Goal: Information Seeking & Learning: Learn about a topic

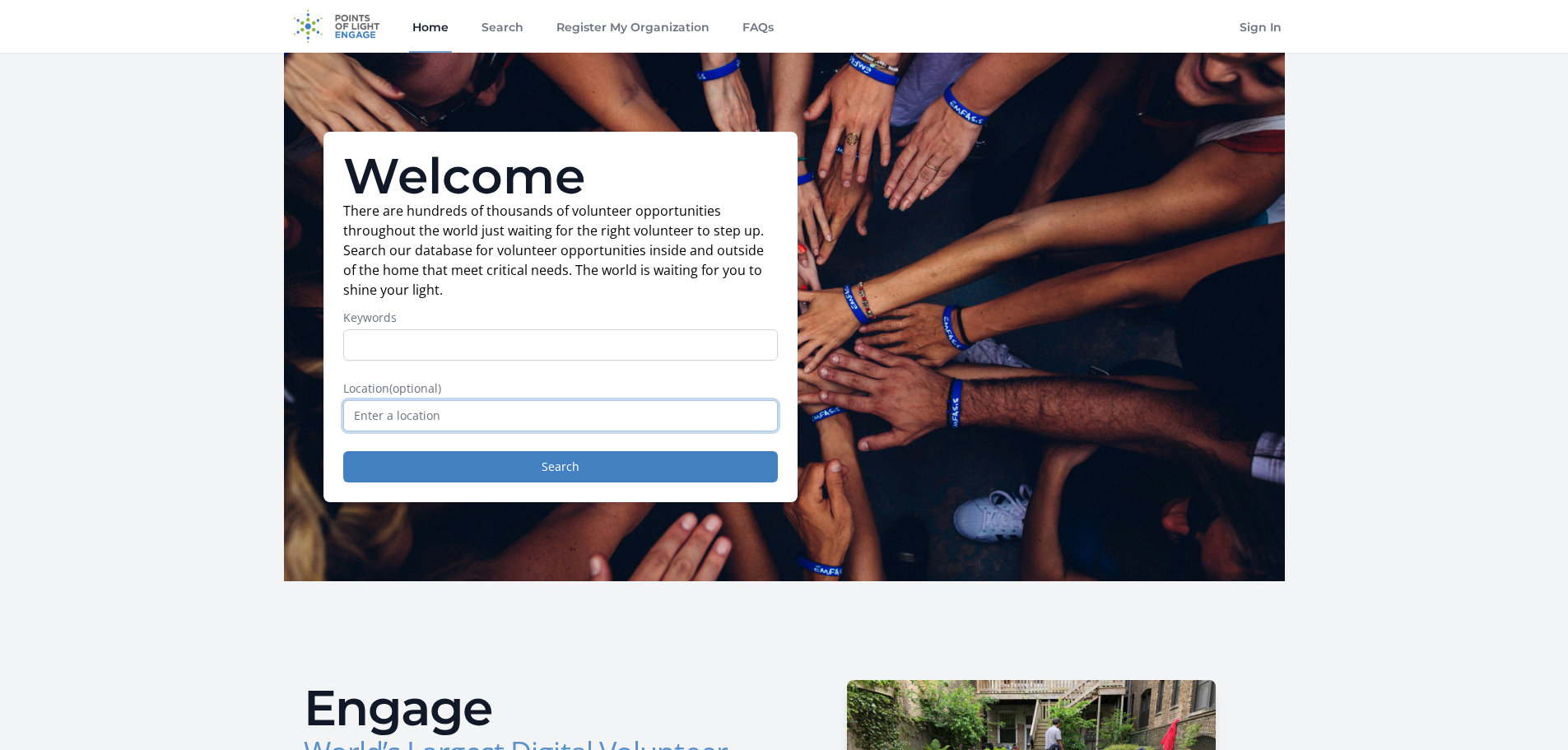
click at [440, 428] on input "text" at bounding box center [560, 416] width 435 height 32
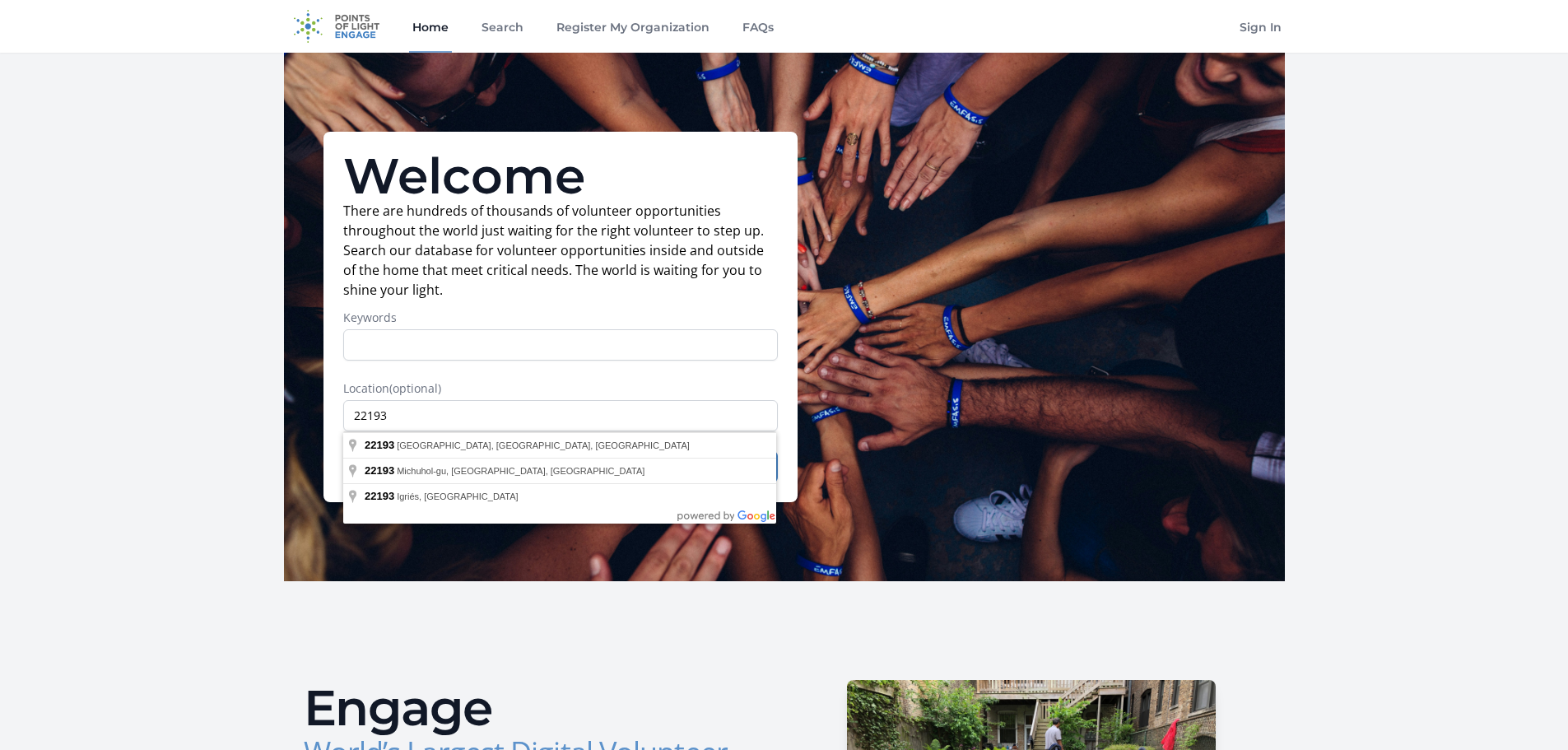
type input "[GEOGRAPHIC_DATA], [GEOGRAPHIC_DATA]"
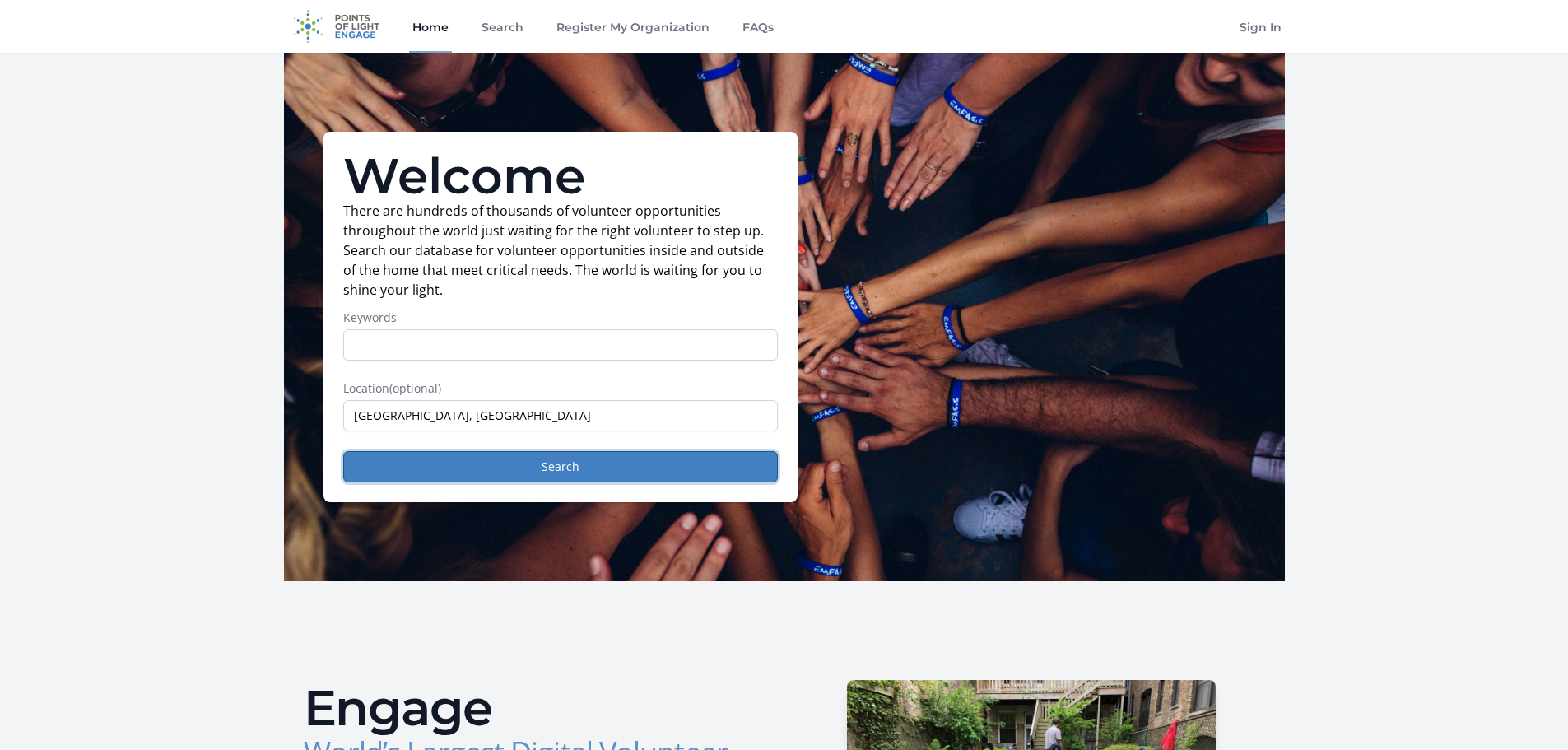
click at [541, 458] on button "Search" at bounding box center [560, 466] width 435 height 32
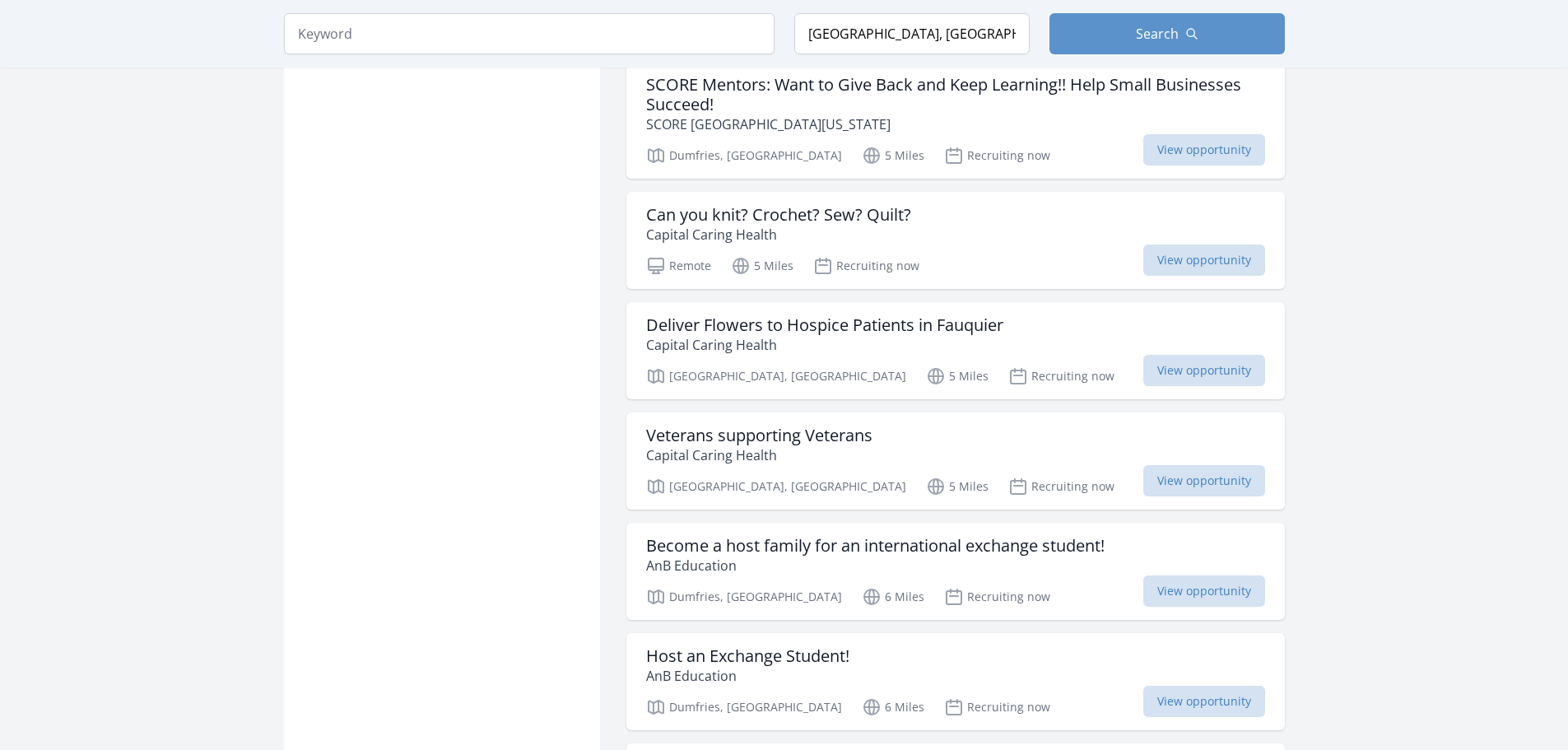
scroll to position [1729, 0]
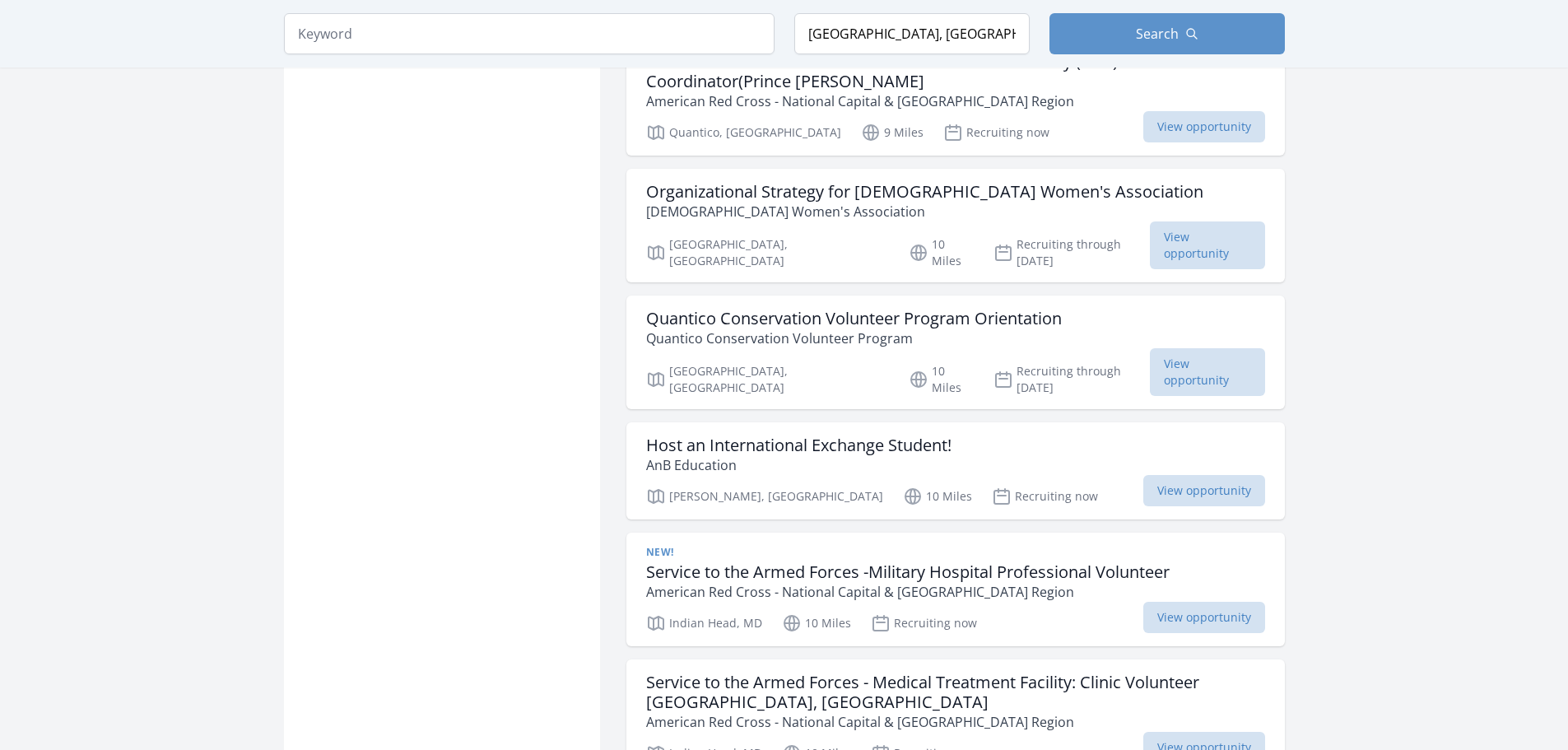
scroll to position [3951, 0]
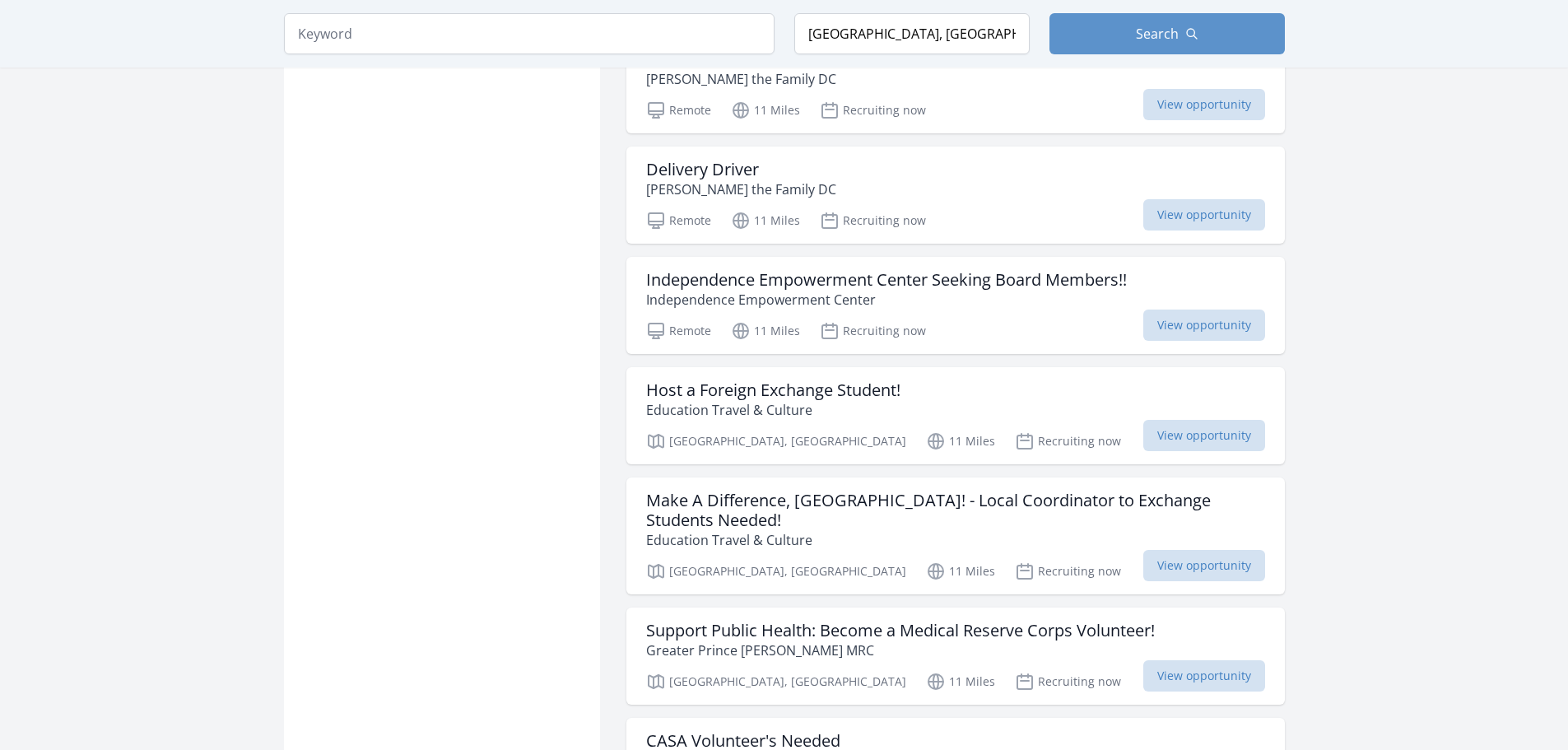
scroll to position [6585, 0]
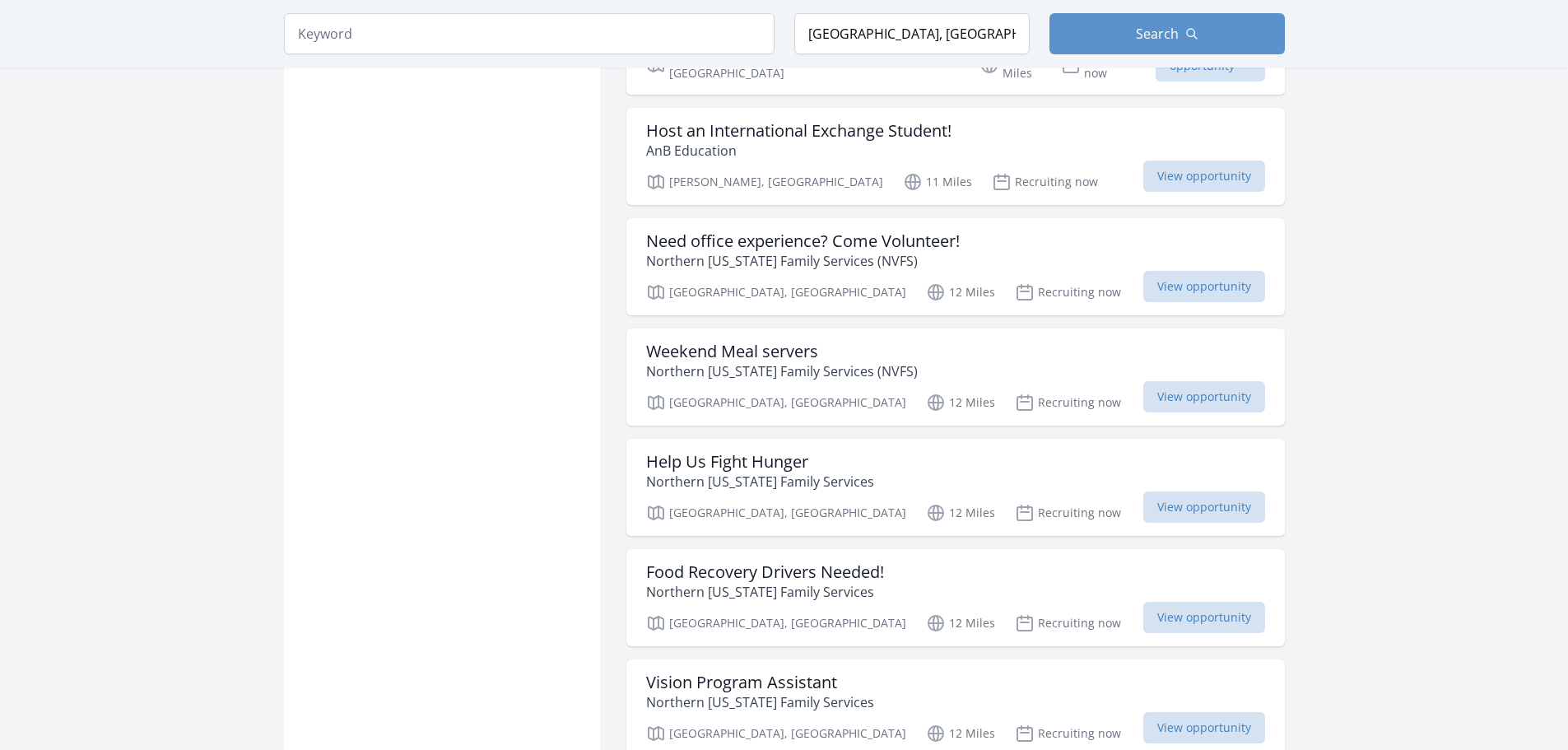
scroll to position [7572, 0]
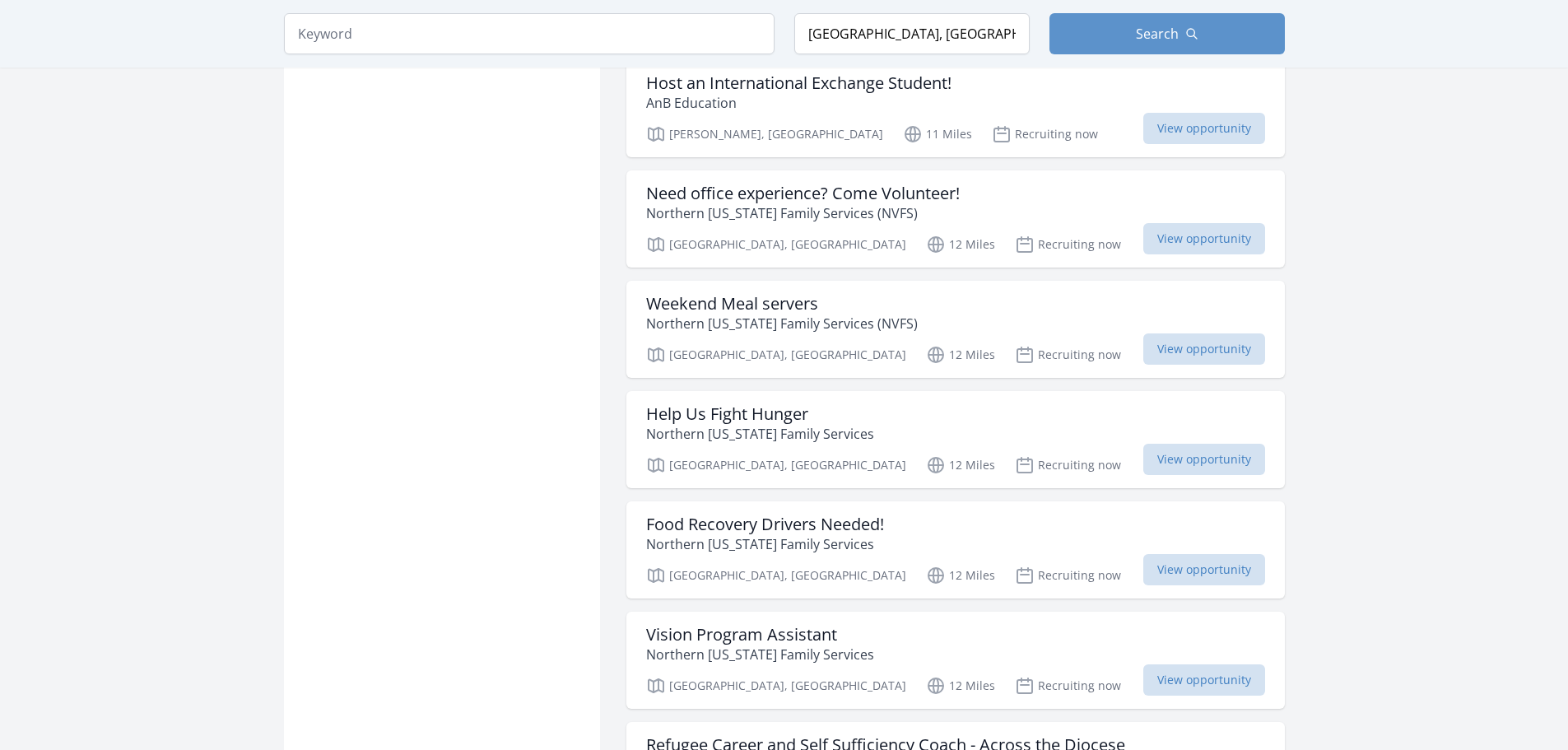
click at [731, 294] on h3 "Weekend Meal servers" at bounding box center [782, 303] width 272 height 20
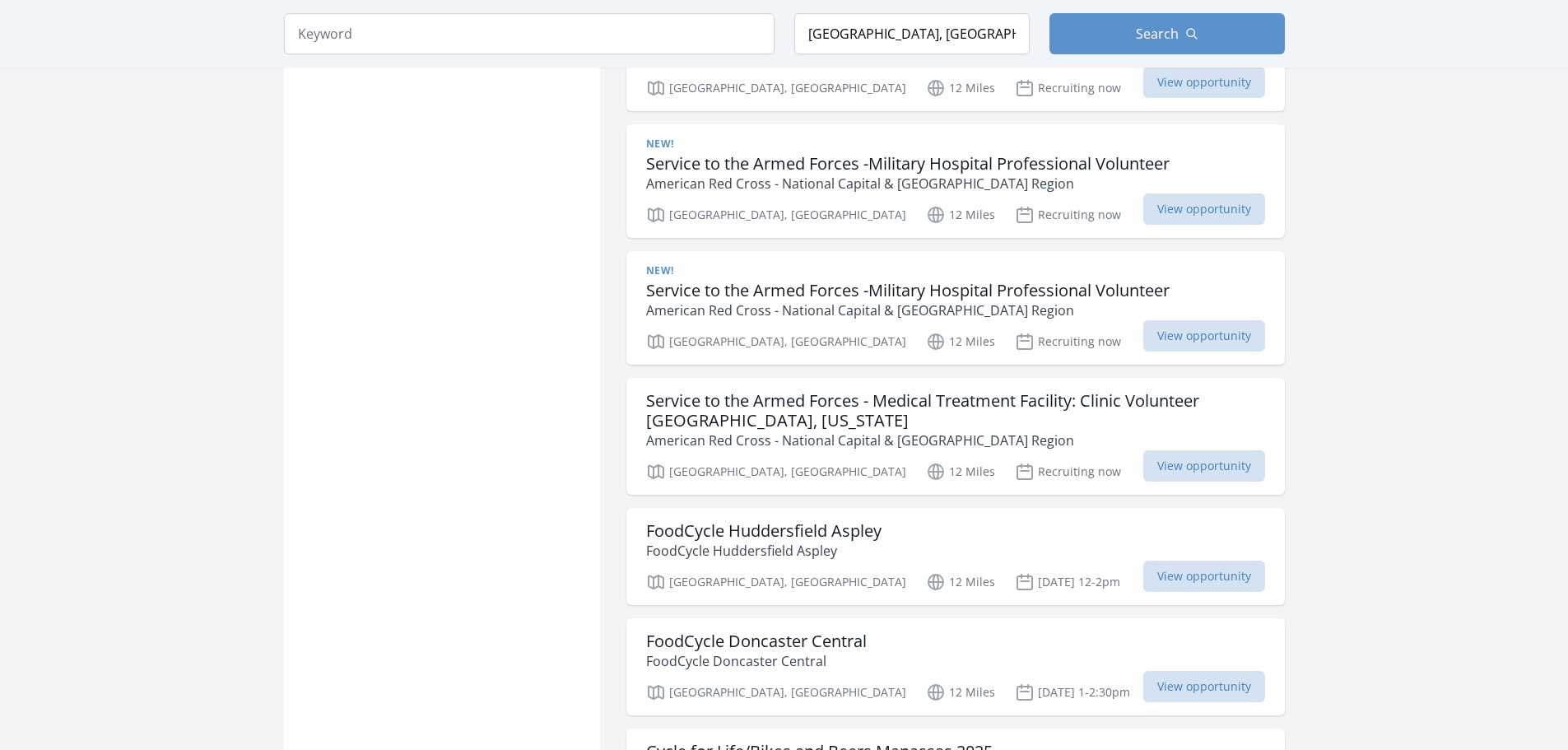
scroll to position [8642, 0]
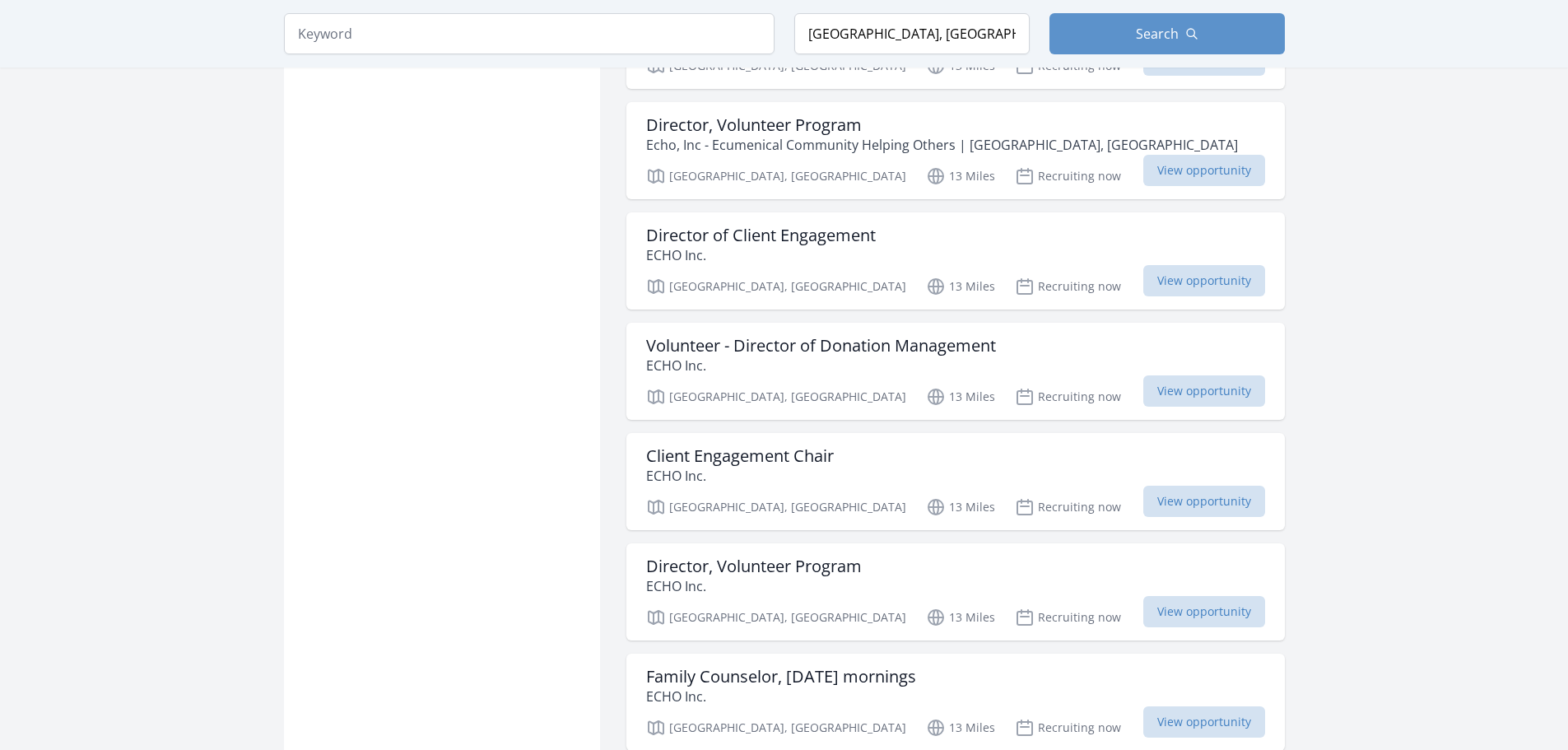
scroll to position [10536, 0]
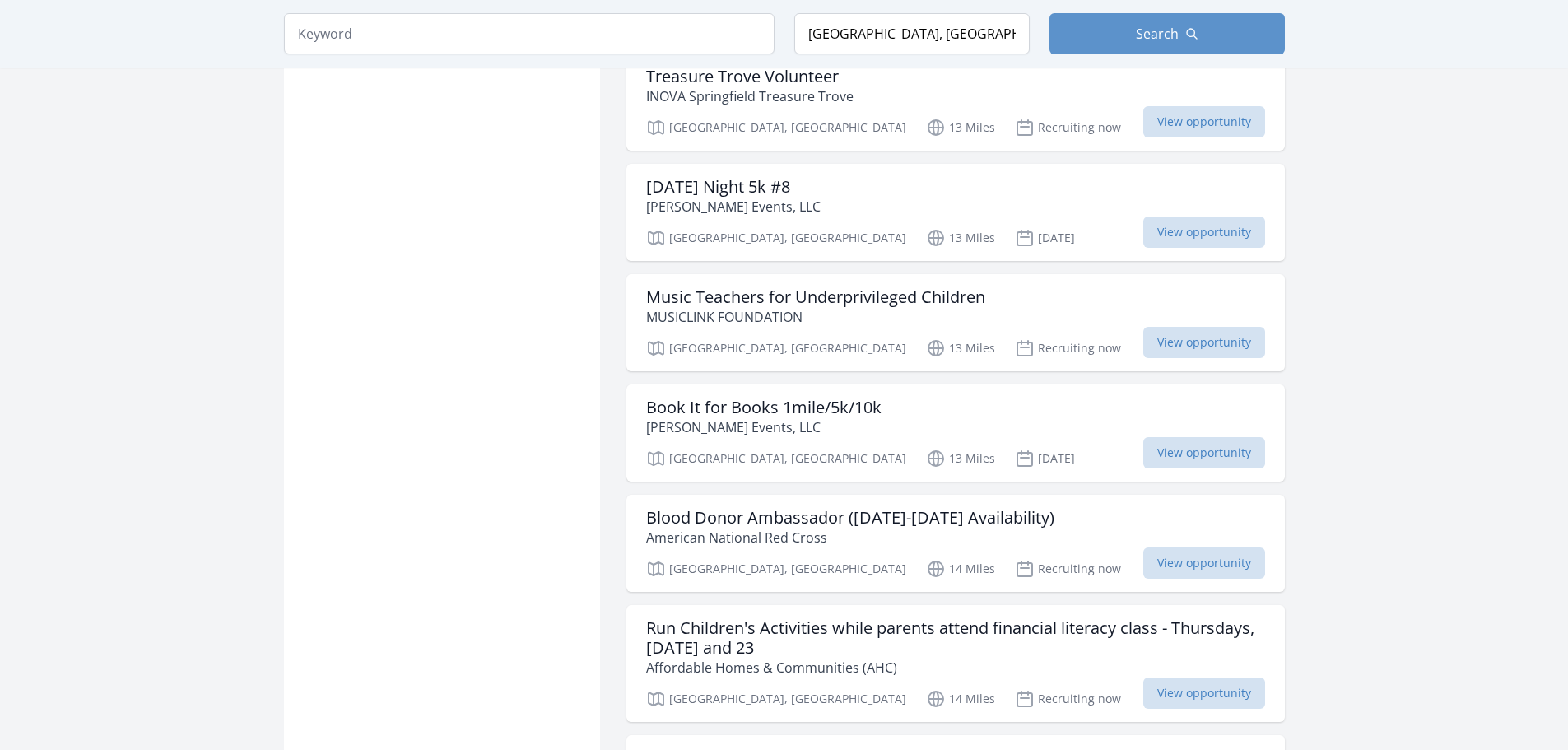
scroll to position [12100, 0]
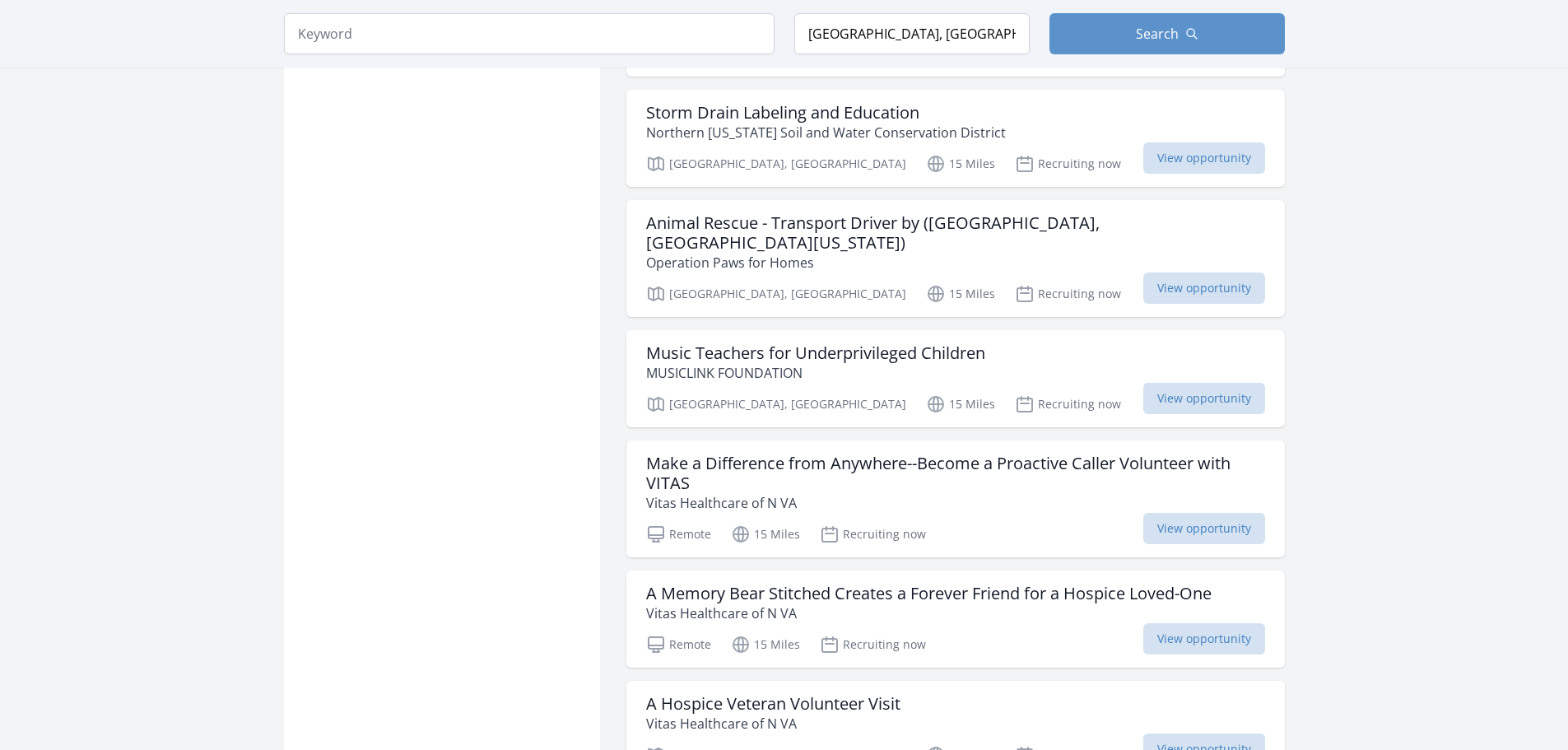
scroll to position [15310, 0]
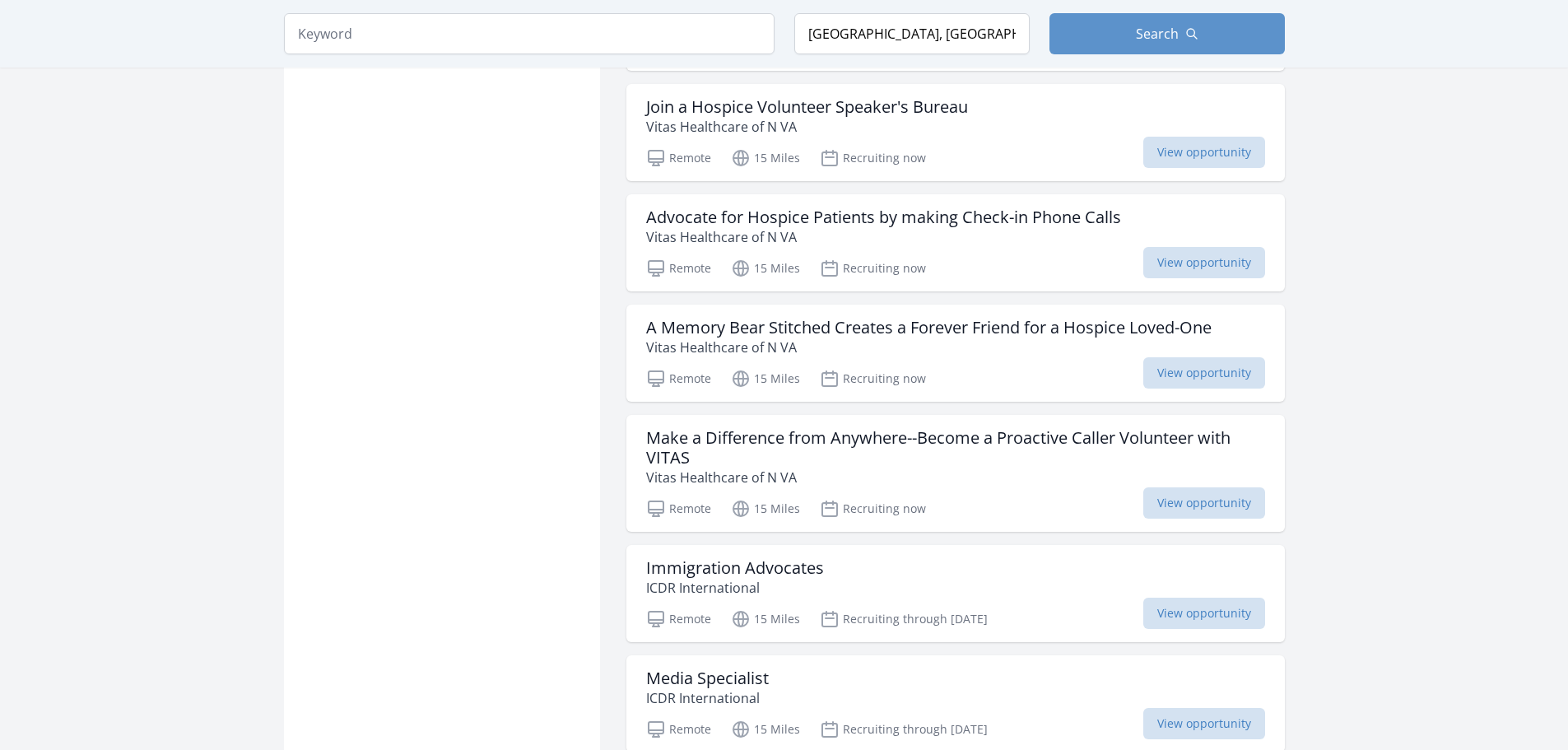
scroll to position [17615, 0]
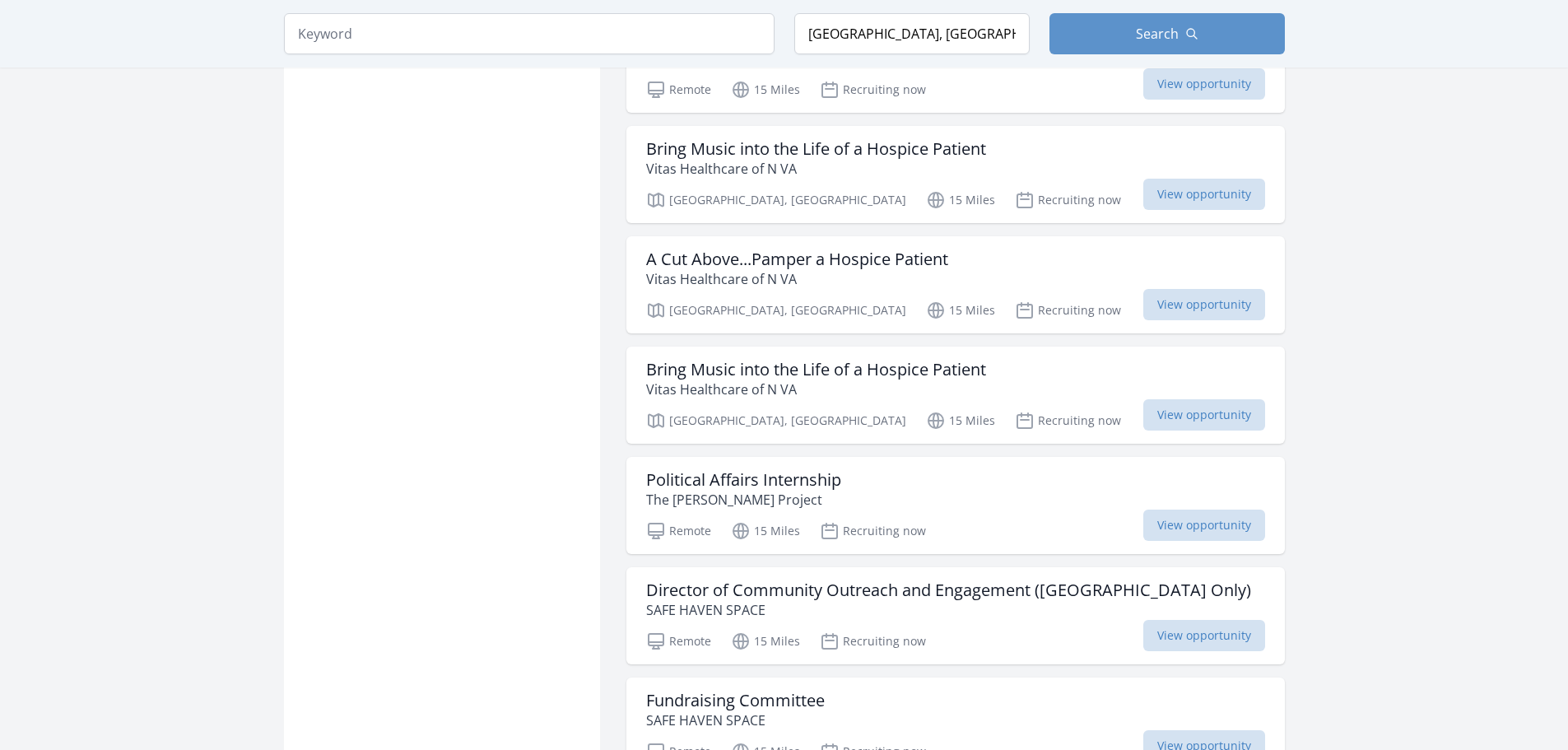
scroll to position [19754, 0]
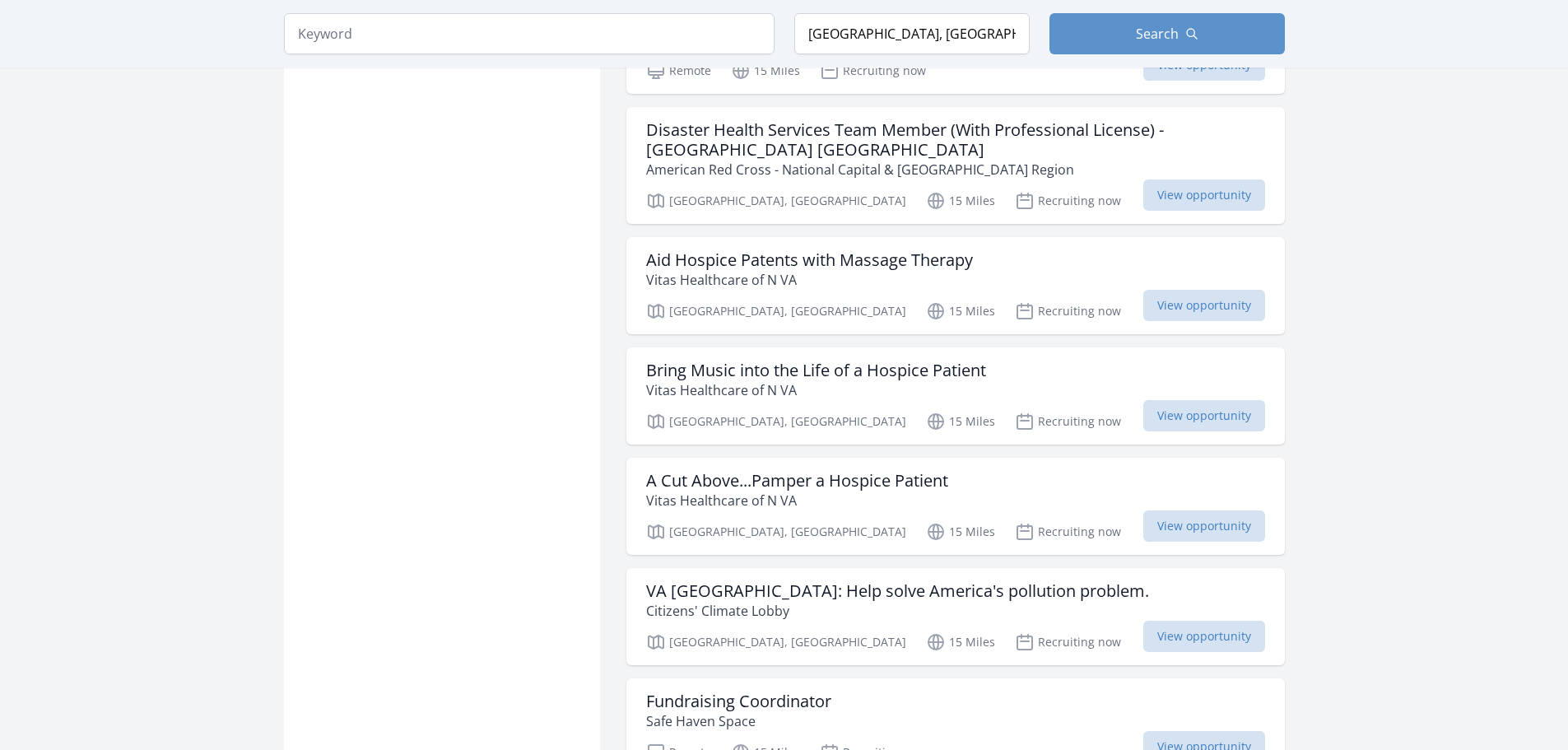
scroll to position [21648, 0]
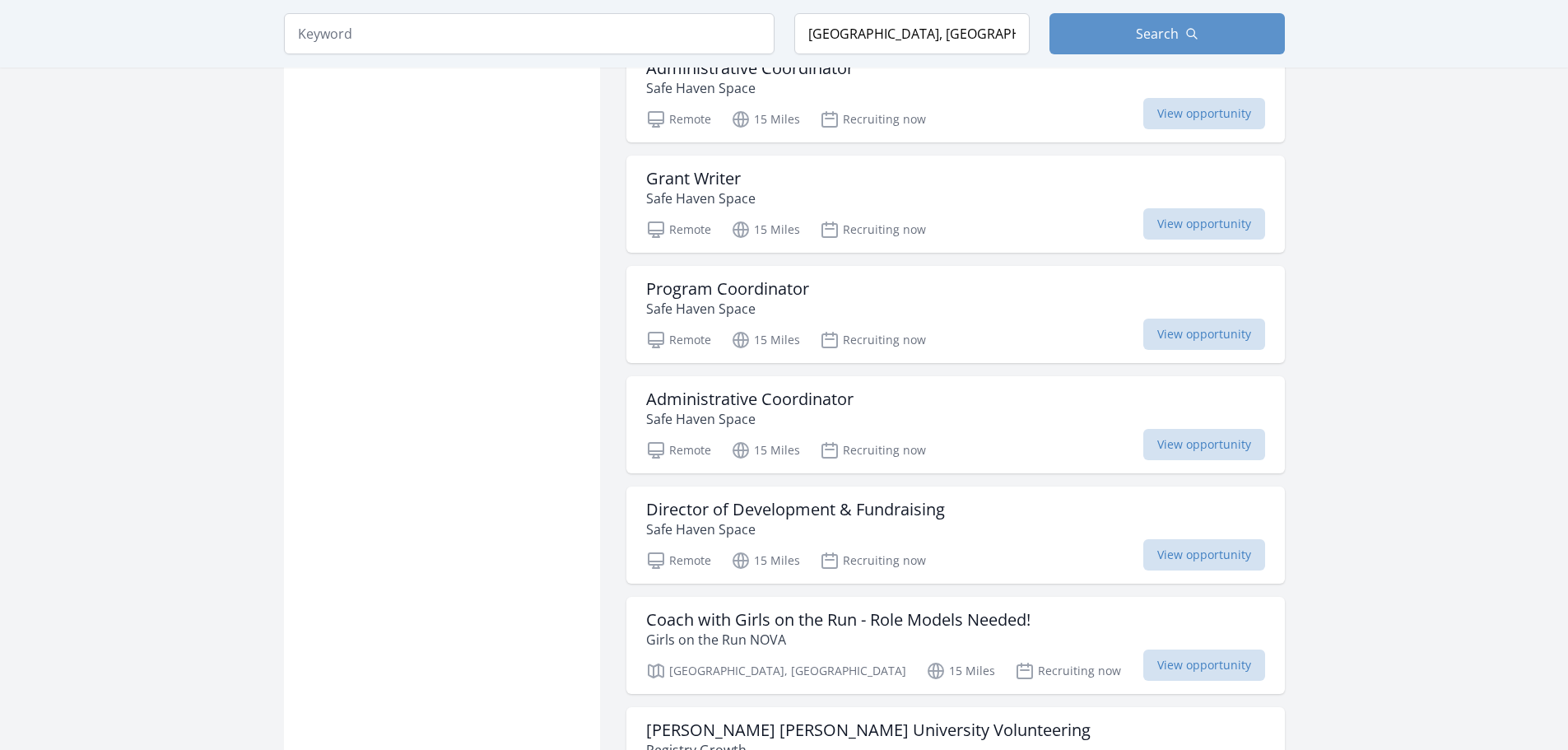
scroll to position [22636, 0]
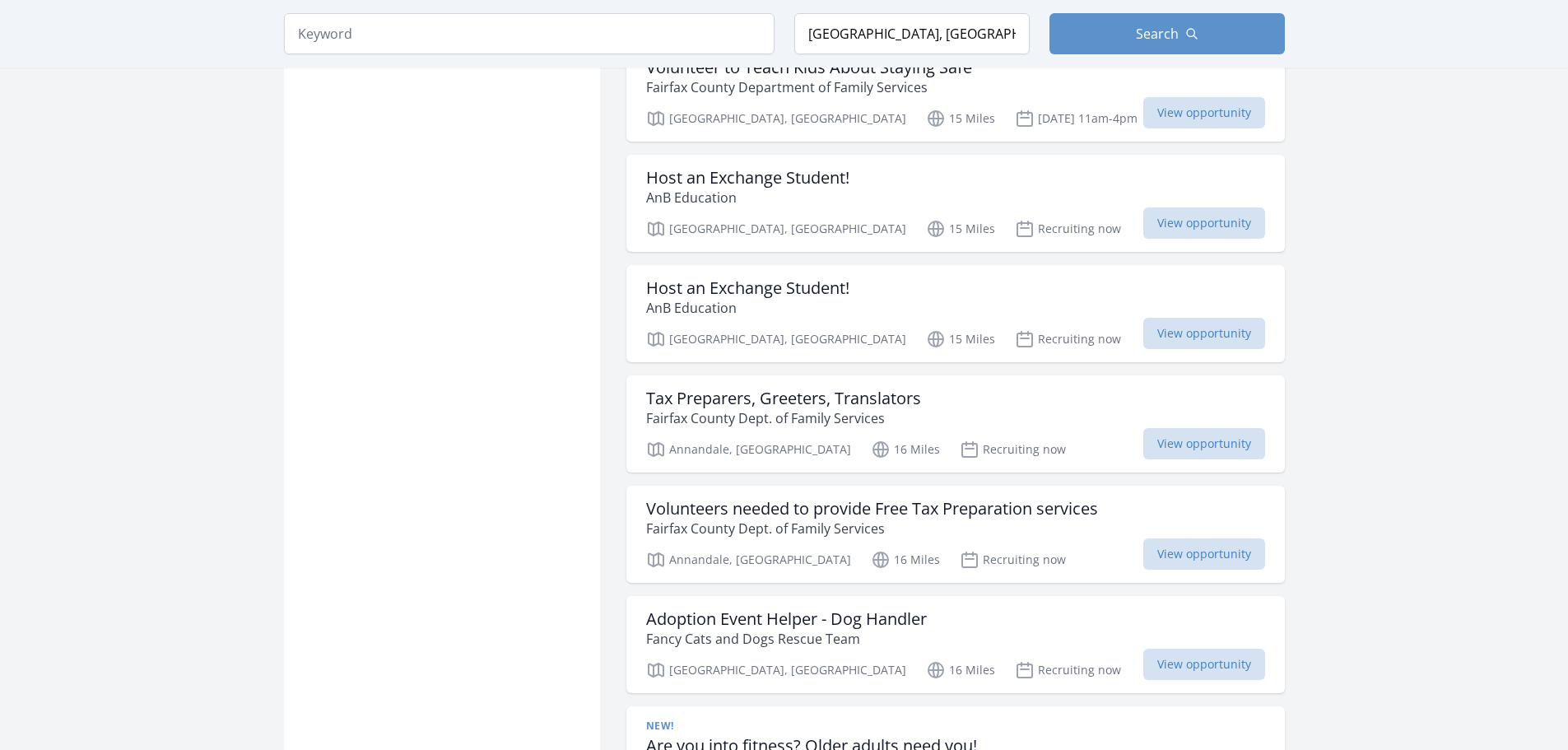
scroll to position [23953, 0]
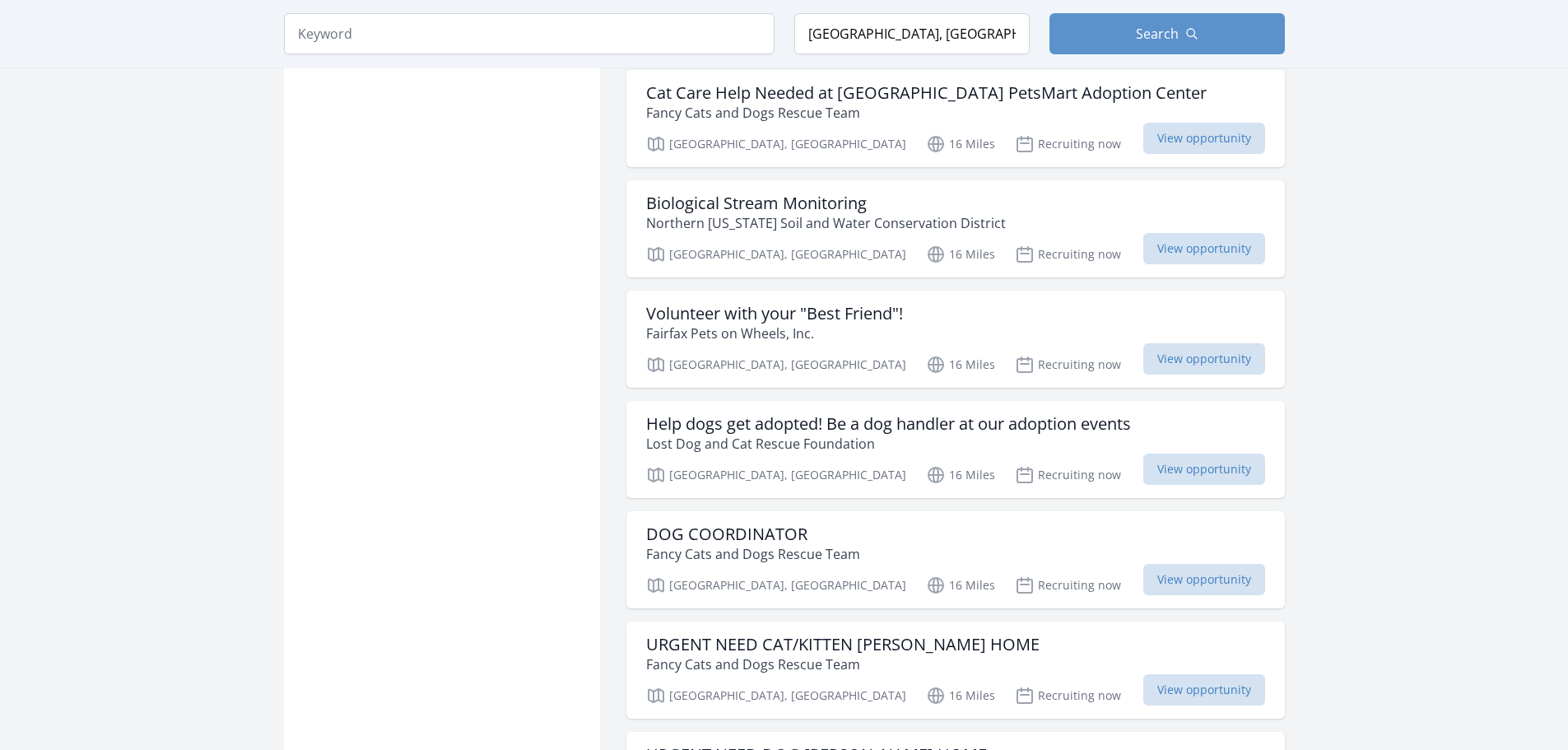
scroll to position [26504, 0]
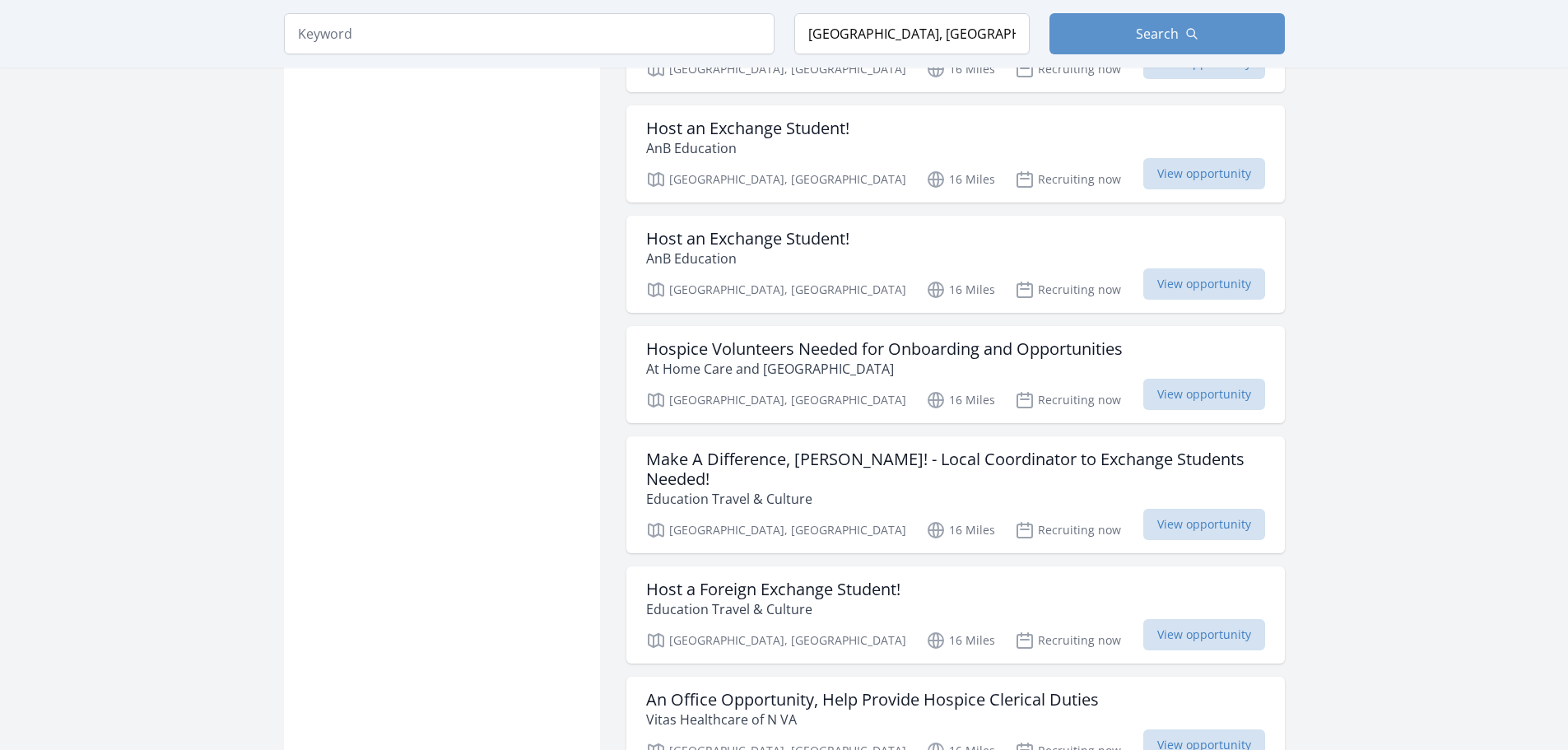
scroll to position [28809, 0]
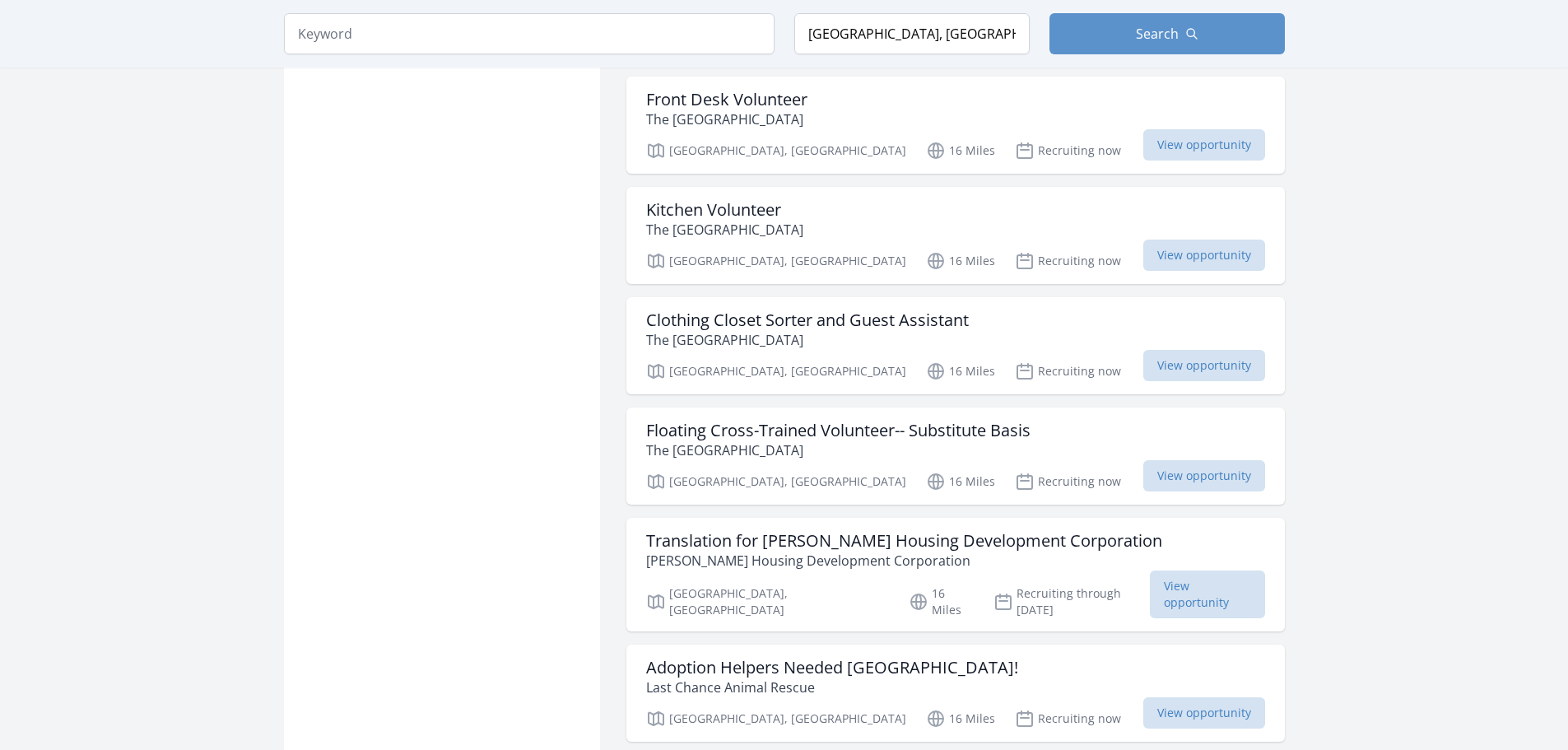
scroll to position [30950, 0]
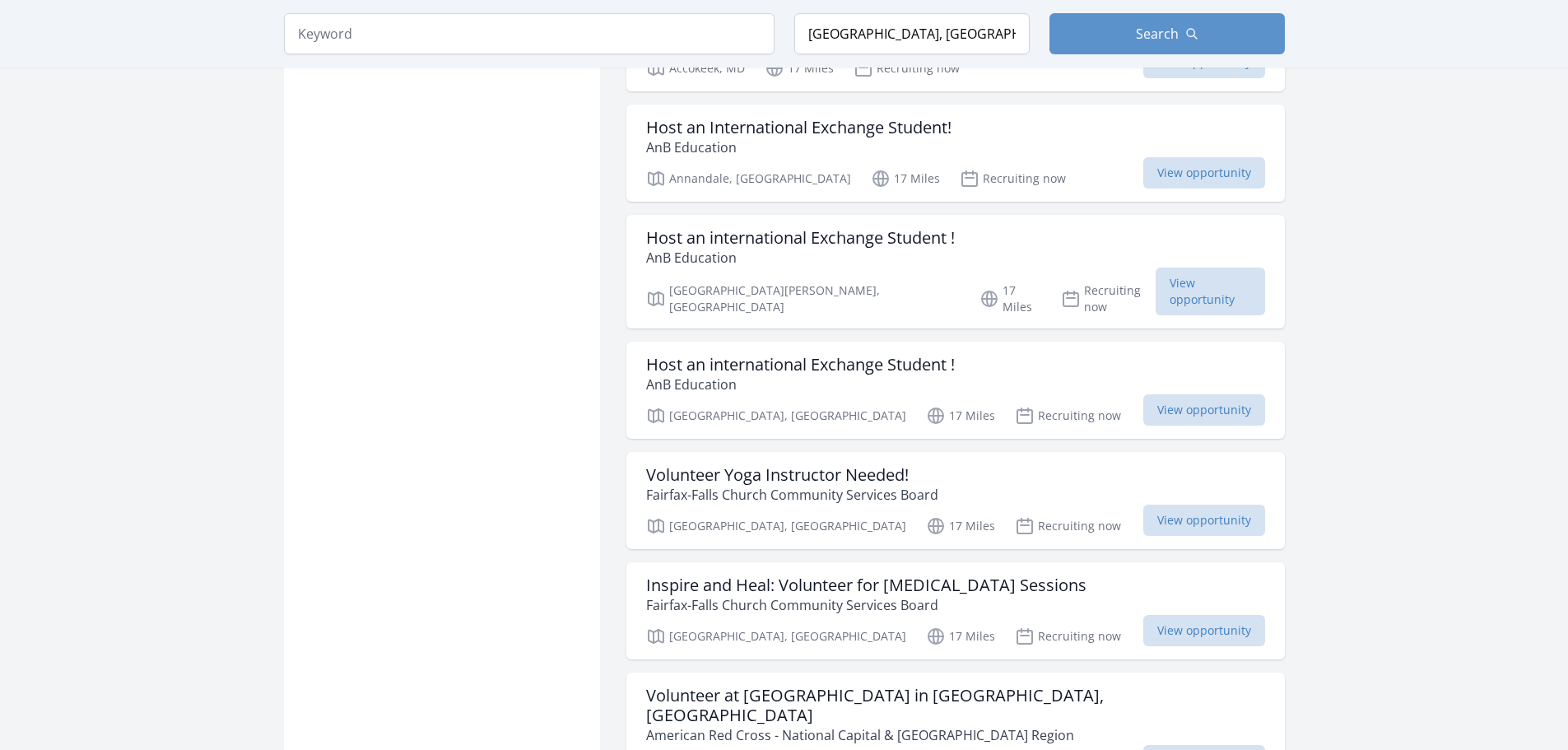
scroll to position [33082, 0]
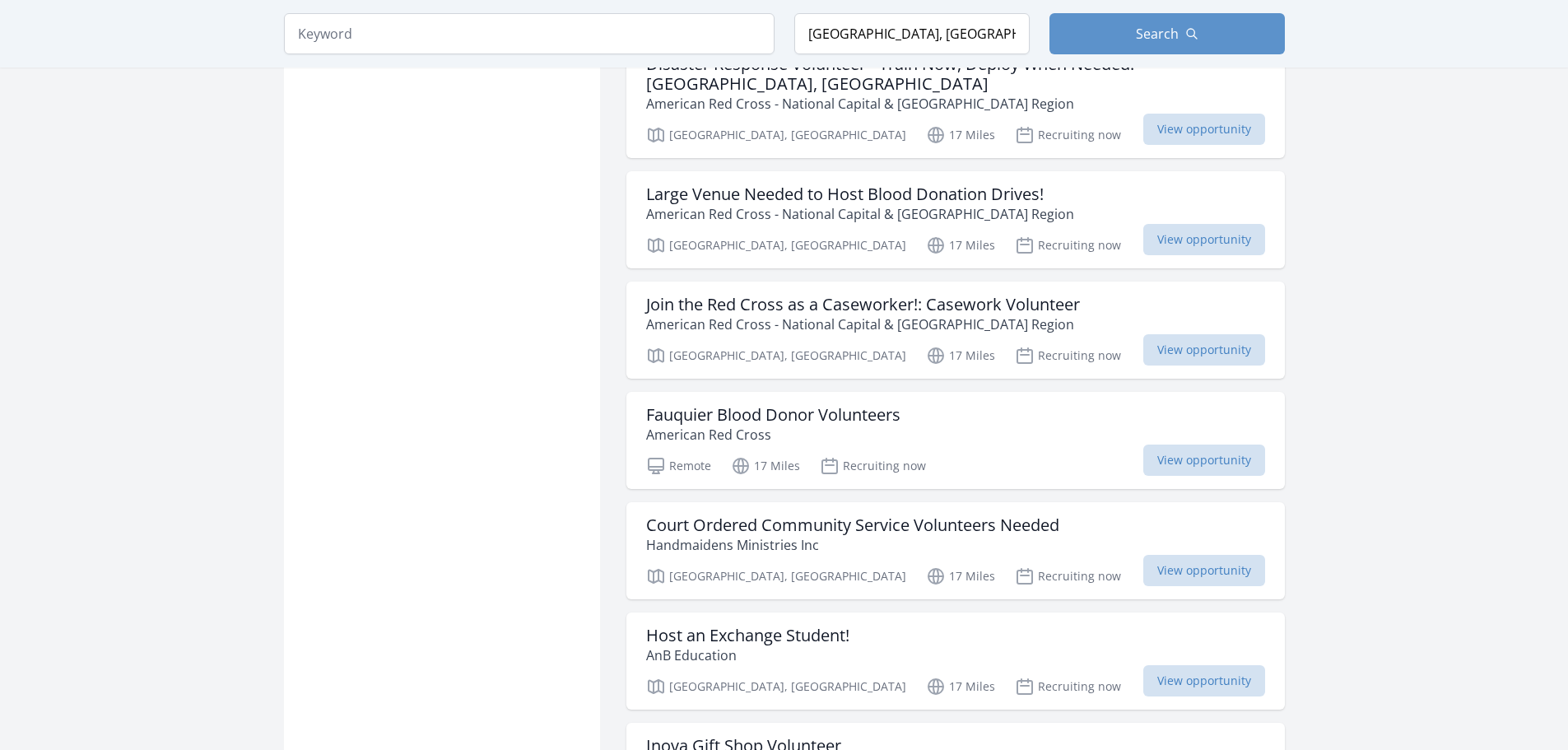
scroll to position [33905, 0]
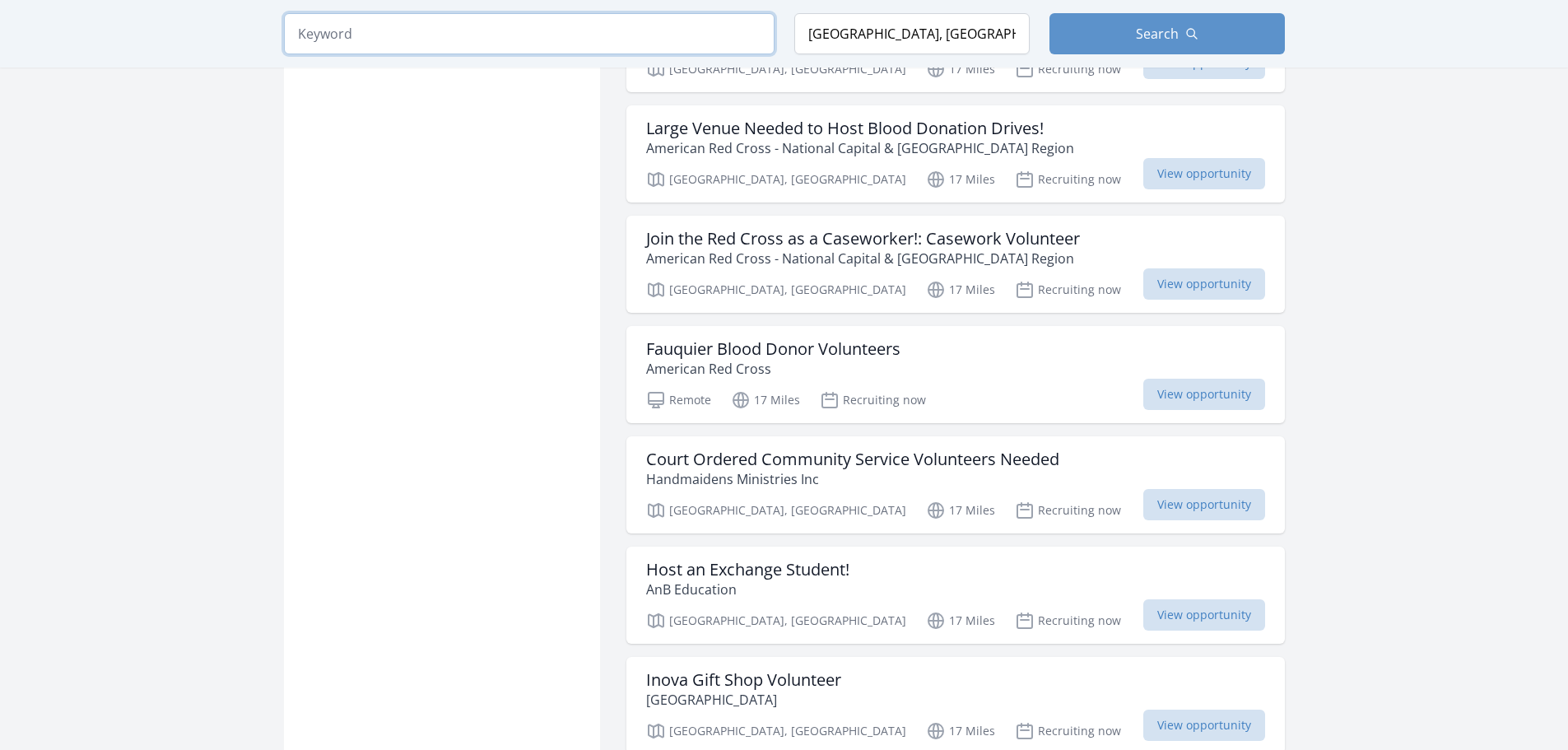
click at [476, 34] on input "search" at bounding box center [530, 33] width 491 height 41
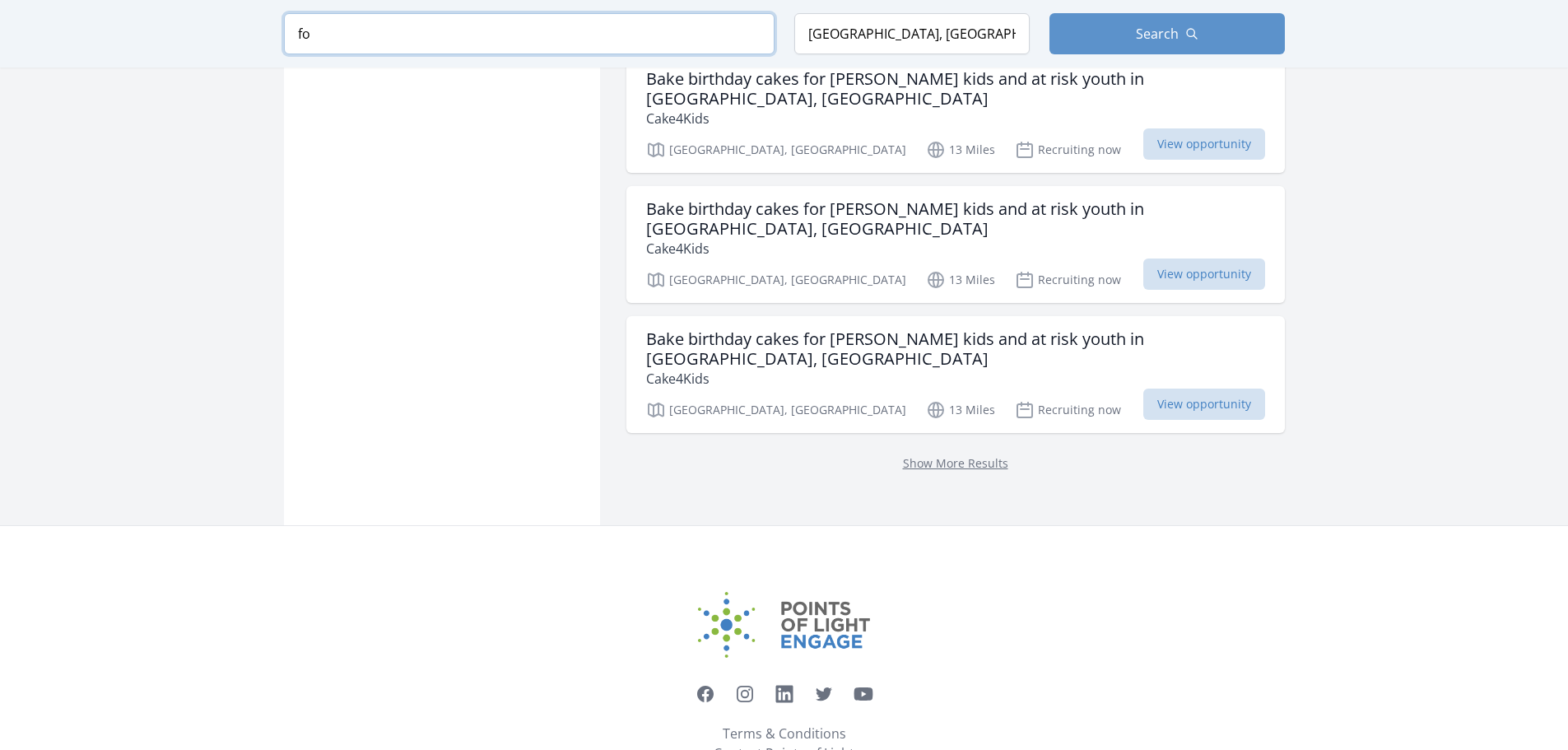
type input "f"
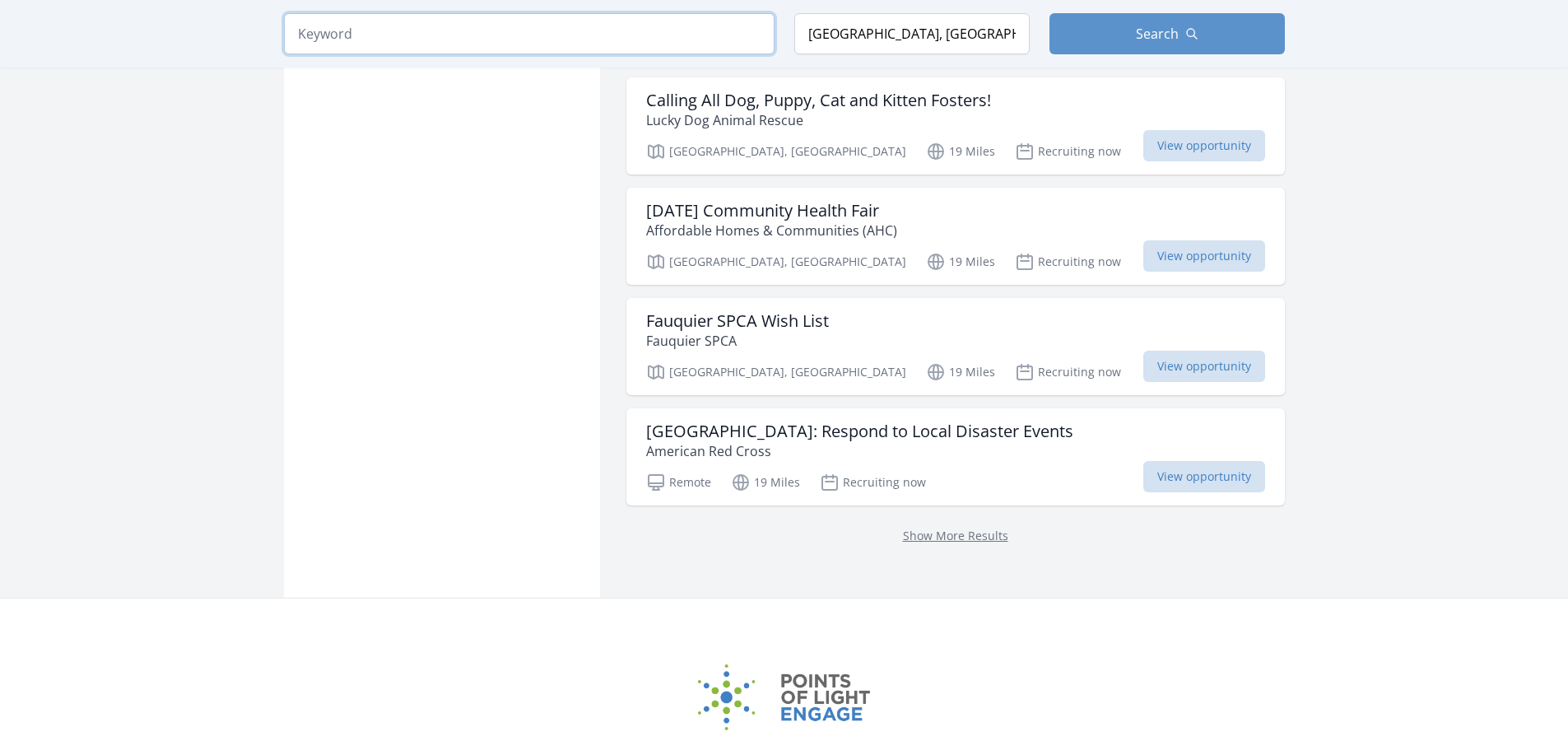
type input "k"
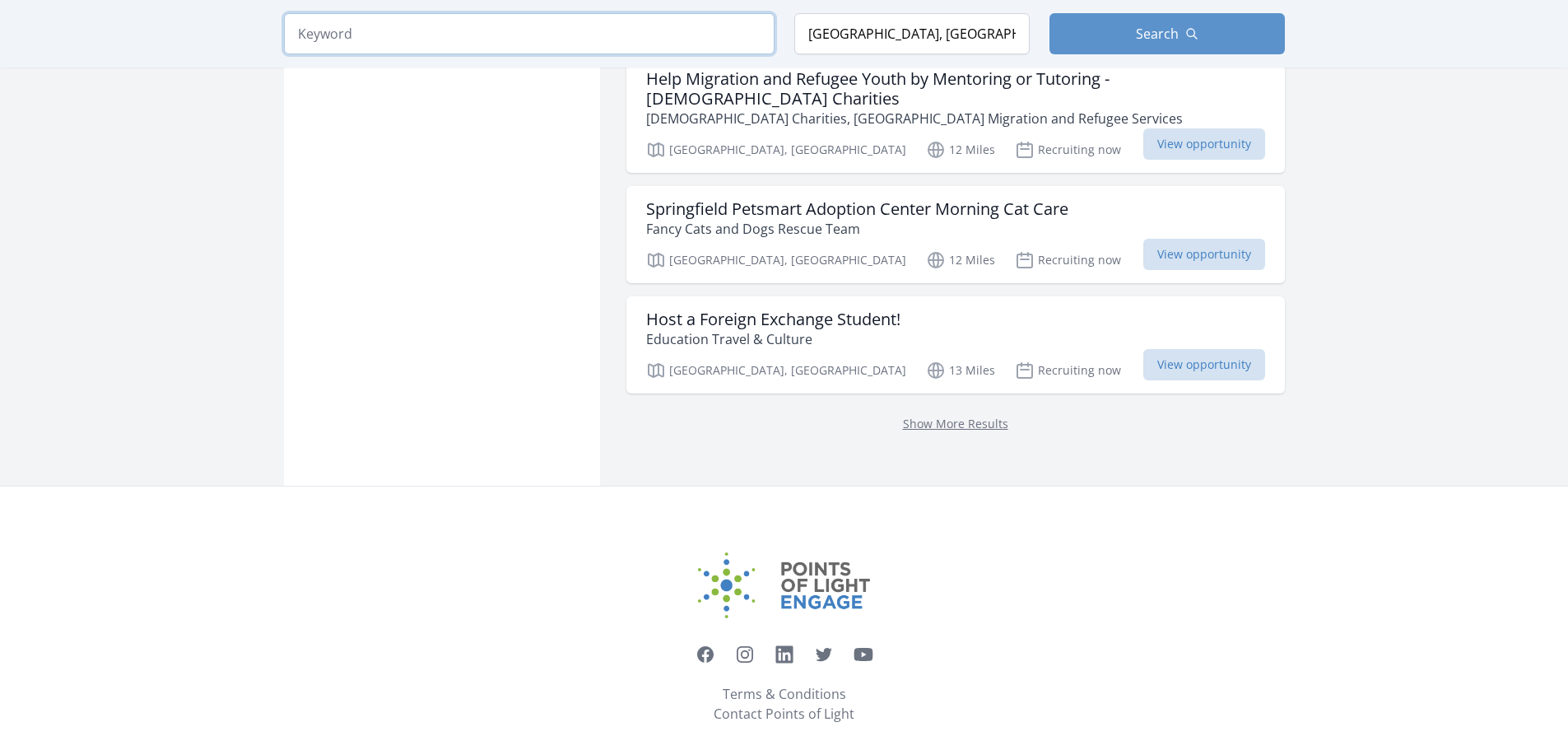
scroll to position [2195, 0]
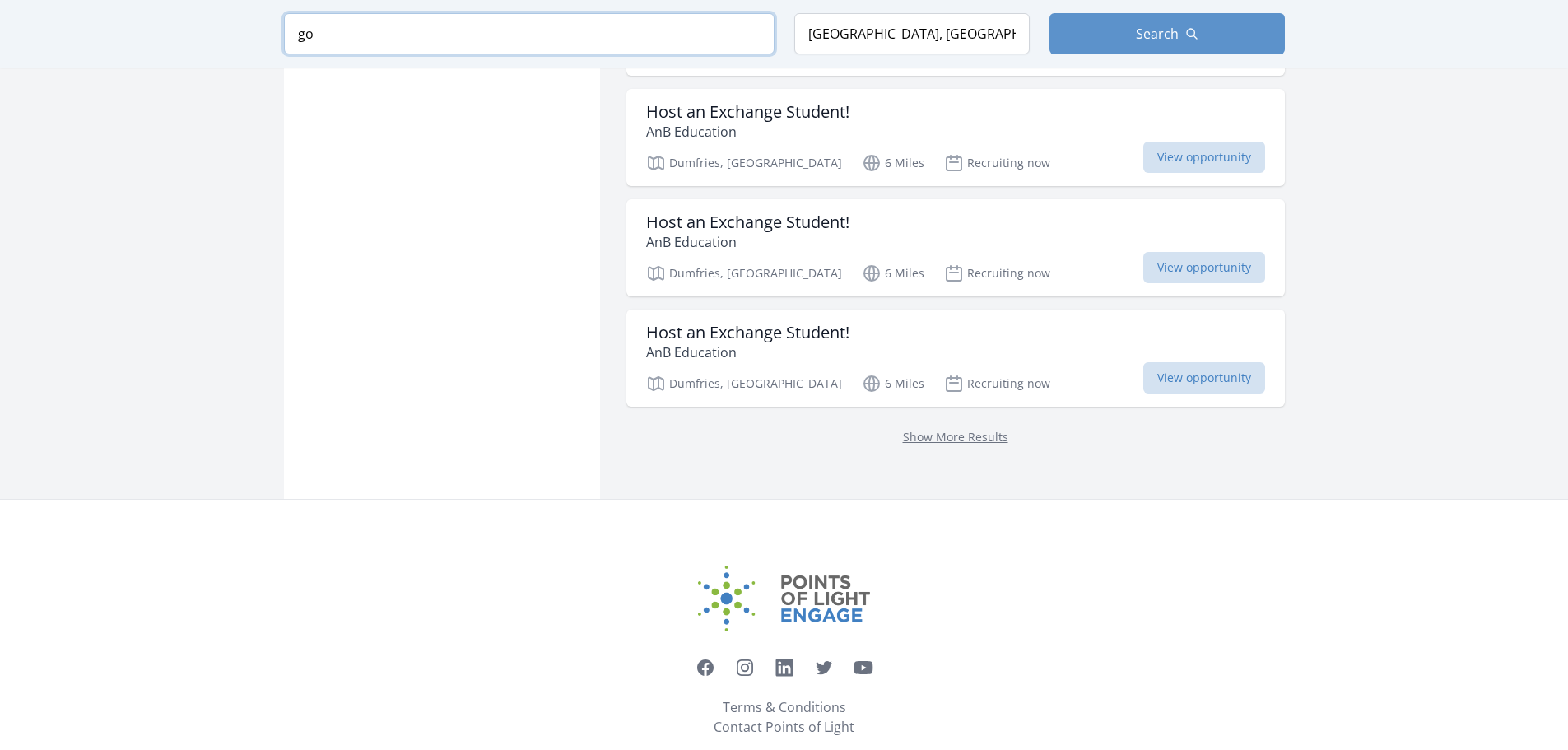
type input "g"
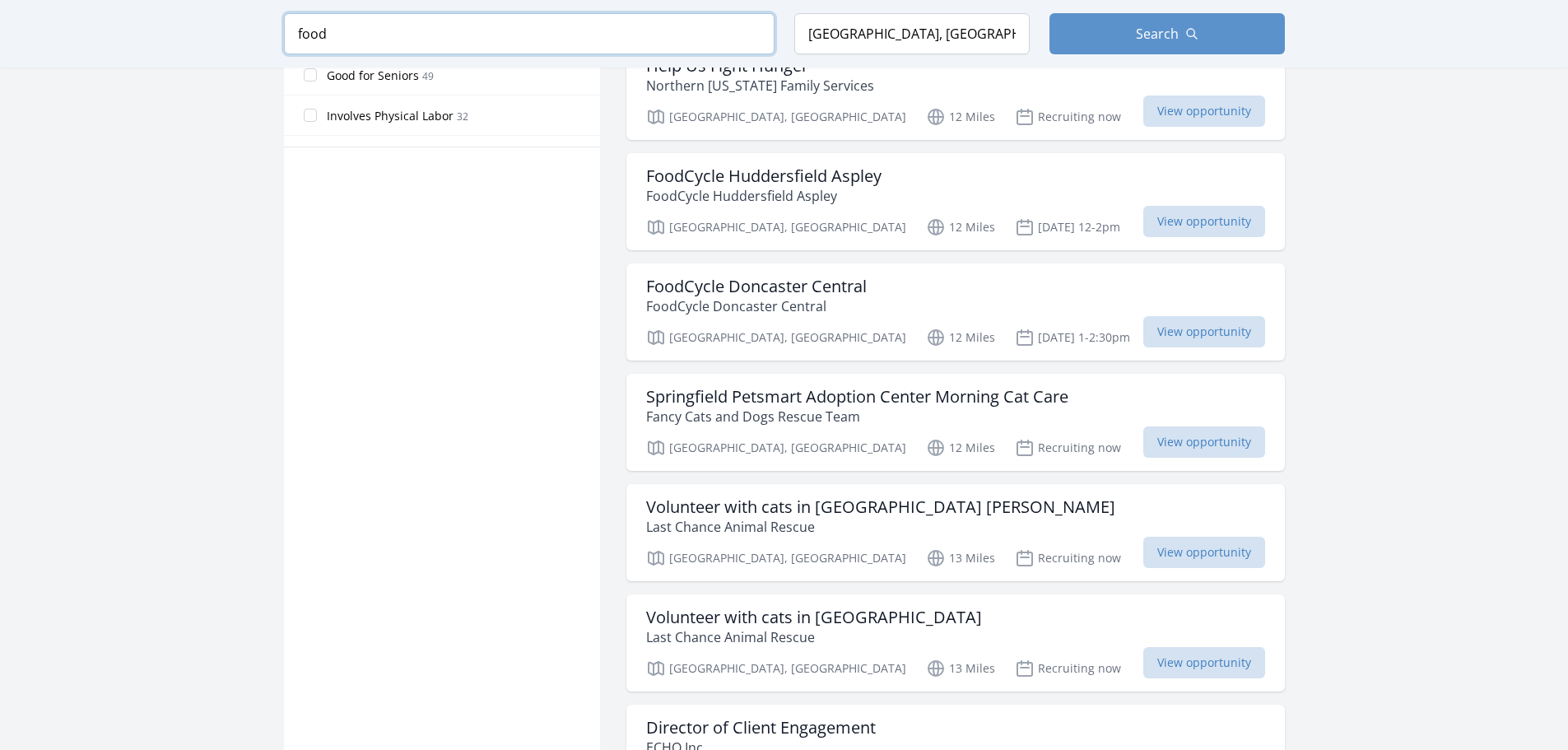
scroll to position [1152, 0]
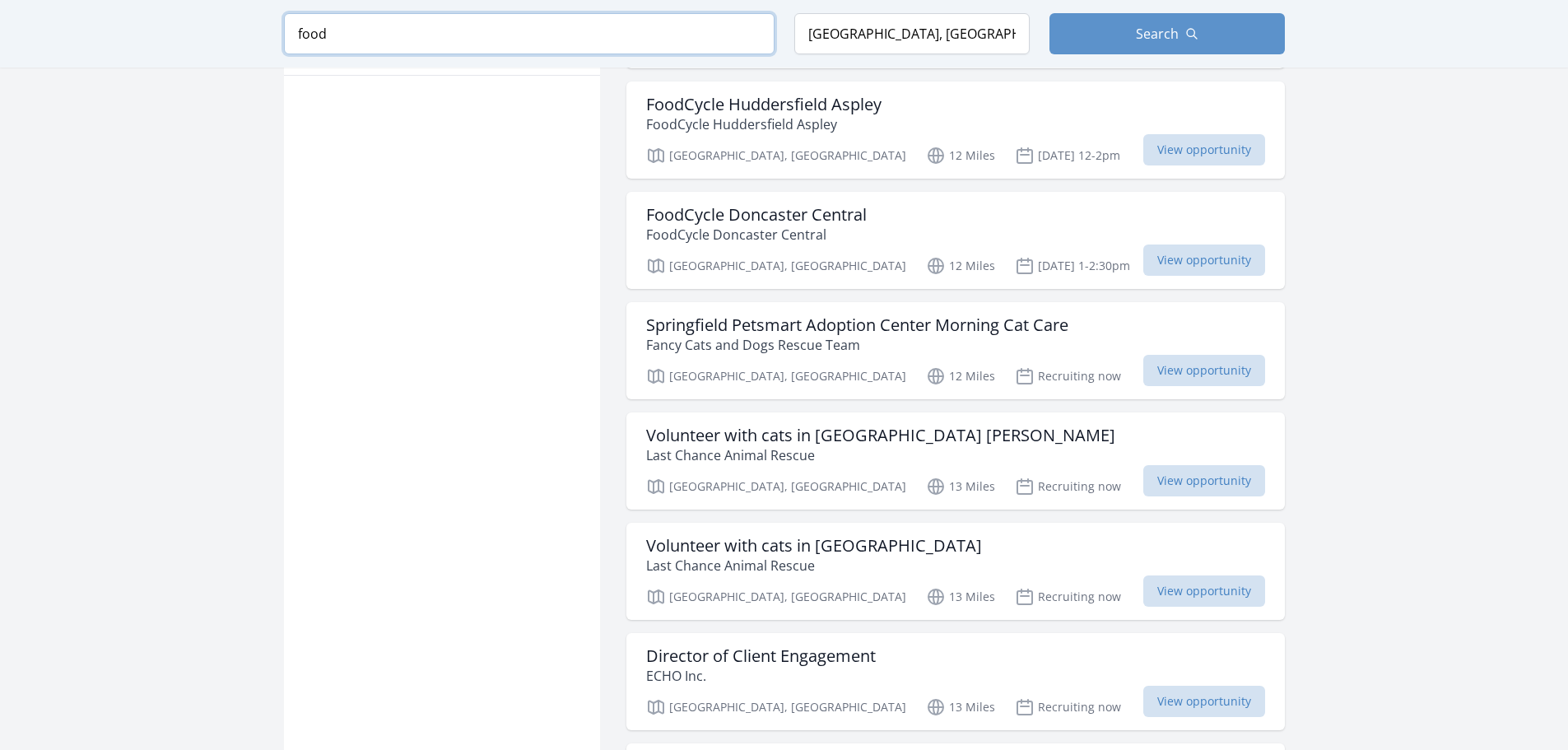
drag, startPoint x: 318, startPoint y: 46, endPoint x: 238, endPoint y: 54, distance: 80.4
click at [243, 49] on div "Keyword food Location Woodbridge, VA 22193, USA Search" at bounding box center [784, 33] width 1568 height 67
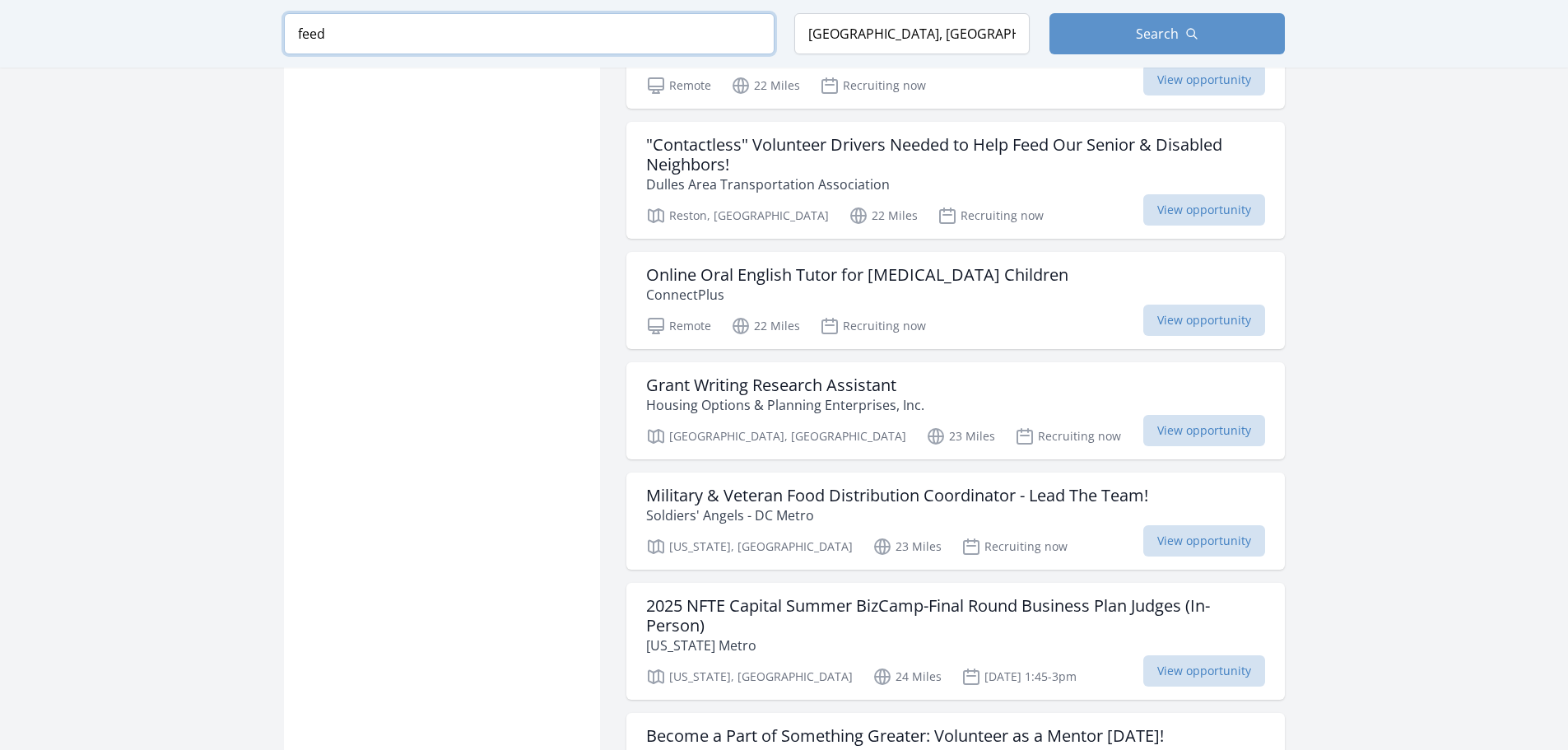
scroll to position [1729, 0]
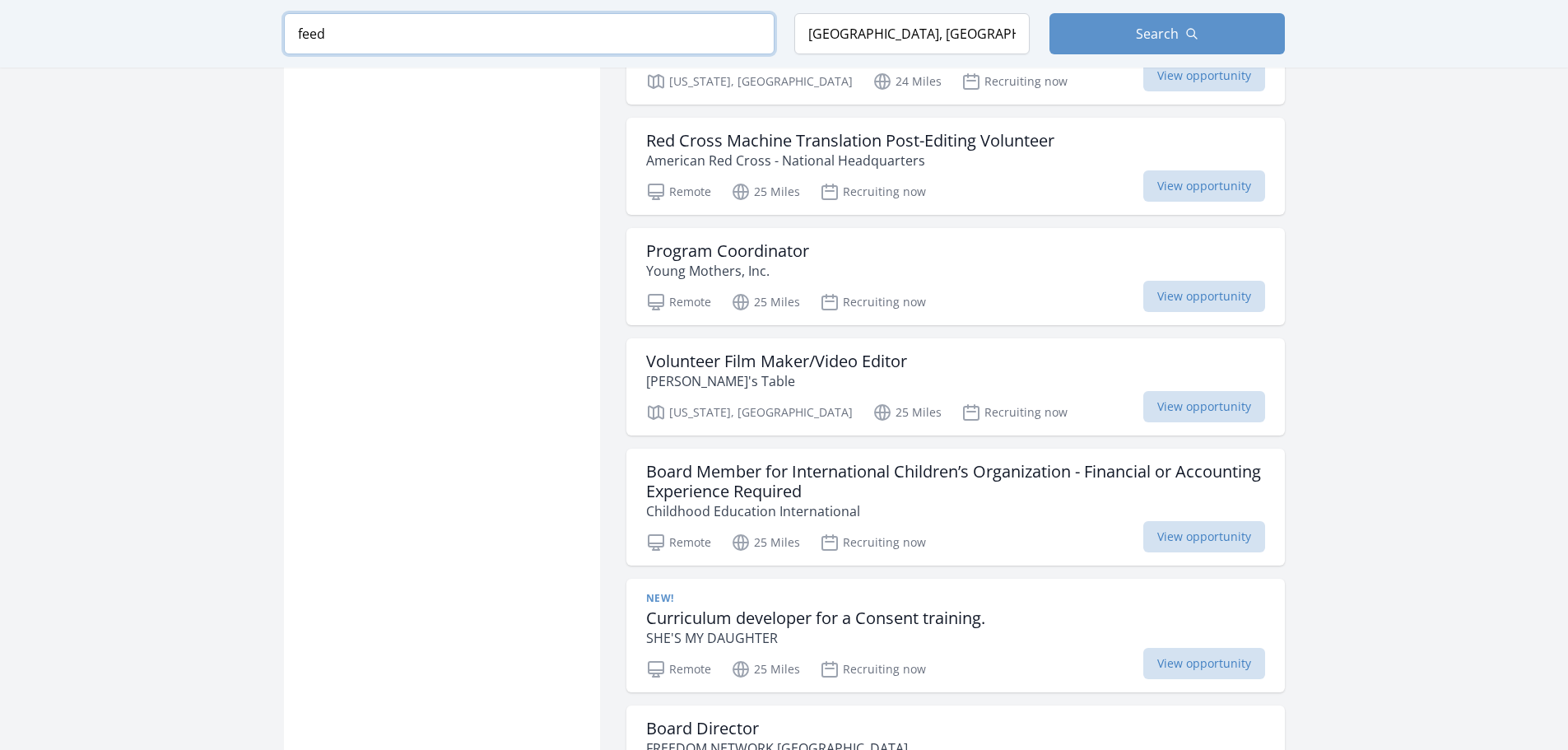
scroll to position [2963, 0]
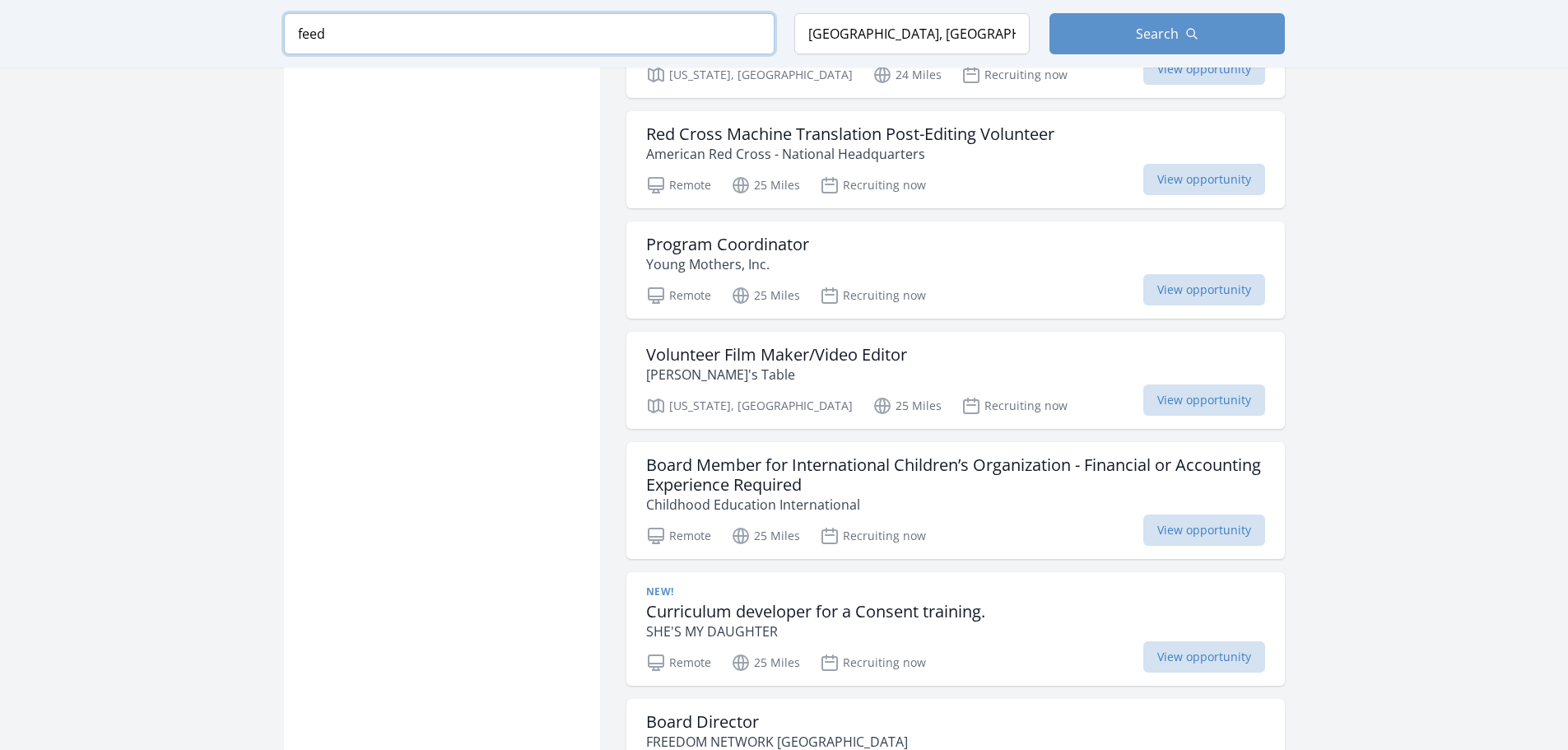
drag, startPoint x: 328, startPoint y: 50, endPoint x: 263, endPoint y: 53, distance: 65.1
click at [263, 53] on div "Keyword feed Location Woodbridge, VA 22193, USA Search" at bounding box center [784, 33] width 1053 height 67
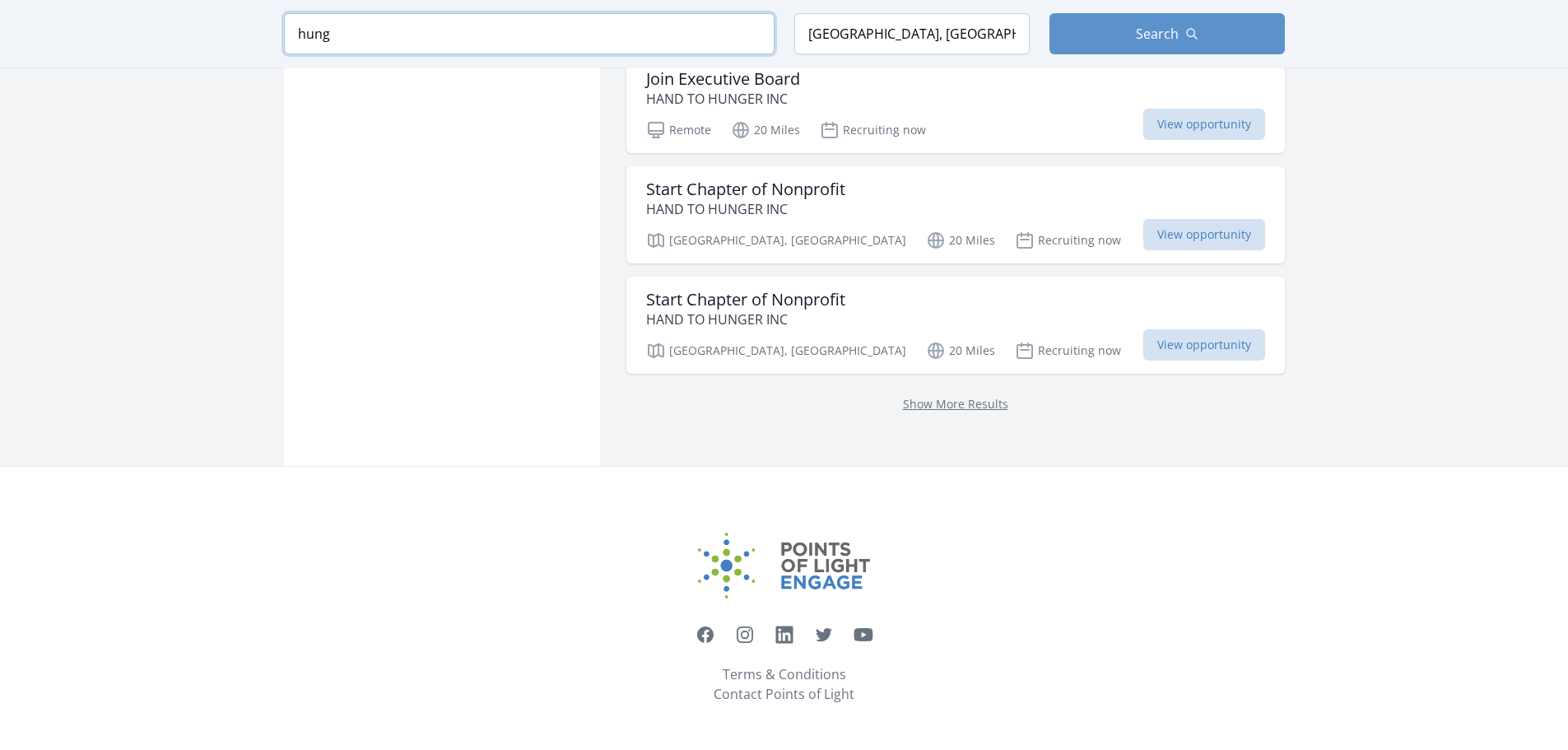
scroll to position [2060, 0]
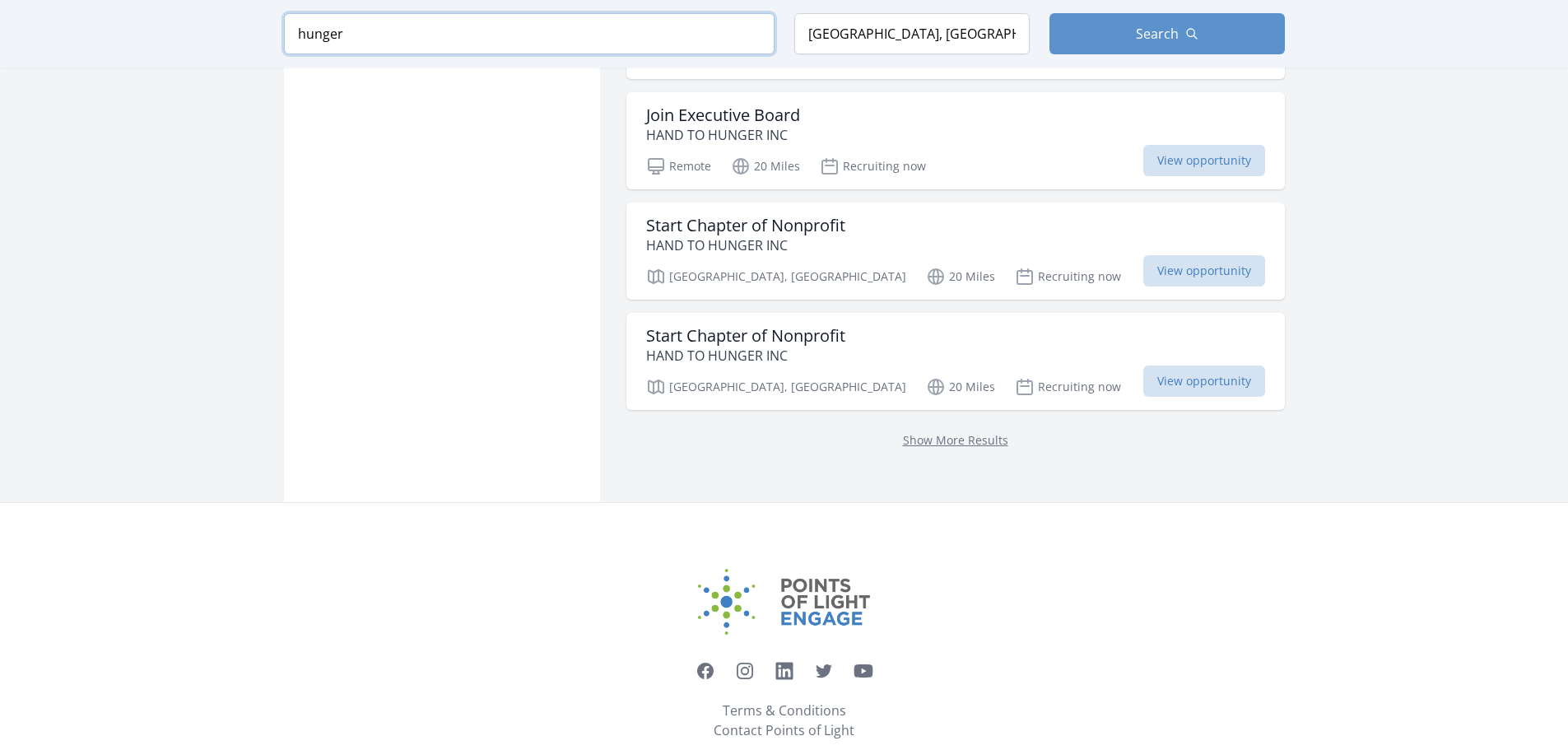
type input "hunger"
click at [1150, 30] on span "Search" at bounding box center [1156, 34] width 42 height 20
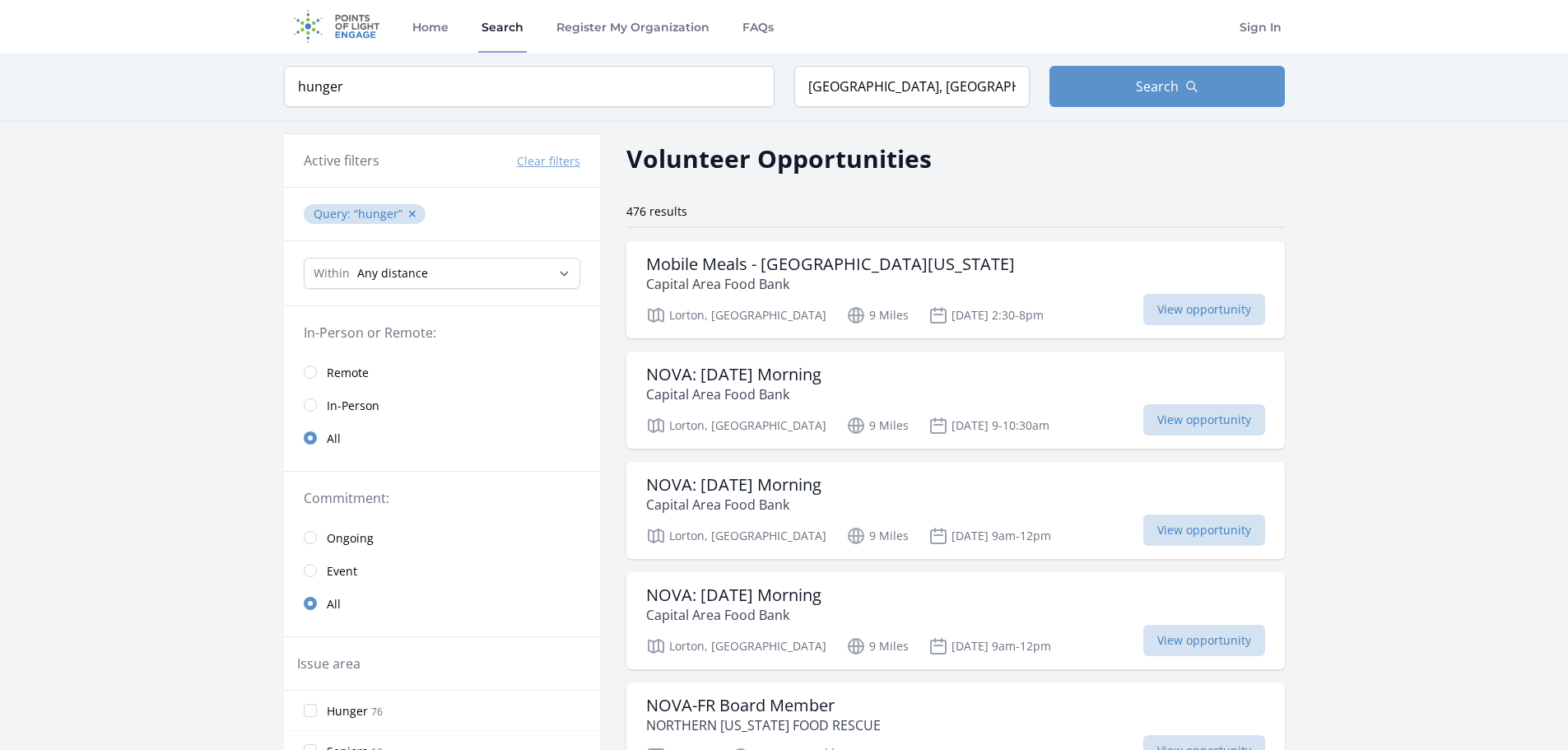
click at [794, 267] on h3 "Mobile Meals - Northern Virginia" at bounding box center [830, 264] width 368 height 20
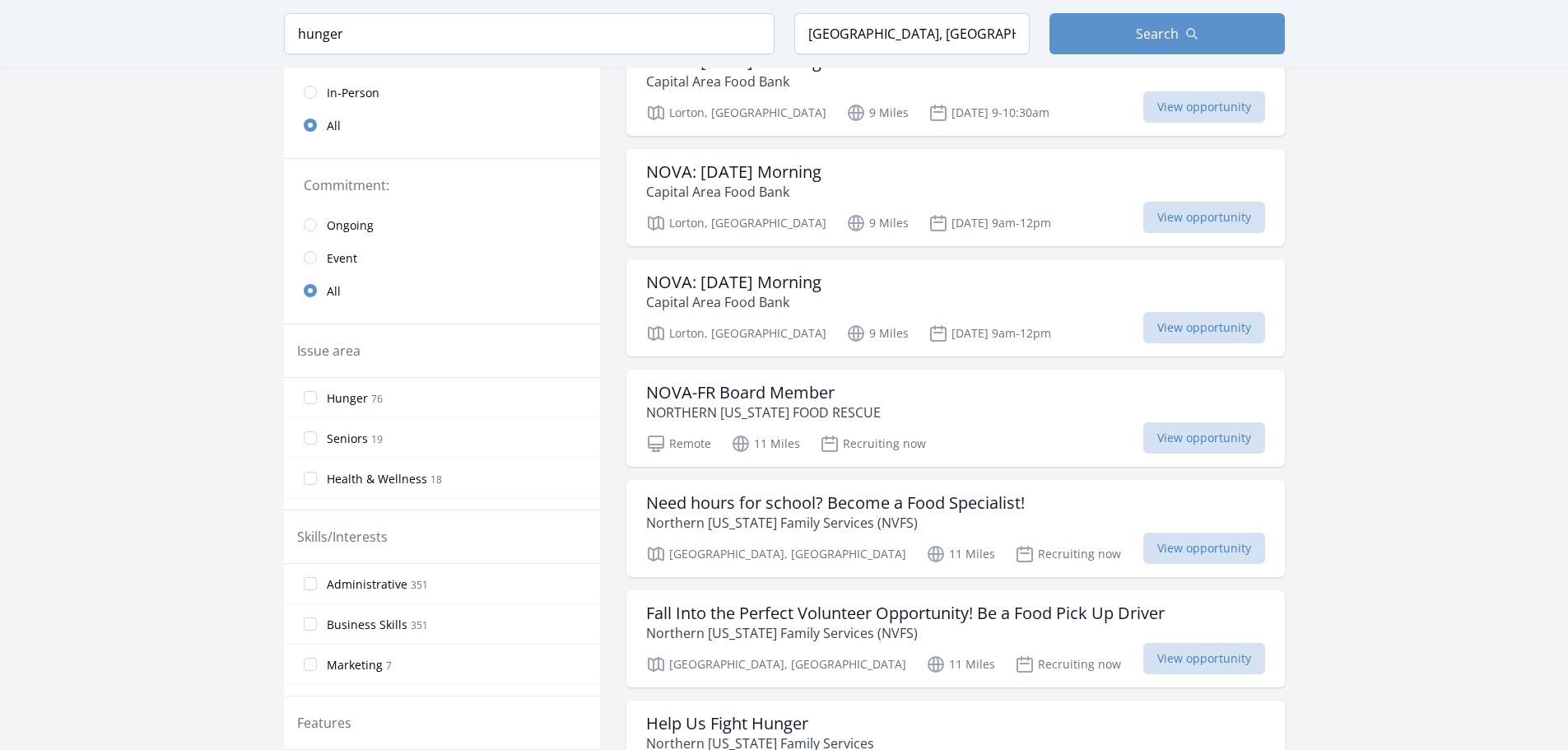
scroll to position [329, 0]
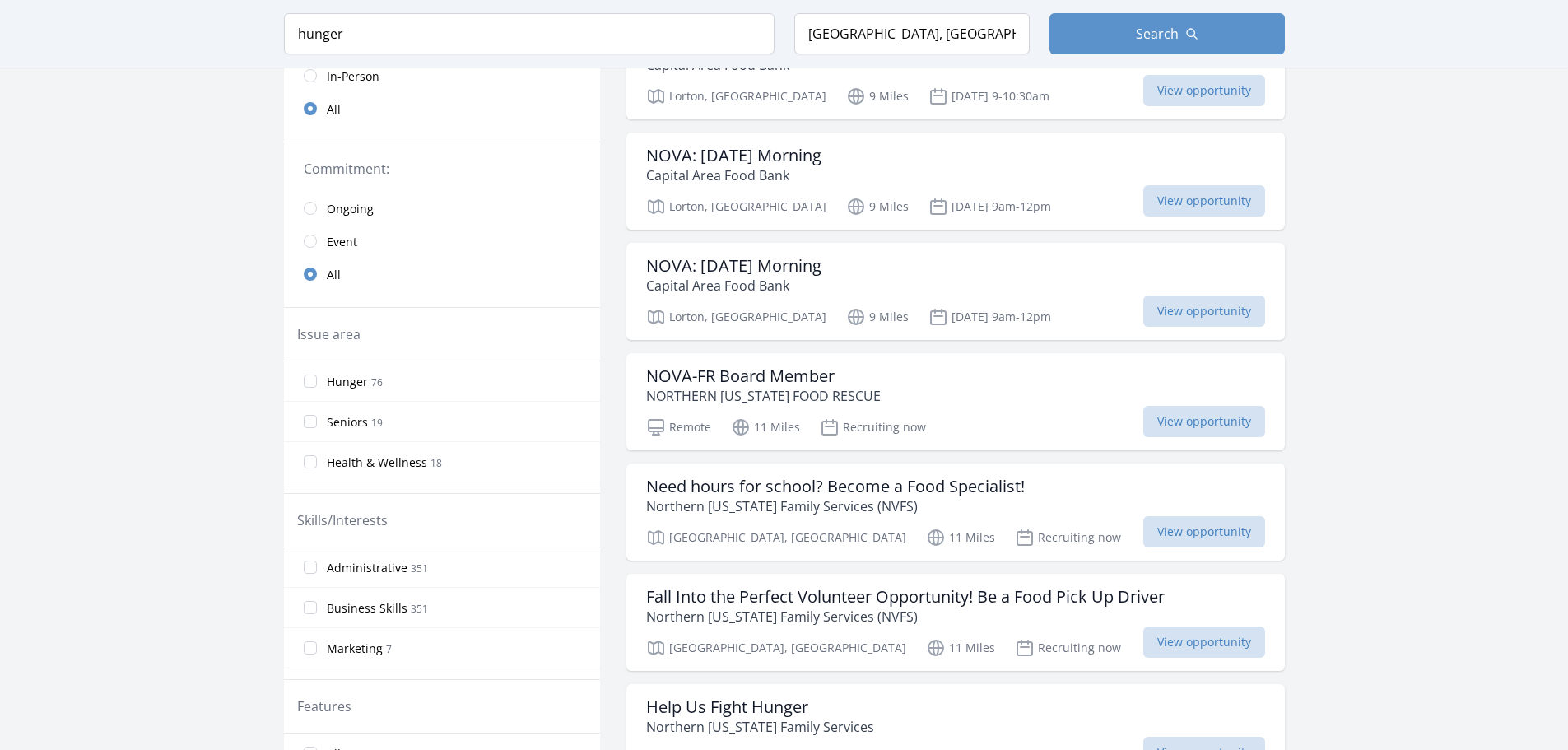
click at [680, 380] on h3 "NOVA-FR Board Member" at bounding box center [763, 377] width 234 height 20
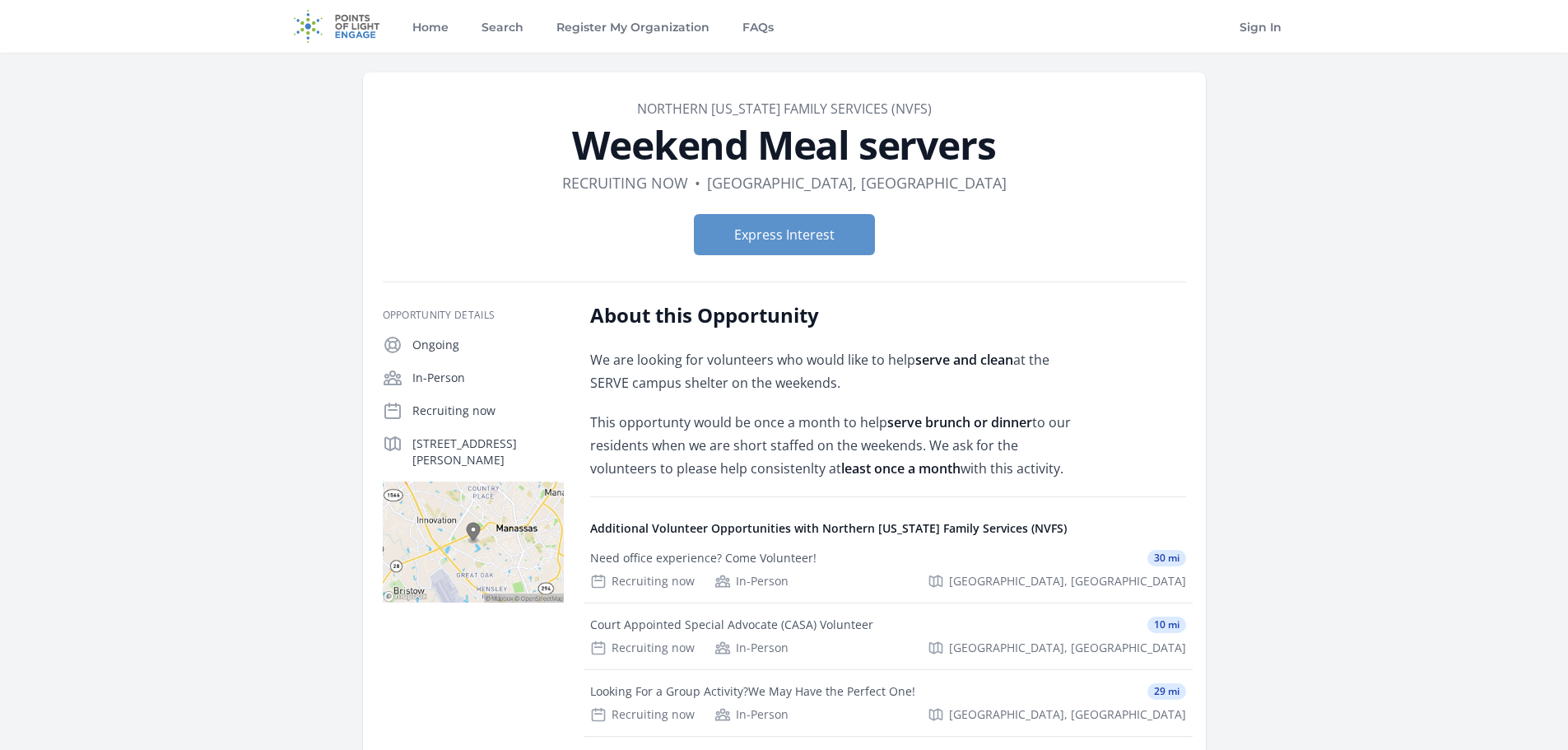
drag, startPoint x: 611, startPoint y: 363, endPoint x: 1076, endPoint y: 461, distance: 475.2
click at [1072, 461] on div "We are looking for volunteers who would like to help serve and clean at the SER…" at bounding box center [831, 414] width 481 height 131
click at [1072, 461] on p "This opportunty would be once a month to help serve brunch or dinner to our res…" at bounding box center [831, 445] width 481 height 69
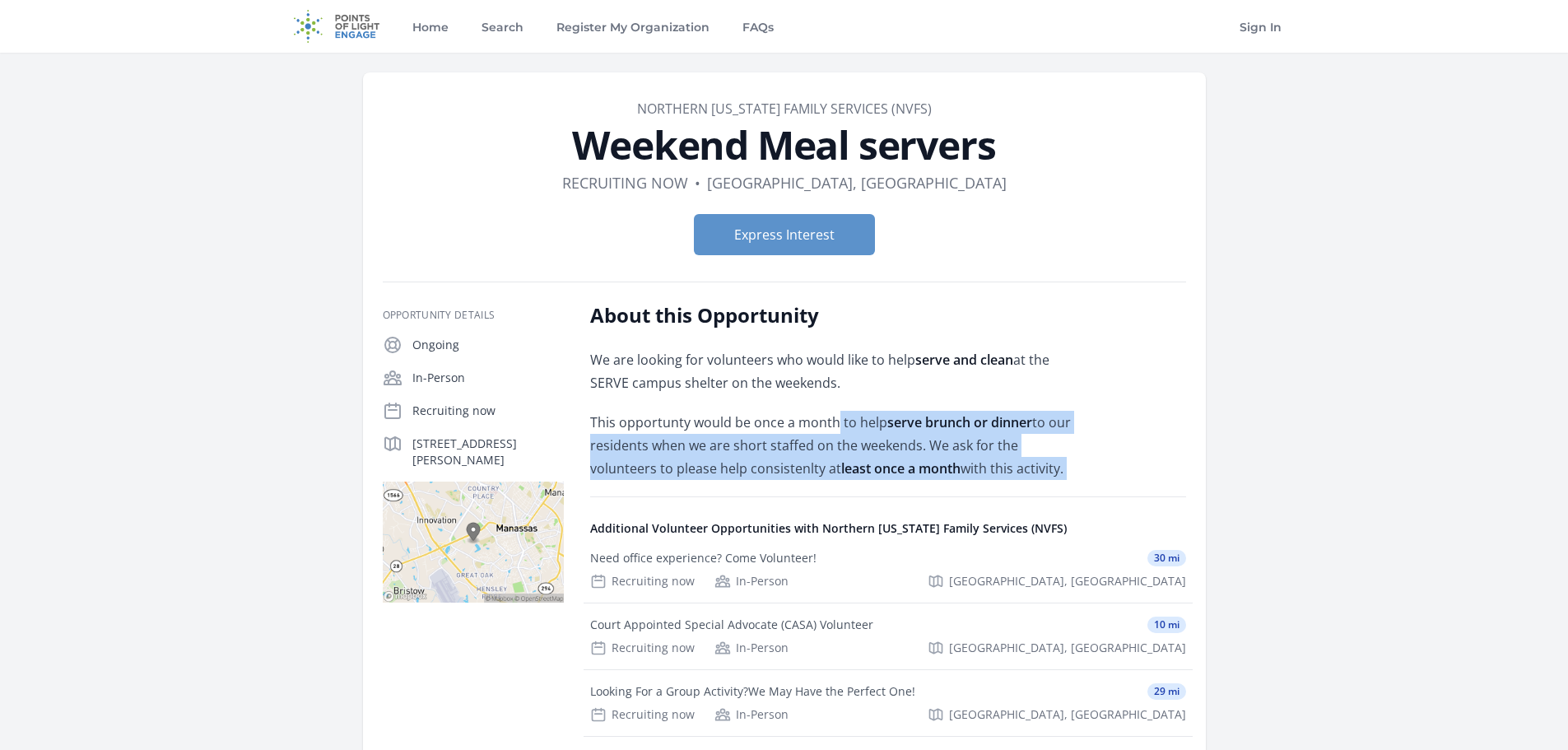
drag, startPoint x: 1076, startPoint y: 461, endPoint x: 832, endPoint y: 427, distance: 246.4
click at [832, 427] on p "This opportunty would be once a month to help serve brunch or dinner to our res…" at bounding box center [831, 445] width 481 height 69
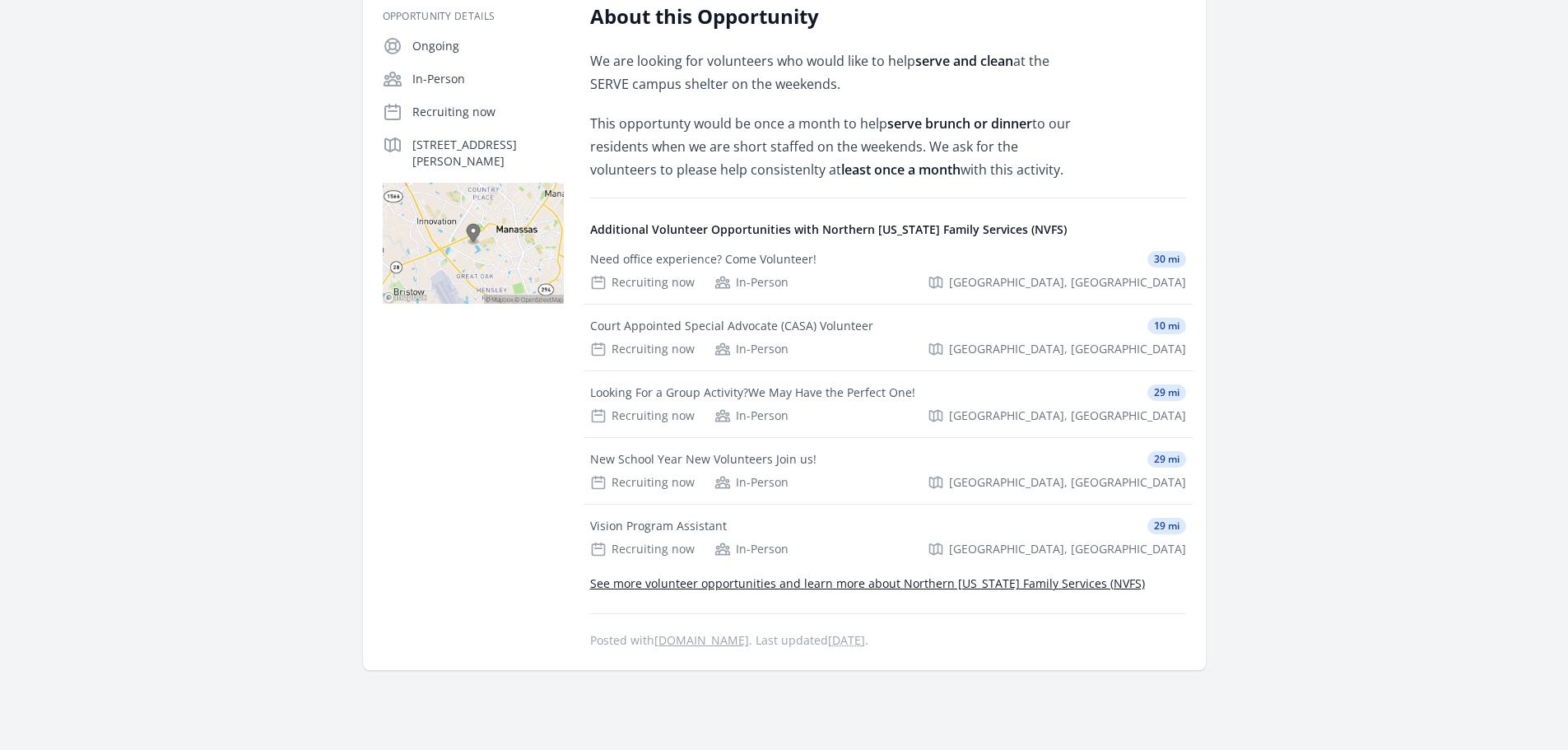
scroll to position [329, 0]
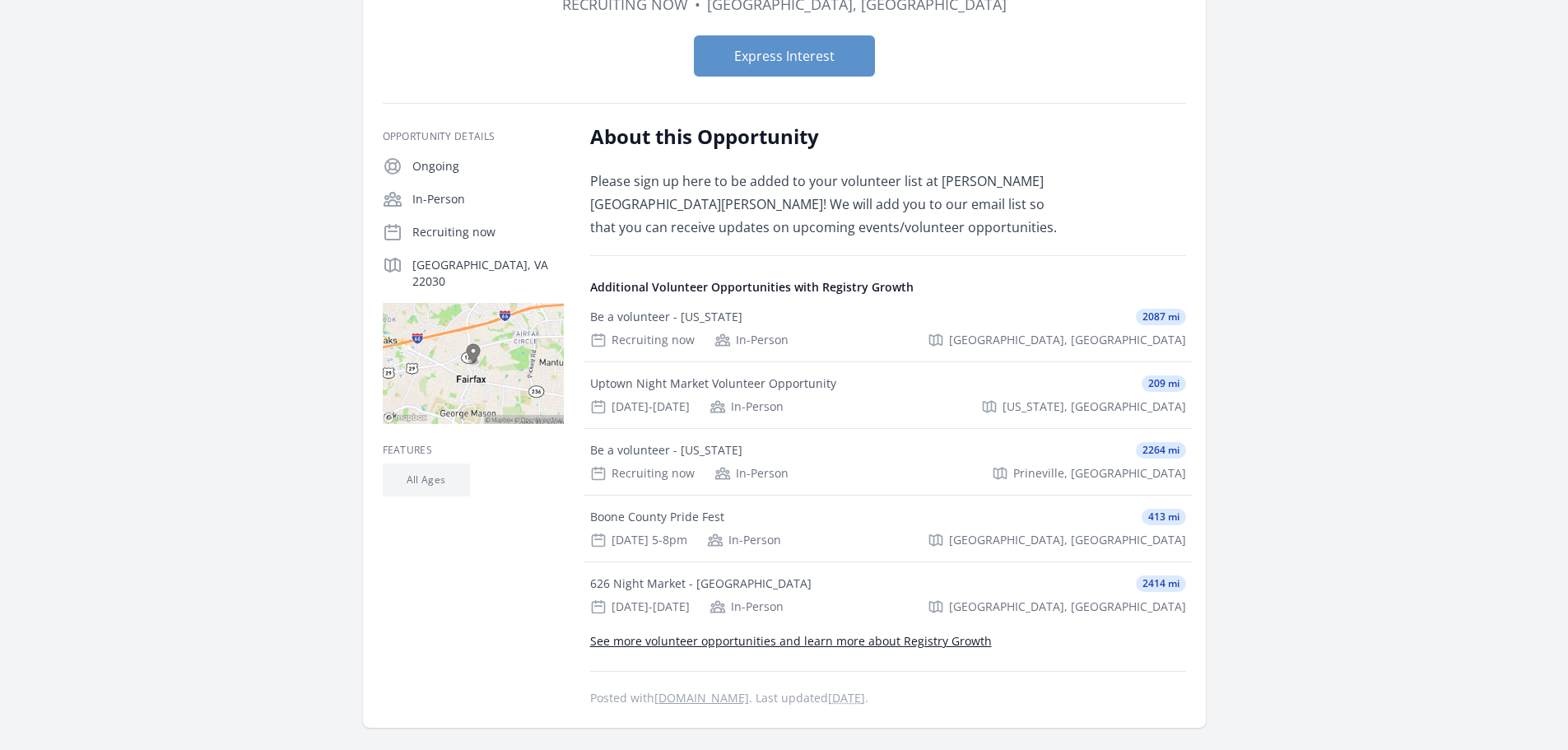
scroll to position [247, 0]
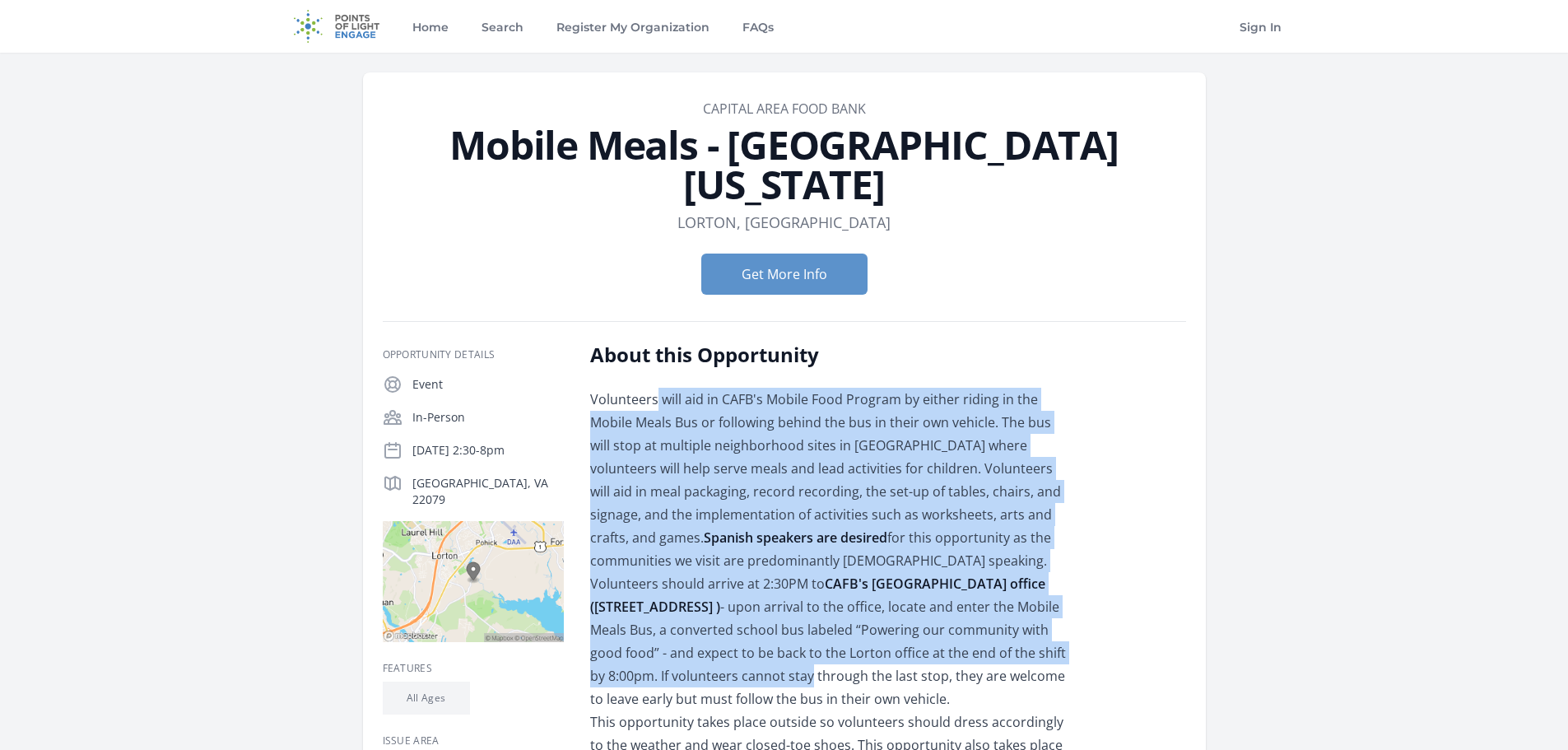
drag, startPoint x: 660, startPoint y: 361, endPoint x: 784, endPoint y: 635, distance: 300.8
click at [784, 634] on p "Volunteers will aid in CAFB's Mobile Food Program by either riding in the Mobil…" at bounding box center [831, 595] width 481 height 415
click at [784, 635] on p "Volunteers will aid in CAFB's Mobile Food Program by either riding in the Mobil…" at bounding box center [831, 595] width 481 height 415
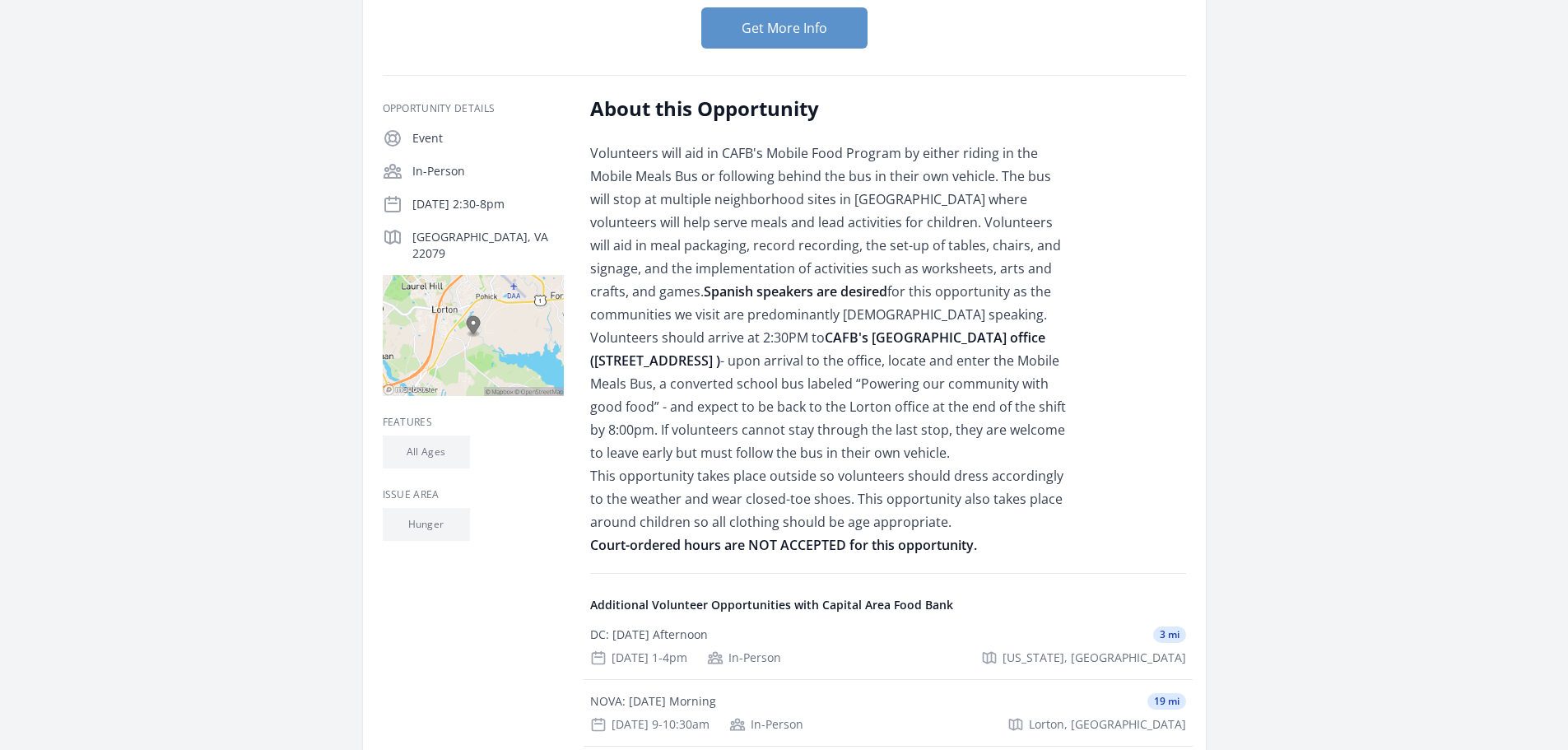
scroll to position [247, 0]
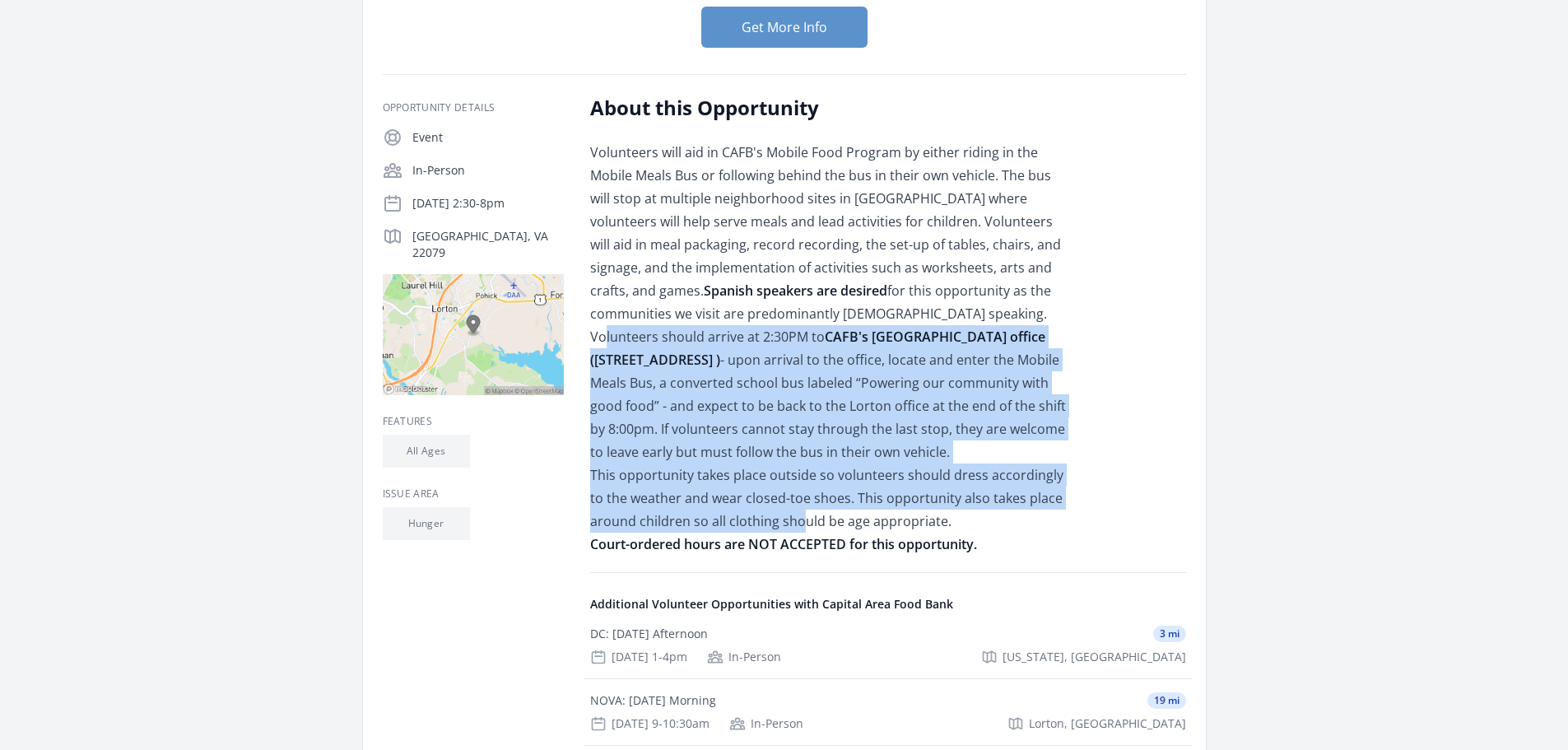
drag, startPoint x: 599, startPoint y: 308, endPoint x: 789, endPoint y: 473, distance: 251.6
click at [789, 473] on p "Volunteers will aid in CAFB's Mobile Food Program by either riding in the Mobil…" at bounding box center [831, 348] width 481 height 415
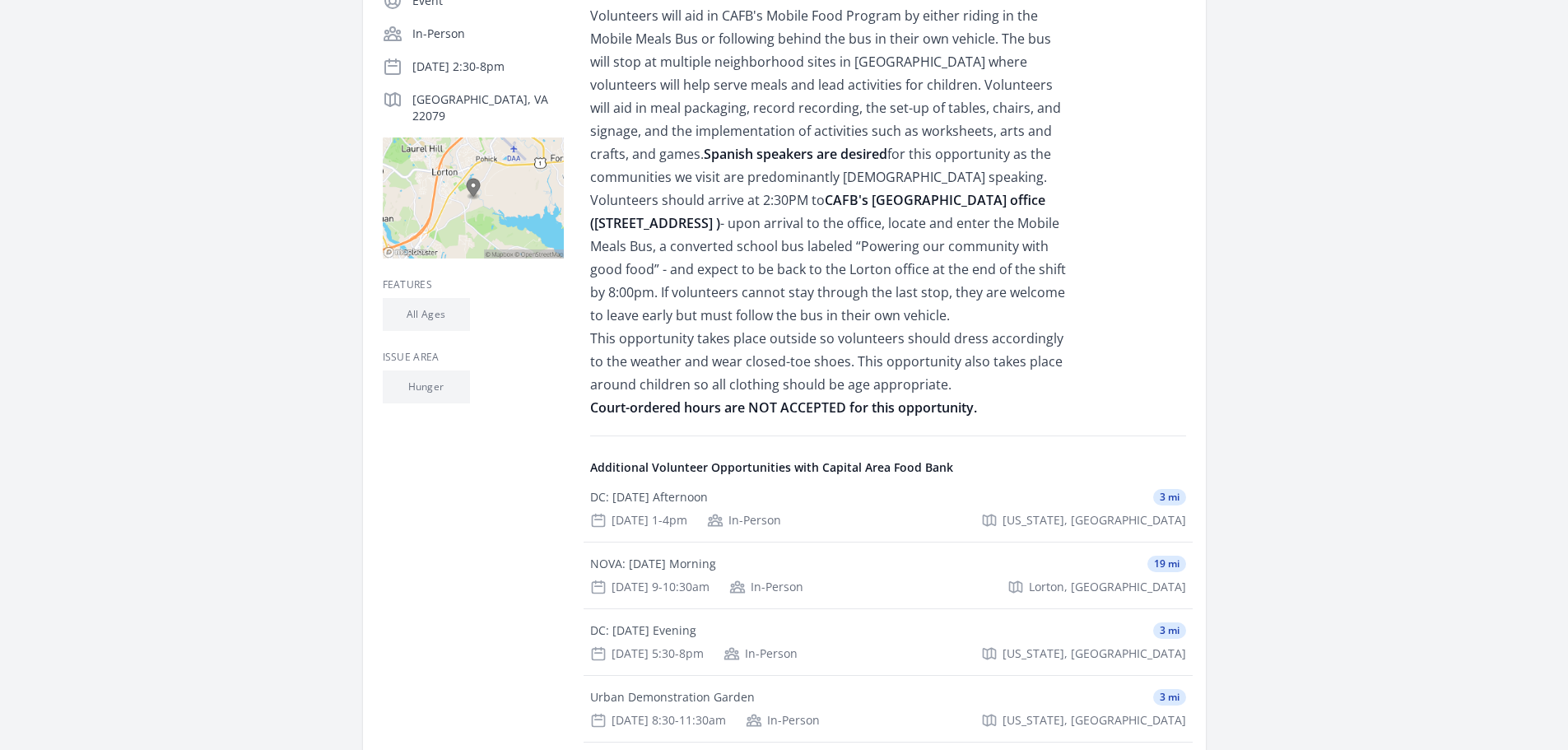
scroll to position [0, 0]
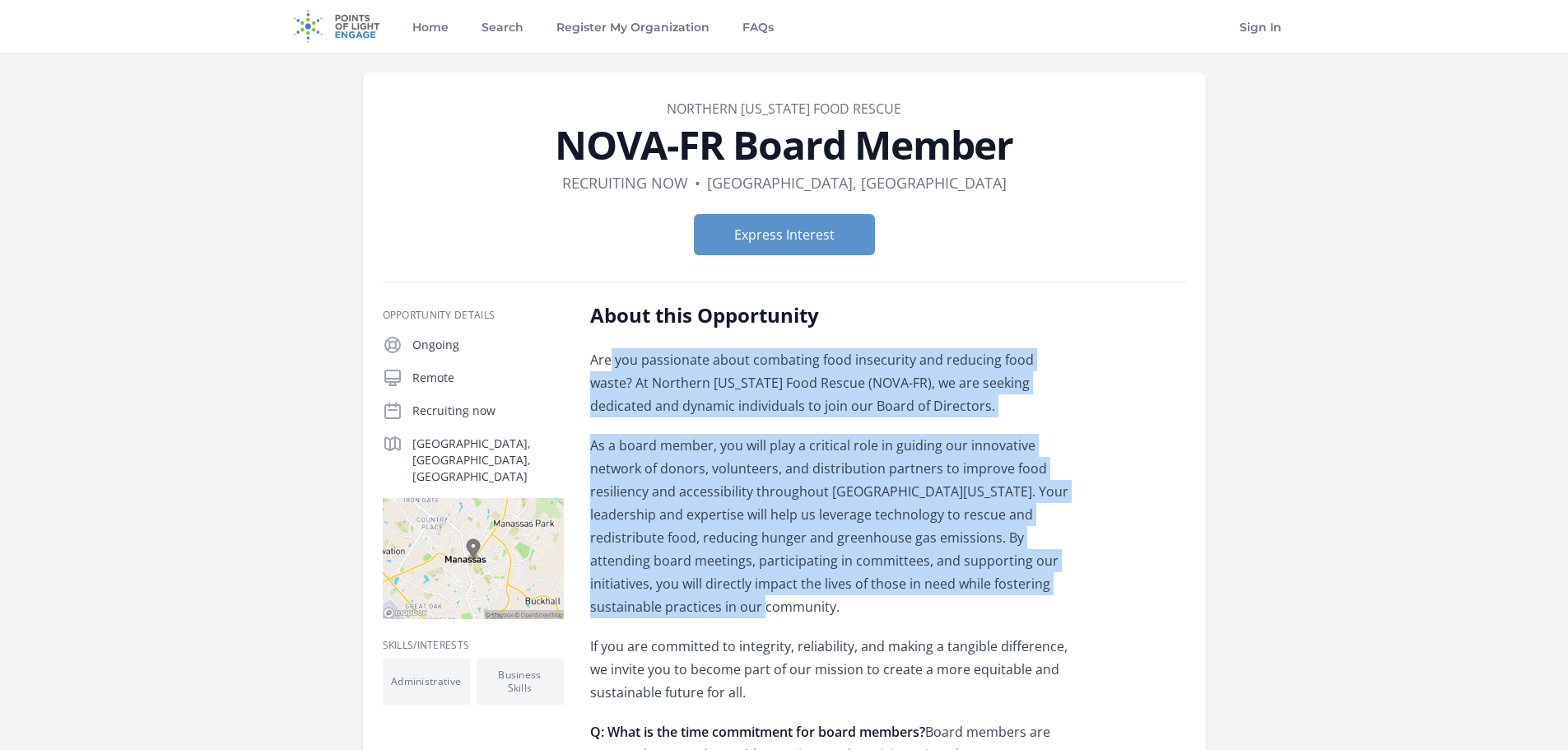
drag, startPoint x: 609, startPoint y: 368, endPoint x: 708, endPoint y: 598, distance: 250.4
click at [708, 598] on p "As a board member, you will play a critical role in guiding our innovative netw…" at bounding box center [831, 526] width 481 height 185
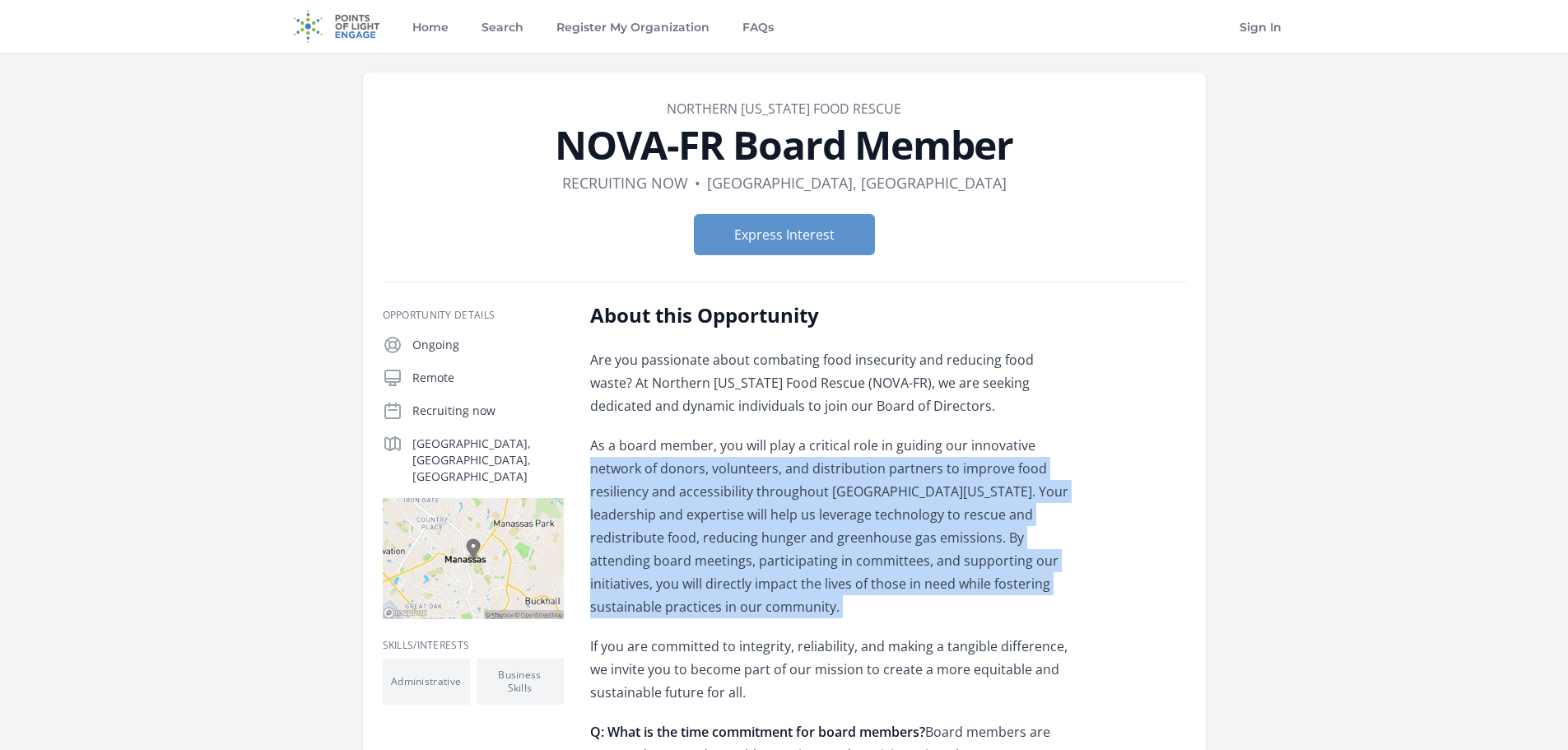
drag, startPoint x: 708, startPoint y: 598, endPoint x: 629, endPoint y: 461, distance: 158.1
click at [629, 461] on p "As a board member, you will play a critical role in guiding our innovative netw…" at bounding box center [831, 526] width 481 height 185
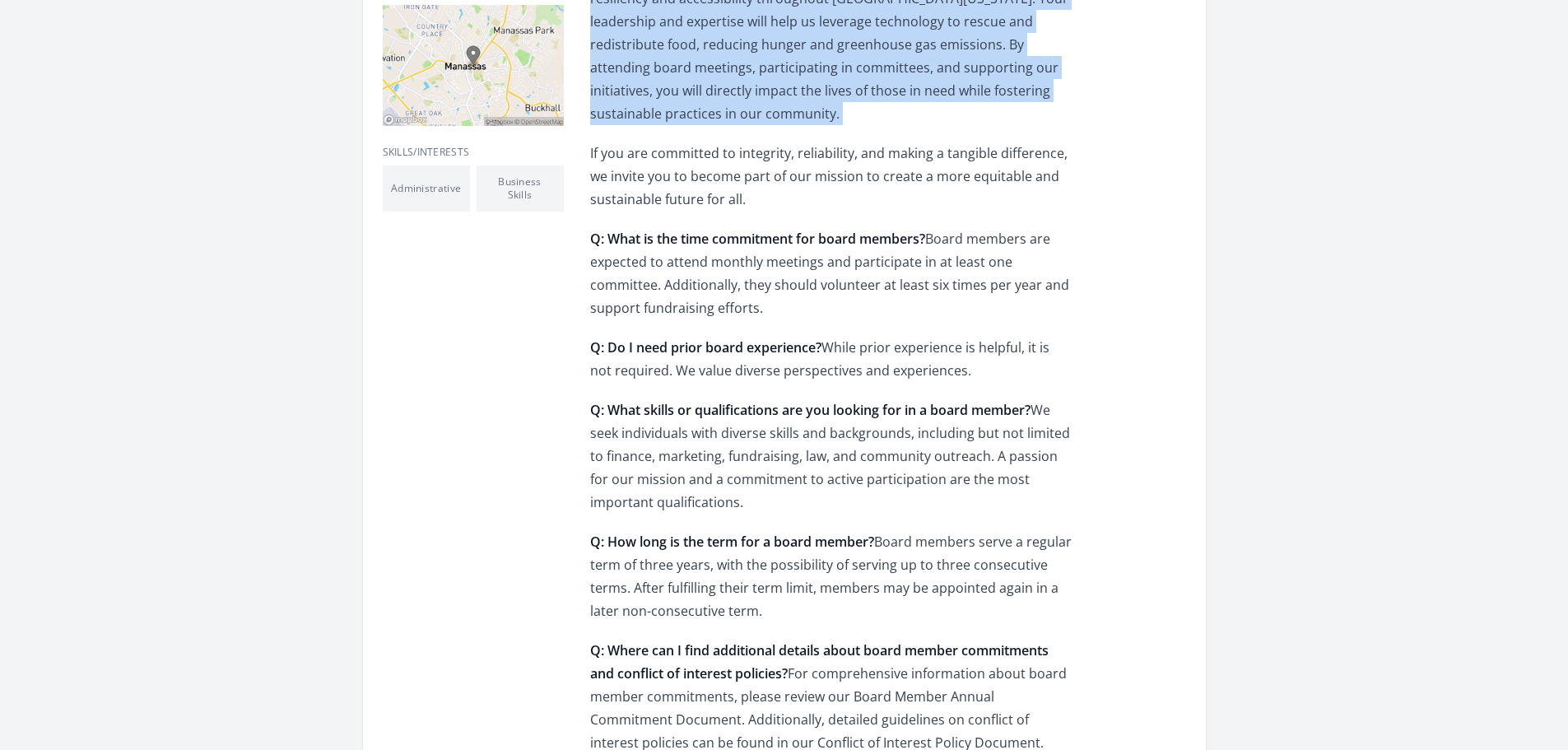
scroll to position [494, 0]
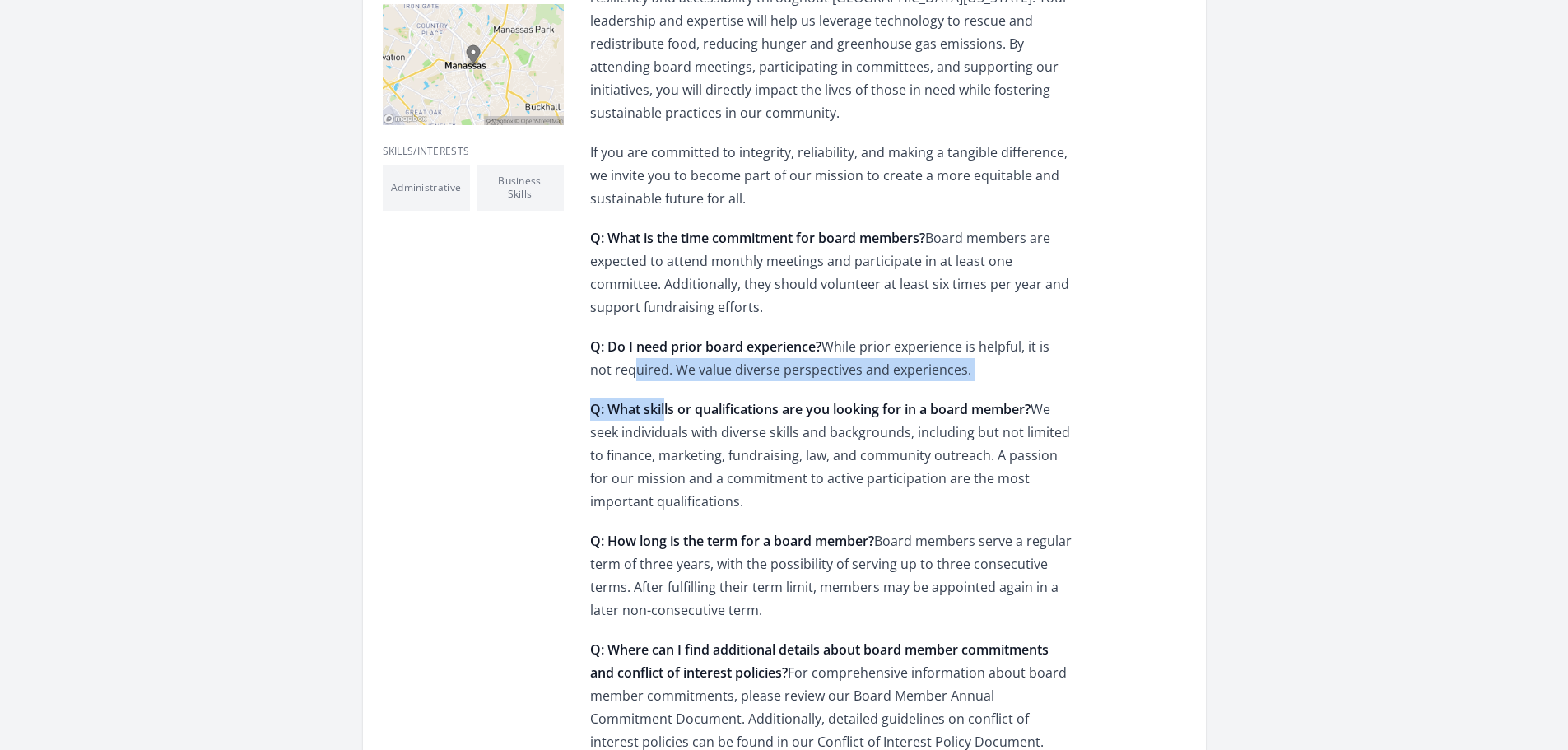
drag, startPoint x: 604, startPoint y: 358, endPoint x: 668, endPoint y: 383, distance: 68.7
click at [668, 383] on div "Are you passionate about combating food insecurity and reducing food waste? At …" at bounding box center [831, 323] width 481 height 939
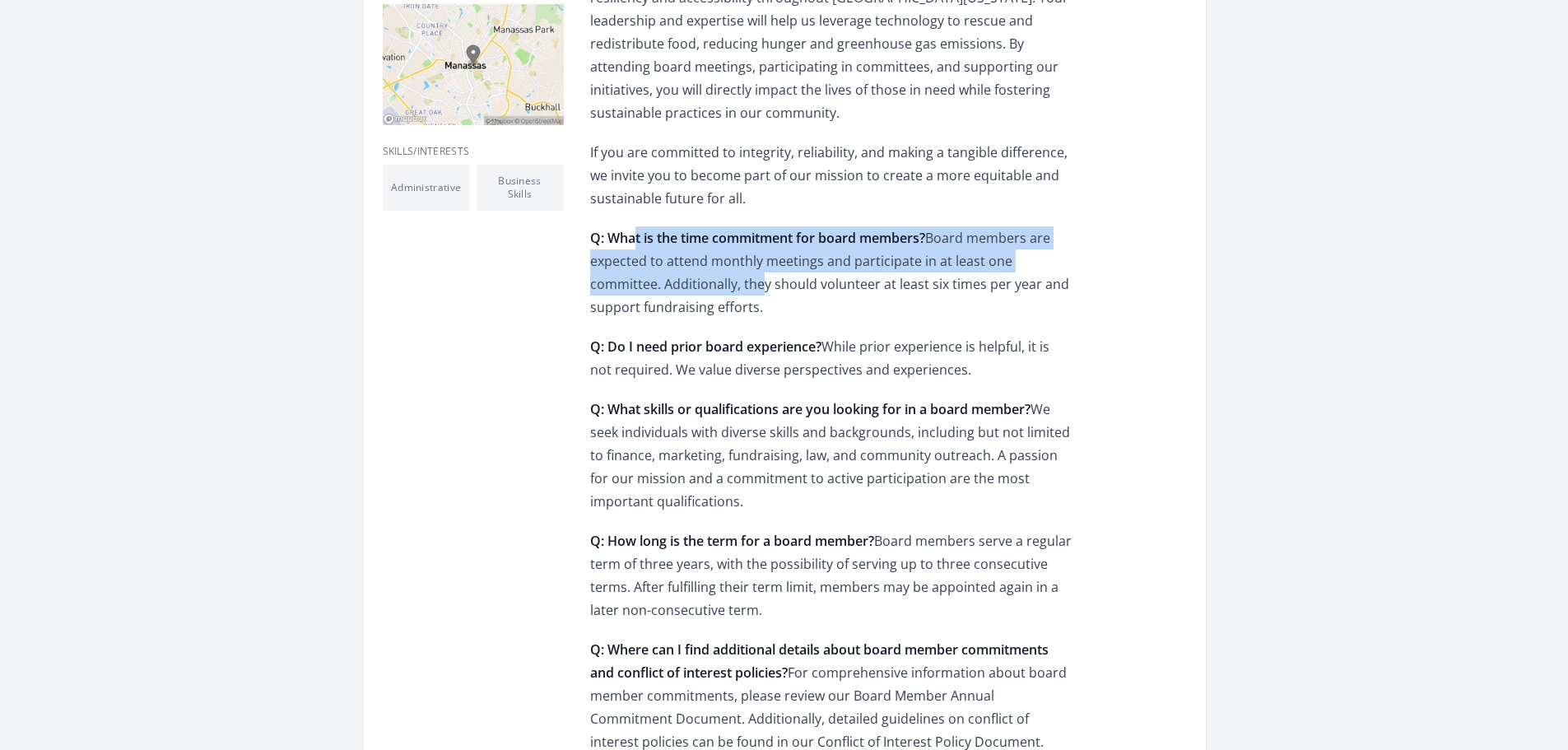
drag, startPoint x: 633, startPoint y: 240, endPoint x: 687, endPoint y: 300, distance: 80.7
click at [686, 299] on p "Q: What is the time commitment for board members? Board members are expected to…" at bounding box center [831, 272] width 481 height 92
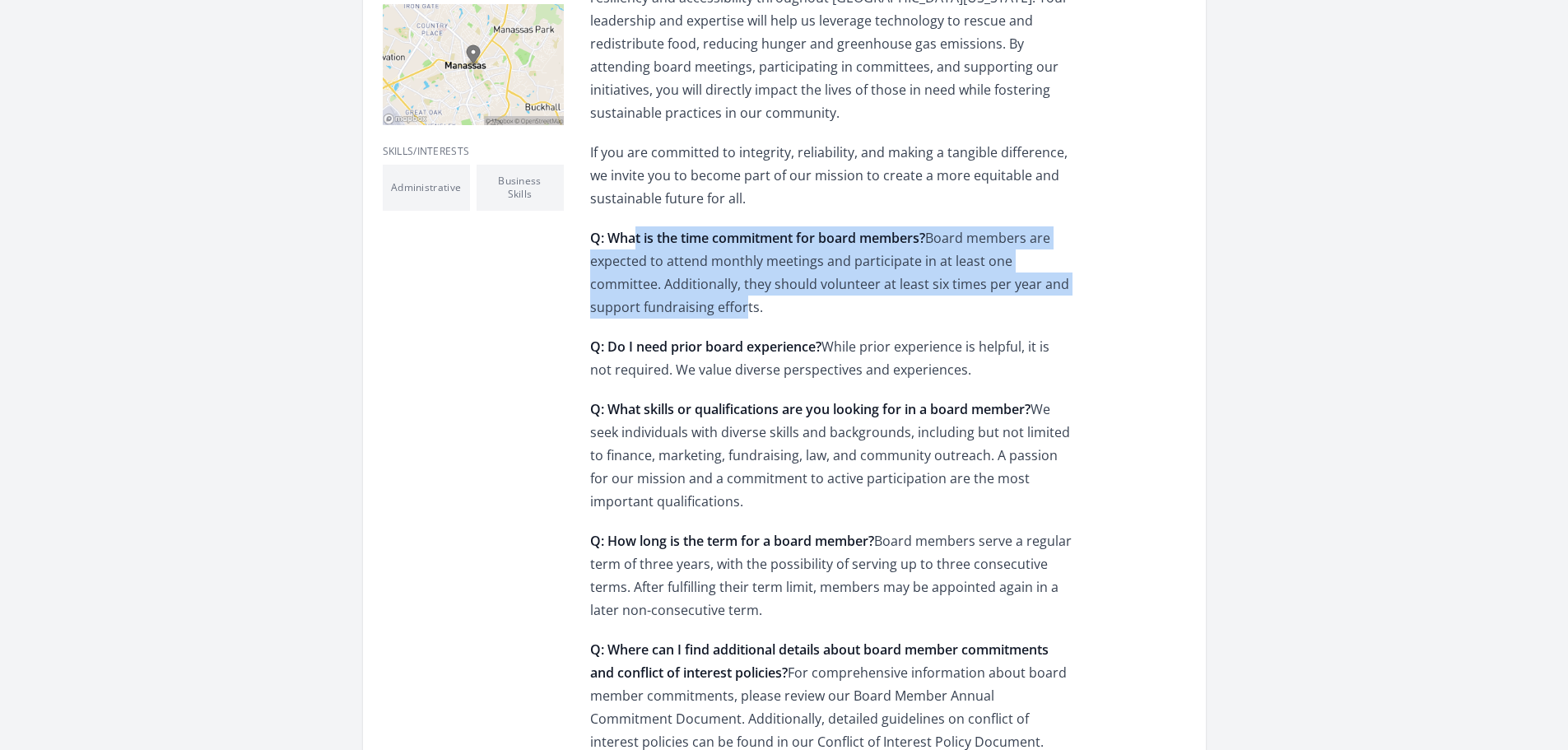
click at [687, 300] on p "Q: What is the time commitment for board members? Board members are expected to…" at bounding box center [831, 272] width 481 height 92
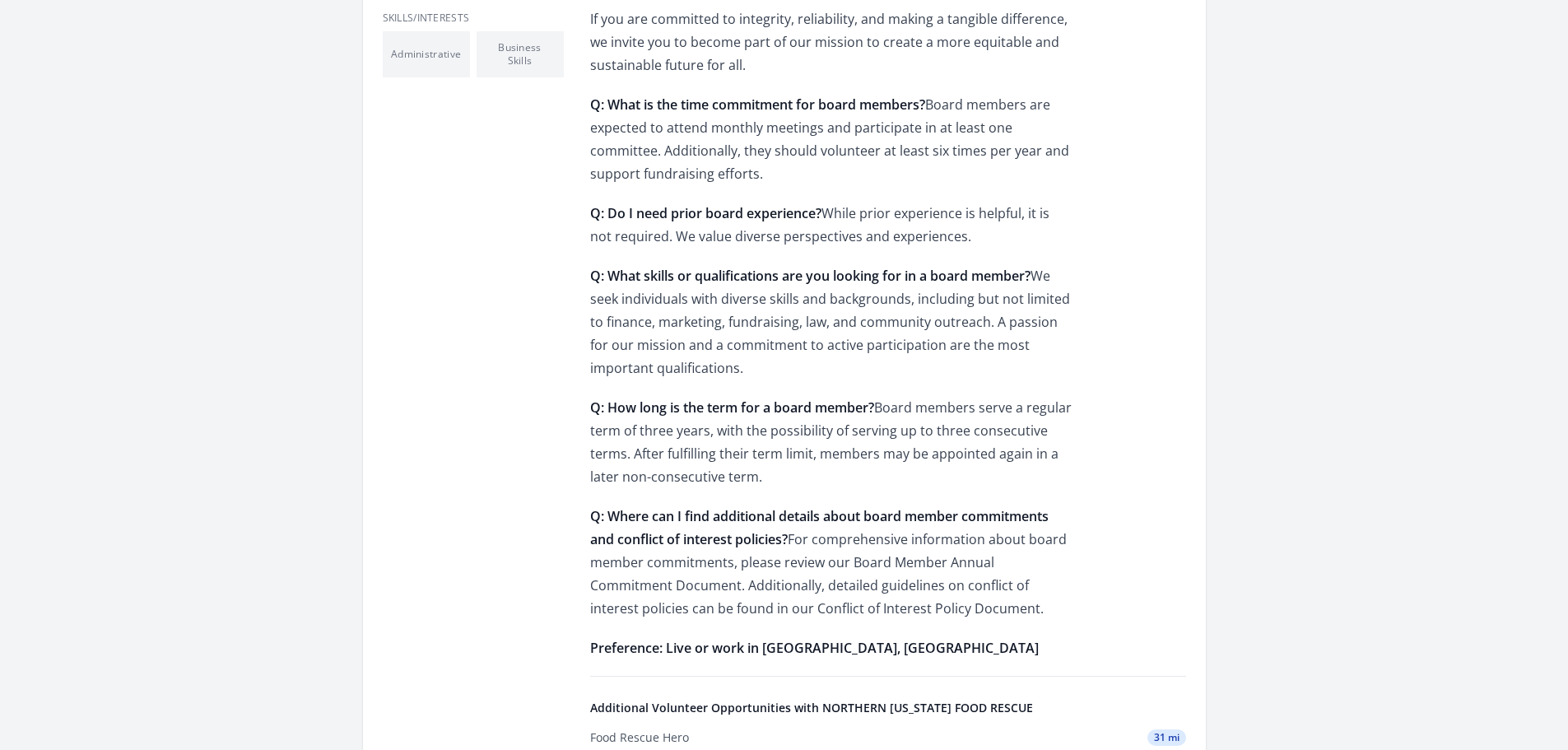
scroll to position [988, 0]
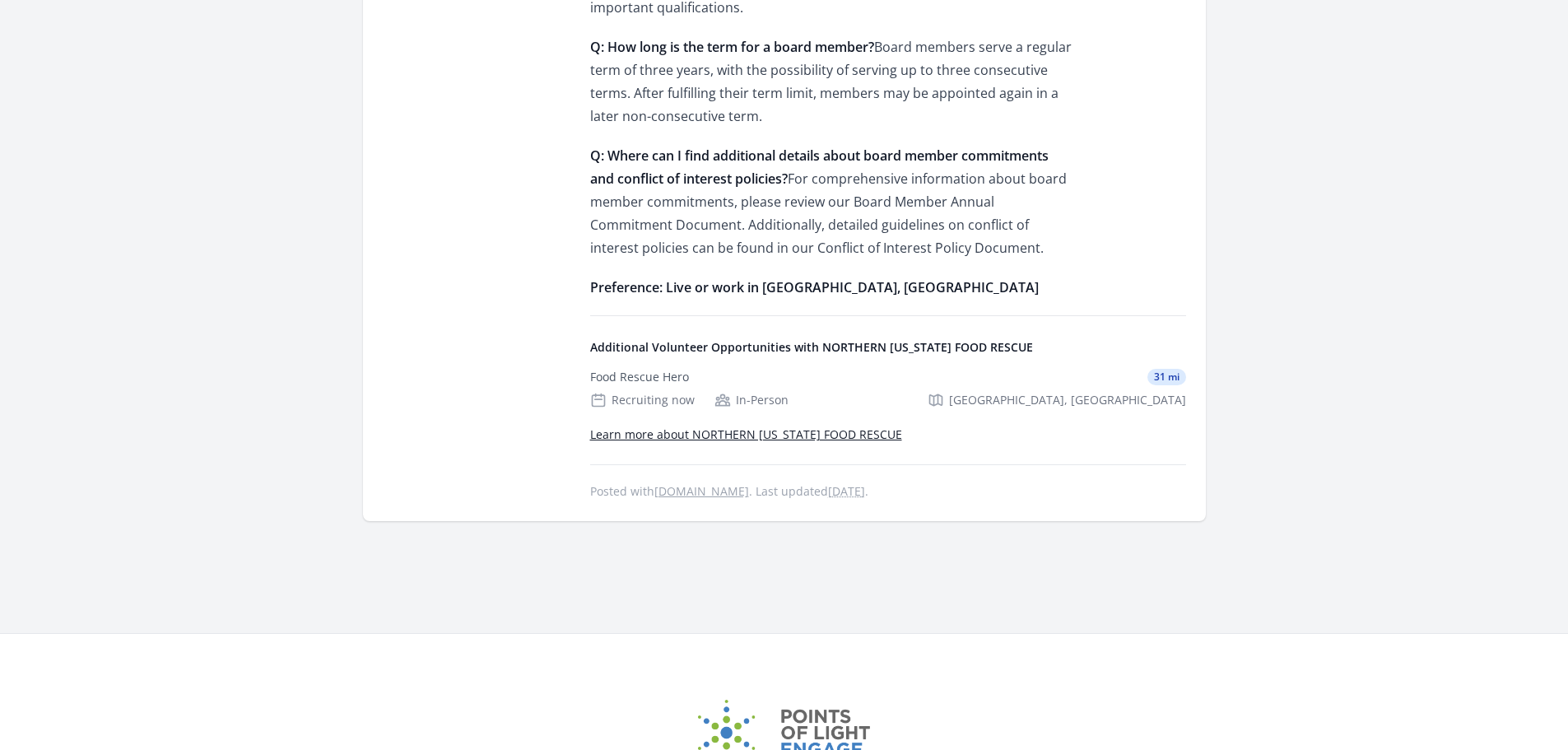
click at [653, 429] on link "Learn more about NORTHERN [US_STATE] FOOD RESCUE" at bounding box center [746, 434] width 312 height 16
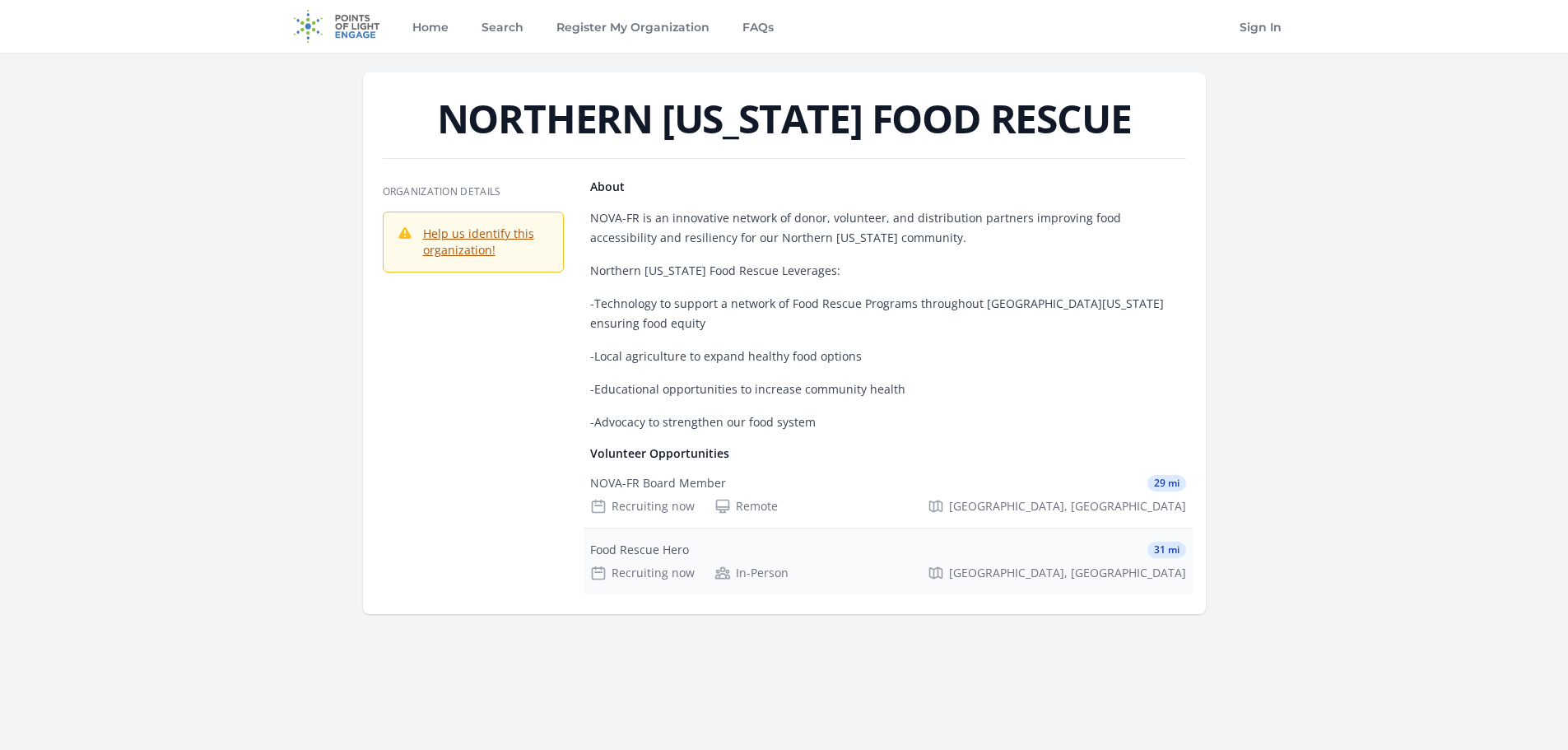
click at [639, 565] on div "Recruiting now" at bounding box center [643, 573] width 105 height 17
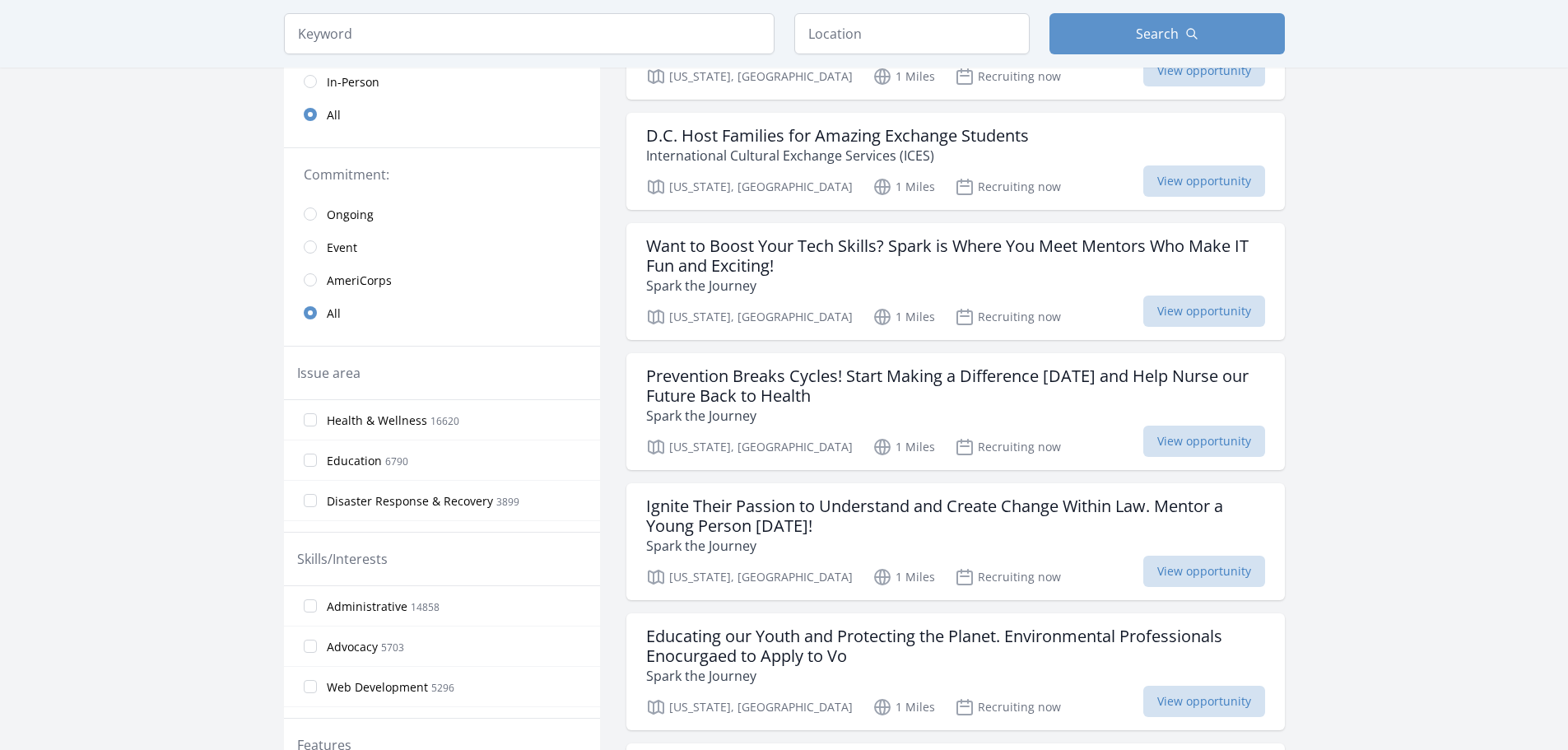
scroll to position [247, 0]
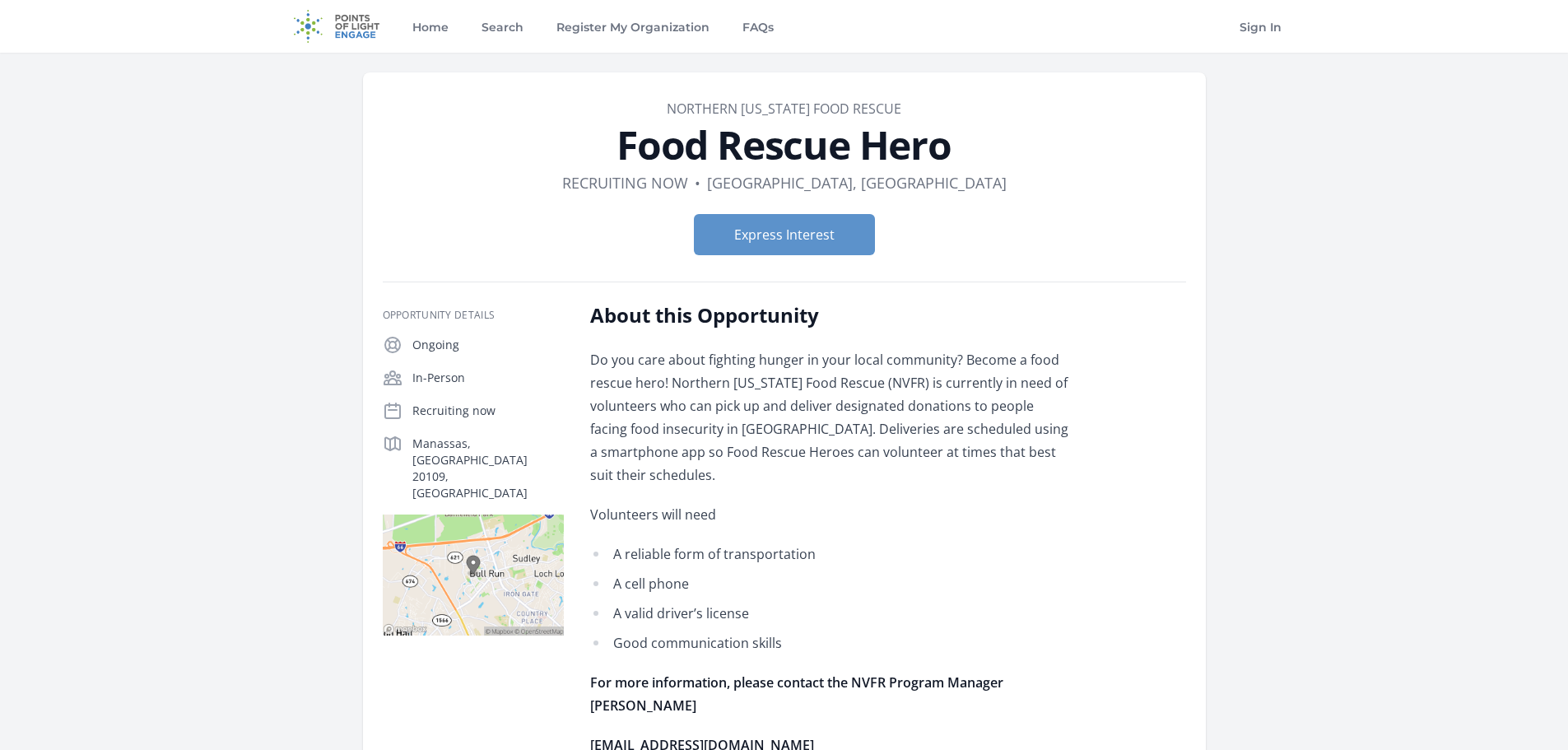
drag, startPoint x: 614, startPoint y: 363, endPoint x: 1072, endPoint y: 473, distance: 471.0
click at [1072, 473] on p "Do you care about fighting hunger in your local community? Become a food rescue…" at bounding box center [831, 417] width 481 height 138
drag, startPoint x: 941, startPoint y: 474, endPoint x: 704, endPoint y: 502, distance: 238.6
click at [703, 501] on div "Do you care about fighting hunger in your local community? Become a food rescue…" at bounding box center [831, 641] width 481 height 586
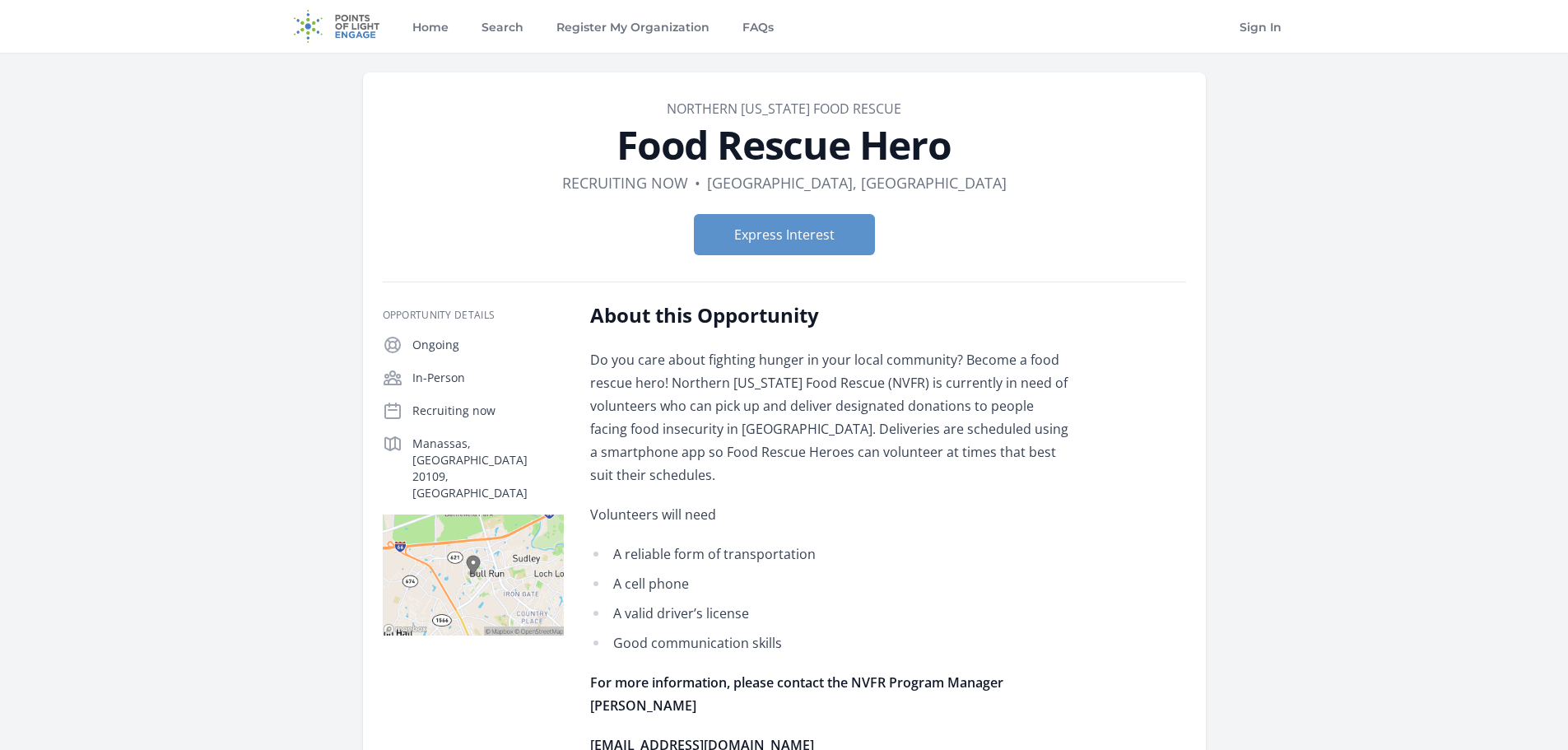
click at [705, 504] on p "Volunteers will need" at bounding box center [831, 515] width 481 height 23
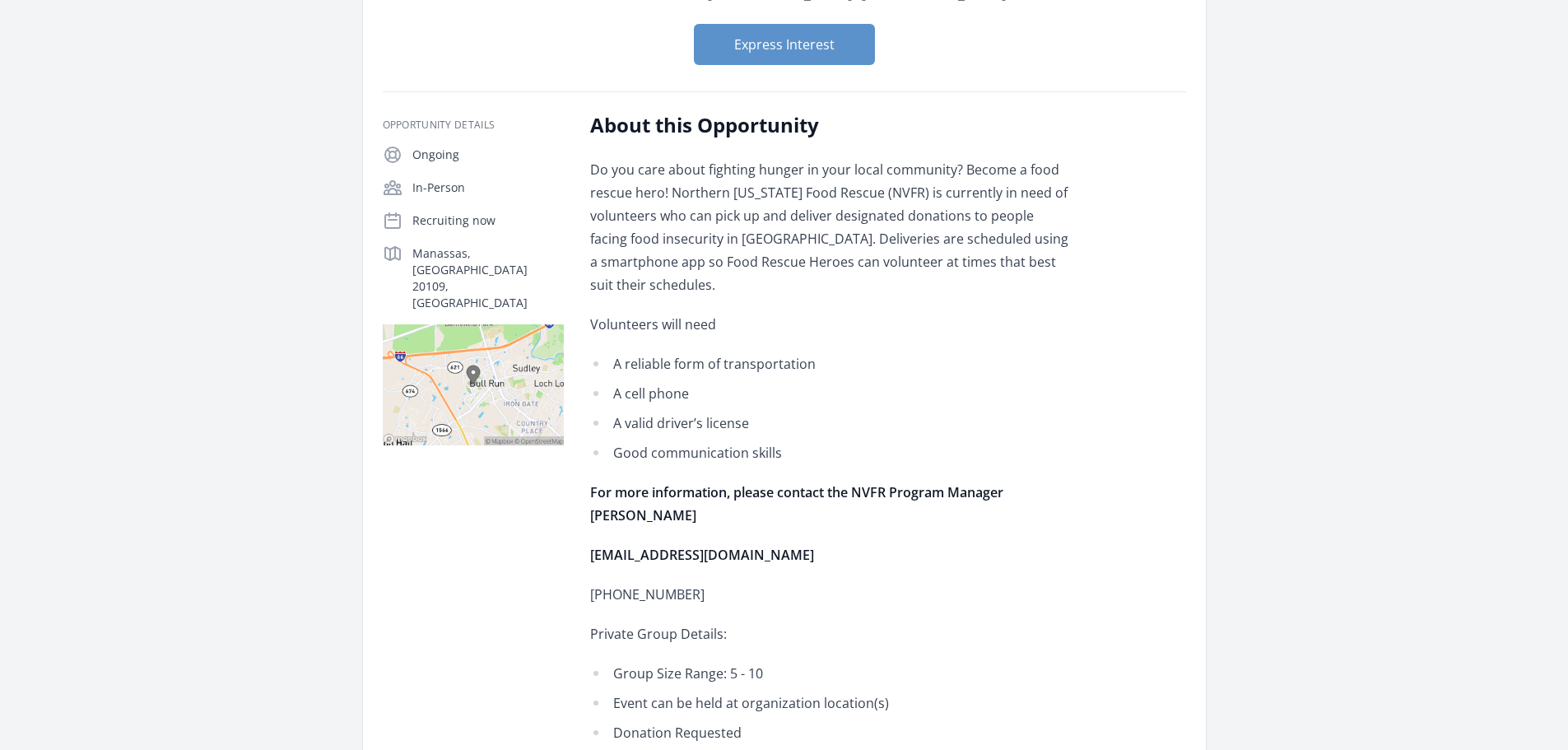
scroll to position [247, 0]
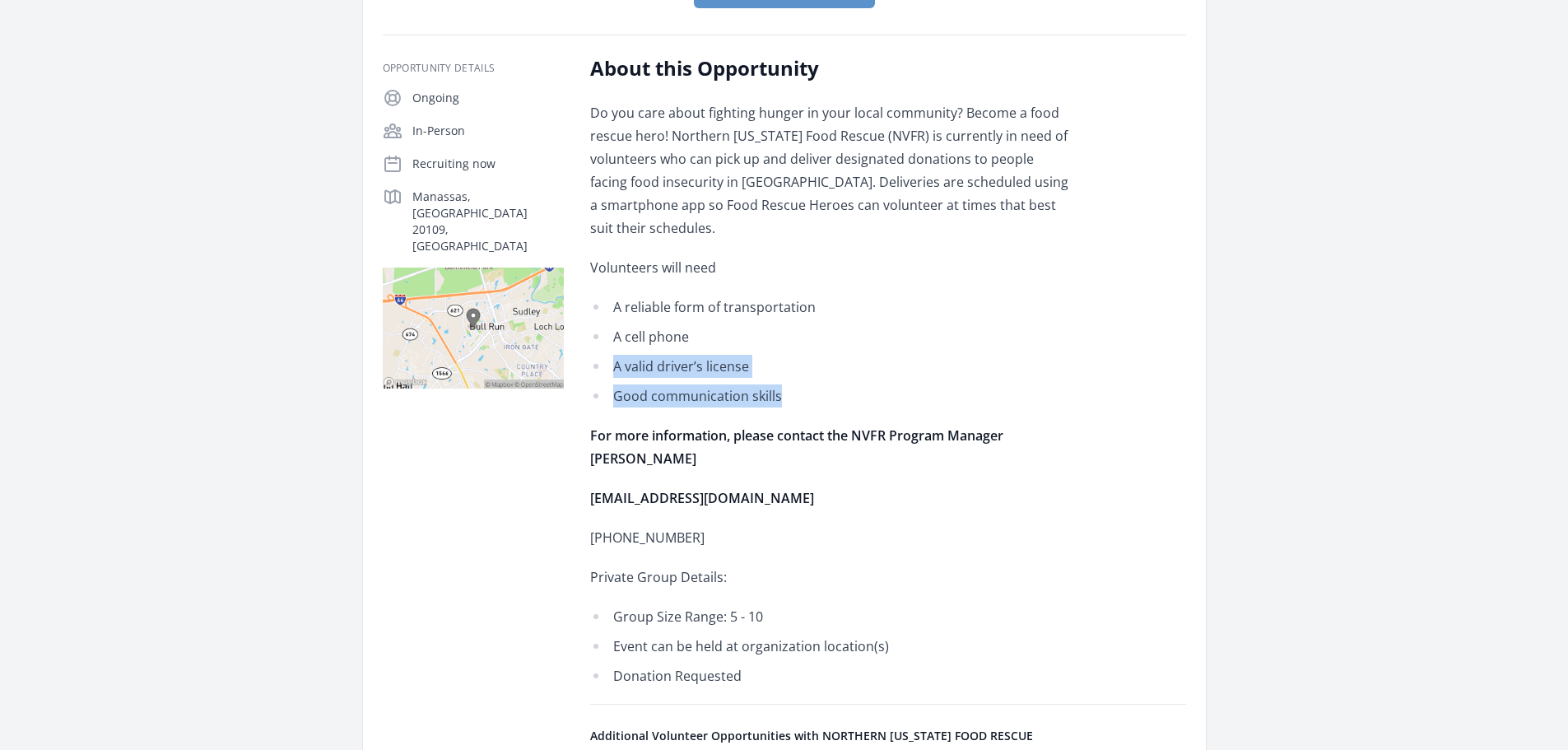
drag, startPoint x: 795, startPoint y: 396, endPoint x: 717, endPoint y: 321, distance: 108.2
click at [718, 322] on ul "A reliable form of transportation A cell phone A valid driver’s license Good co…" at bounding box center [831, 351] width 481 height 112
click at [717, 321] on ul "A reliable form of transportation A cell phone A valid driver’s license Good co…" at bounding box center [831, 351] width 481 height 112
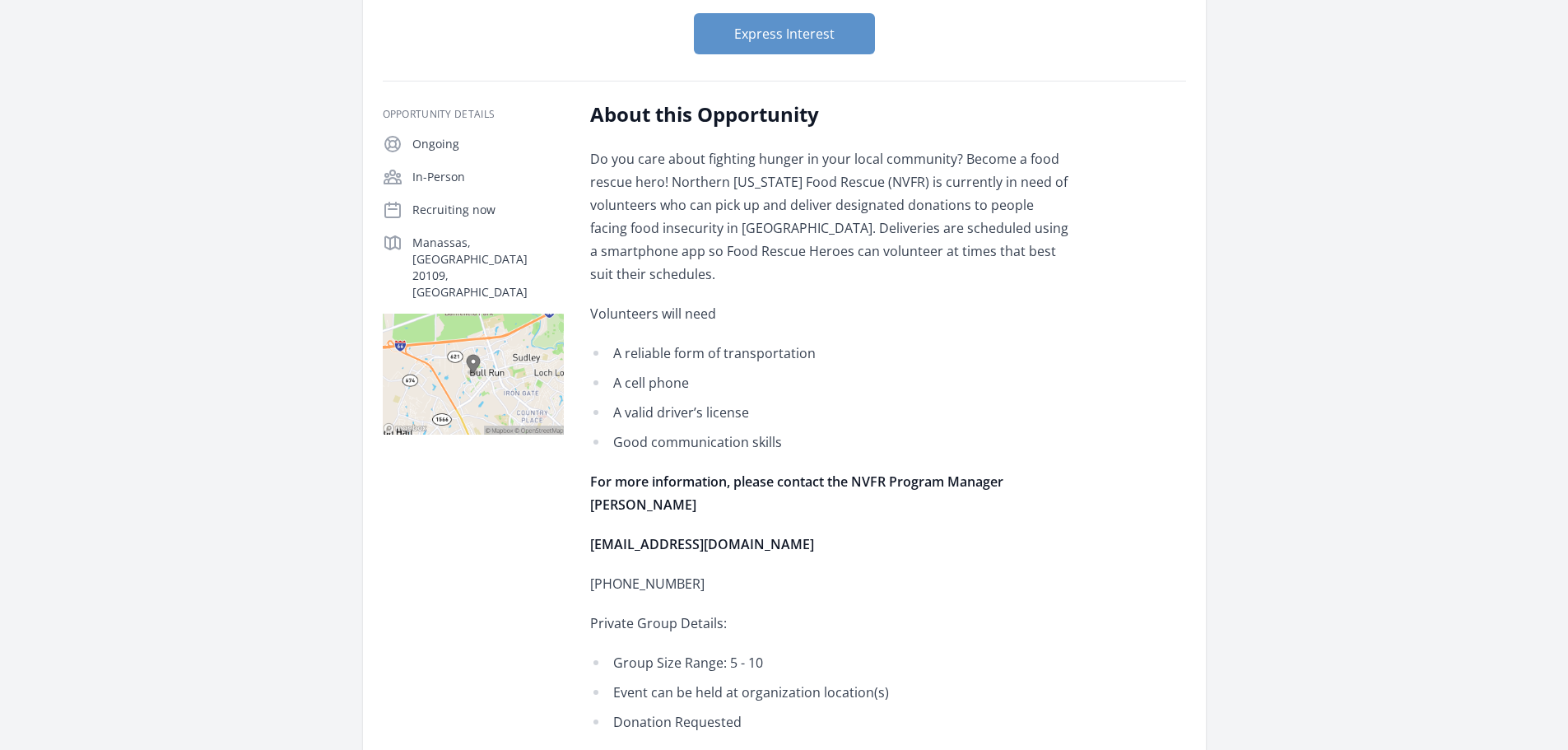
scroll to position [0, 0]
